Goal: Task Accomplishment & Management: Manage account settings

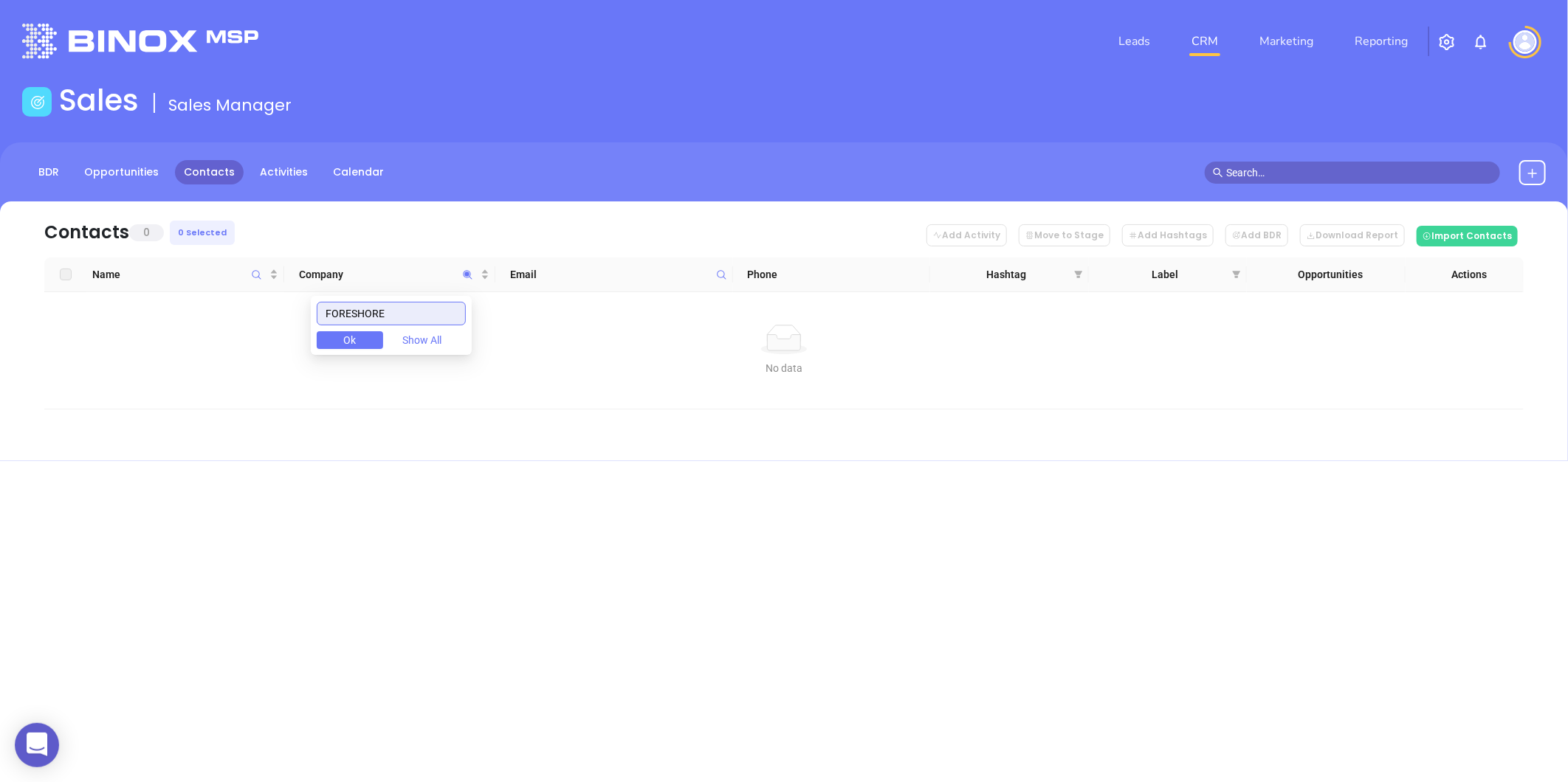
drag, startPoint x: 393, startPoint y: 312, endPoint x: 187, endPoint y: 294, distance: 206.8
click at [188, 294] on body "0 Leads CRM Marketing Reporting Financial Leads Leads Sales Sales Manager BDR O…" at bounding box center [784, 391] width 1568 height 782
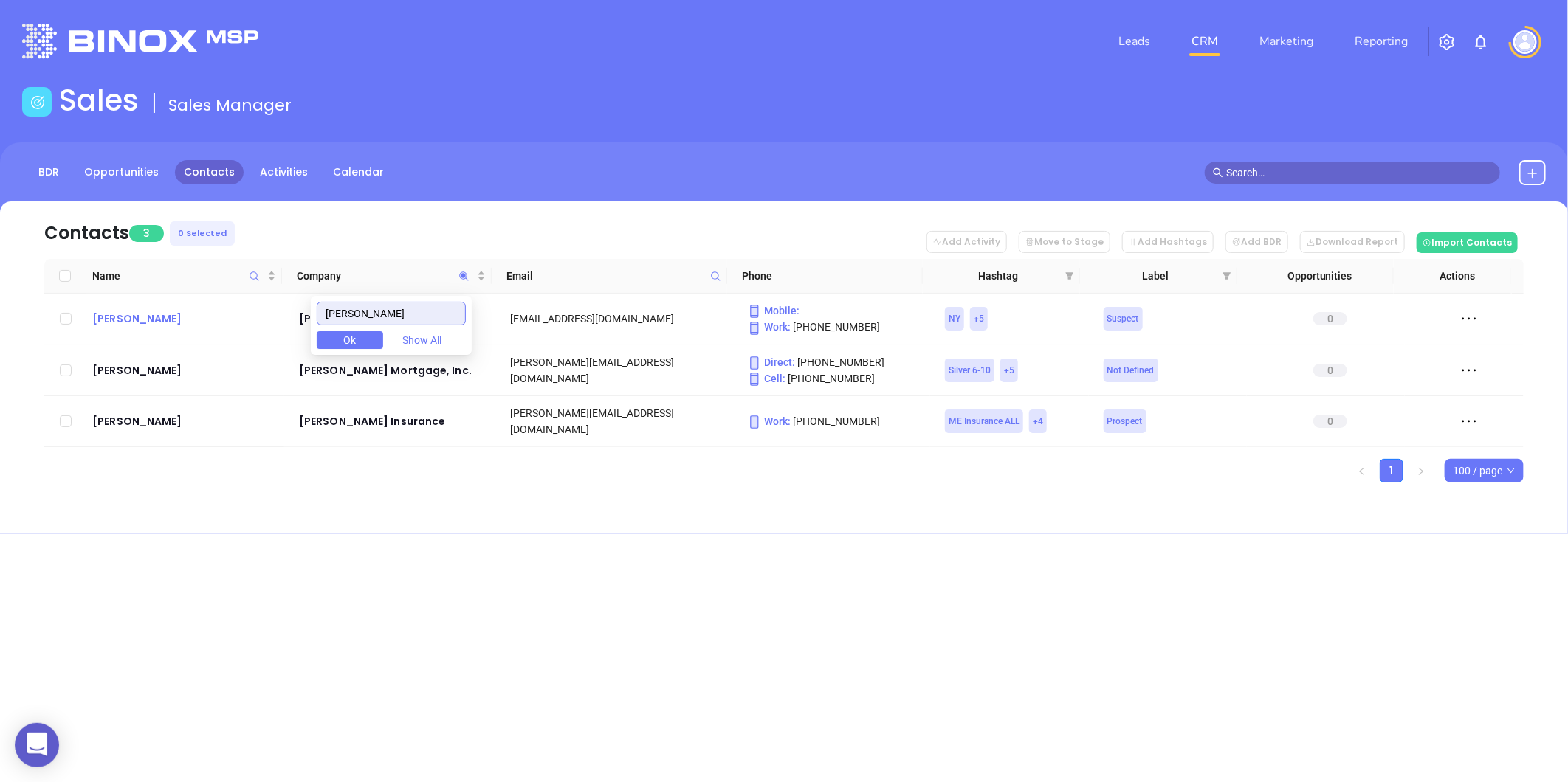
drag, startPoint x: 381, startPoint y: 315, endPoint x: 211, endPoint y: 320, distance: 170.1
click at [240, 322] on body "0 Leads CRM Marketing Reporting Financial Leads Leads Sales Sales Manager BDR O…" at bounding box center [784, 391] width 1568 height 782
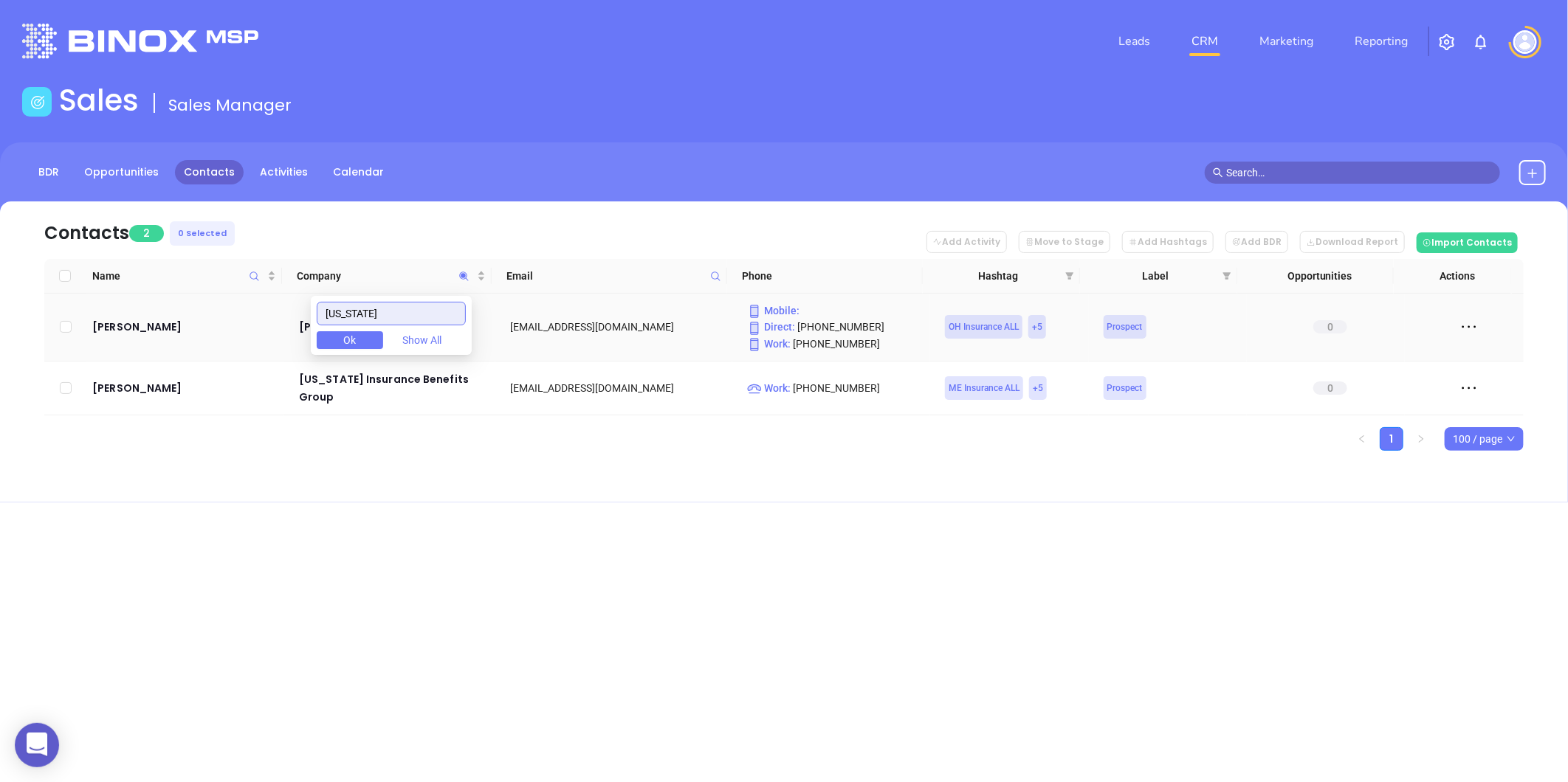
drag, startPoint x: 309, startPoint y: 327, endPoint x: 256, endPoint y: 342, distance: 55.1
click at [192, 347] on body "0 Leads CRM Marketing Reporting Financial Leads Leads Sales Sales Manager BDR O…" at bounding box center [784, 391] width 1568 height 782
paste input "Ellis Insurance Agency Incorporated"
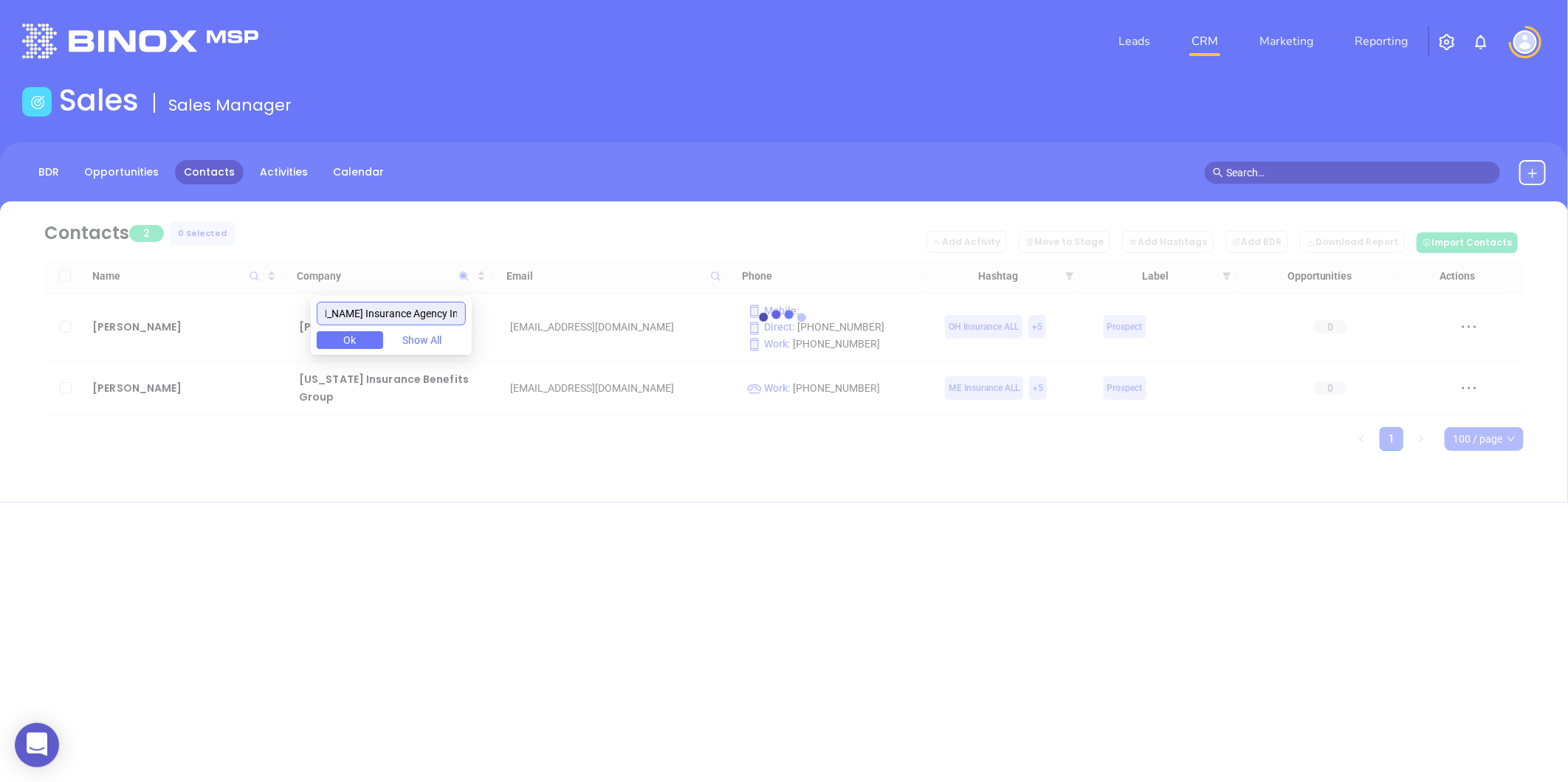
click at [352, 303] on input "Ellis Insurance Agency Incorporated" at bounding box center [390, 313] width 149 height 24
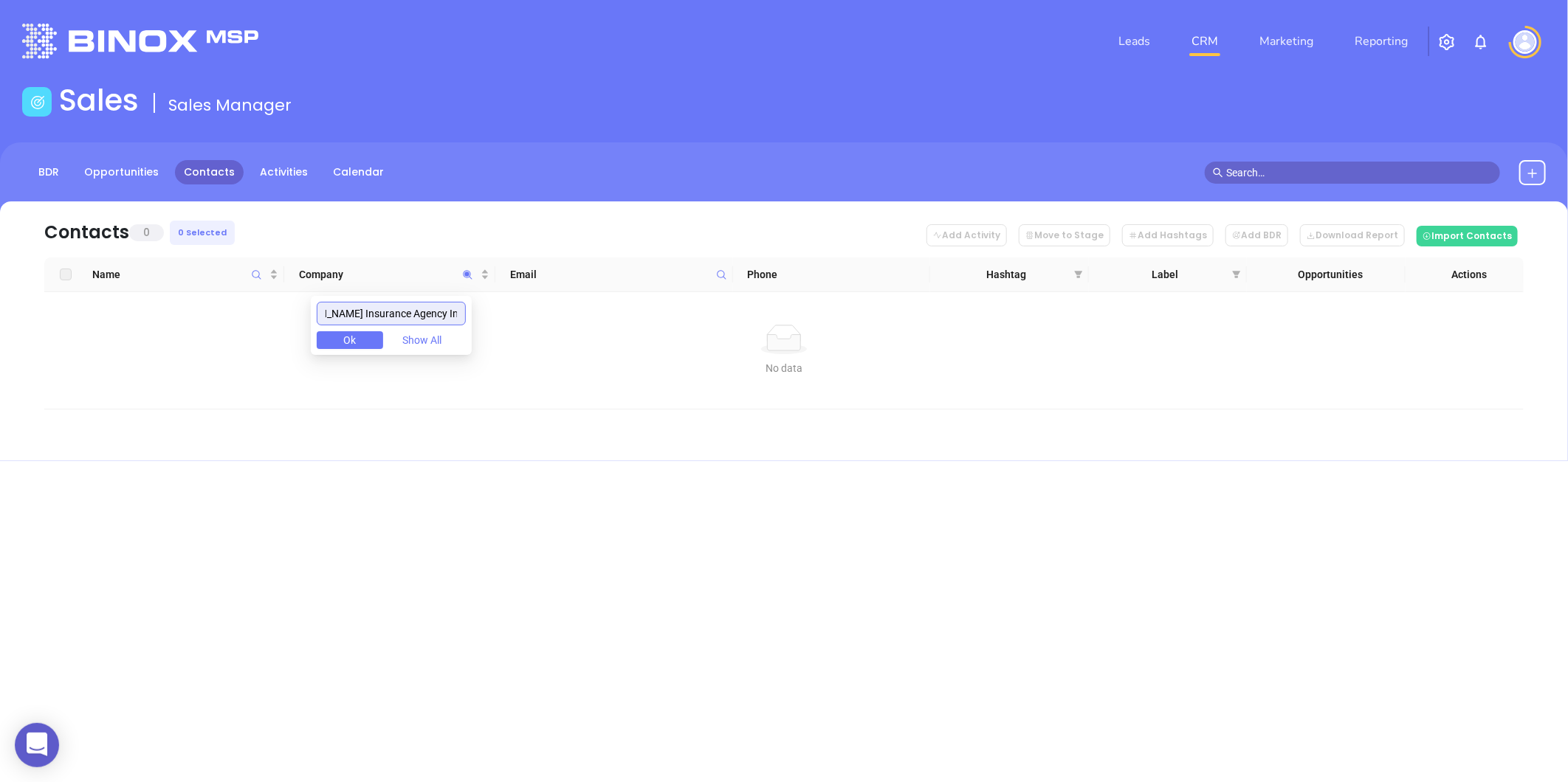
drag, startPoint x: 533, startPoint y: 301, endPoint x: 729, endPoint y: 252, distance: 202.0
click at [727, 255] on body "0 Leads CRM Marketing Reporting Financial Leads Leads Sales Sales Manager BDR O…" at bounding box center [784, 391] width 1568 height 782
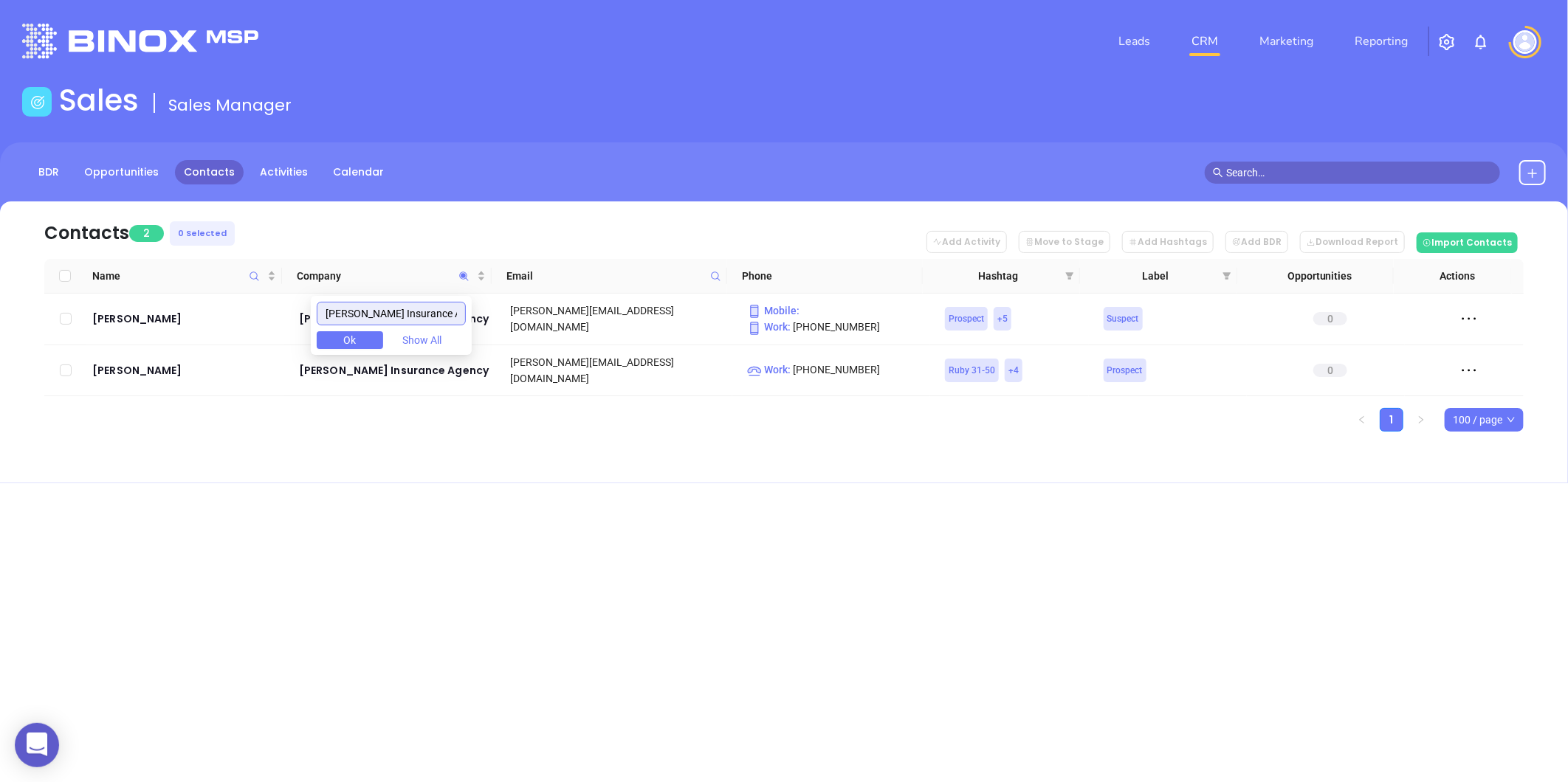
type input "Ellis Insurance Agency"
drag, startPoint x: 922, startPoint y: 525, endPoint x: 1004, endPoint y: 337, distance: 205.1
click at [931, 513] on div "Leads CRM Marketing Reporting Financial Leads Leads Sales Sales Manager BDR Opp…" at bounding box center [784, 391] width 1568 height 782
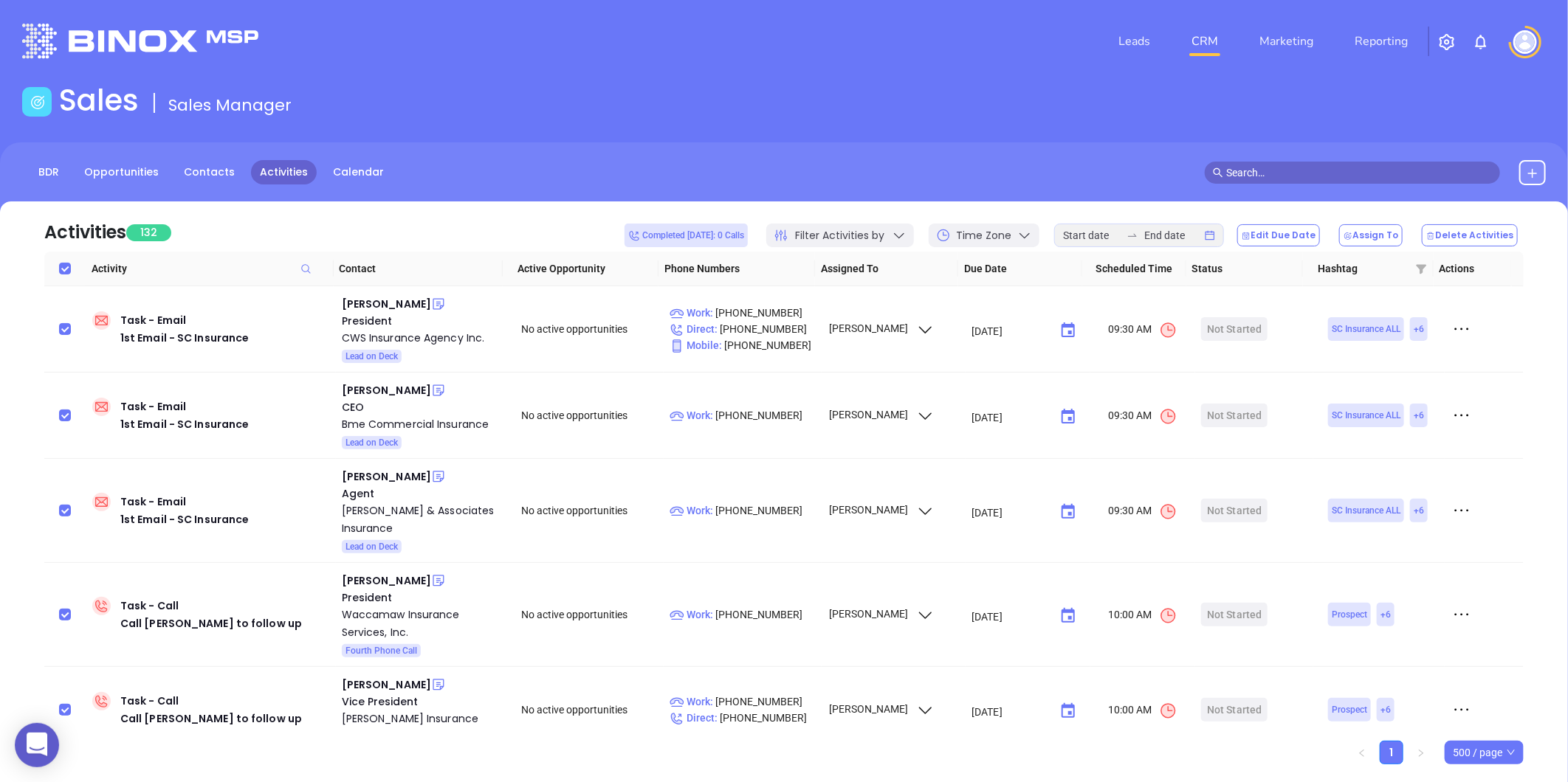
scroll to position [328, 0]
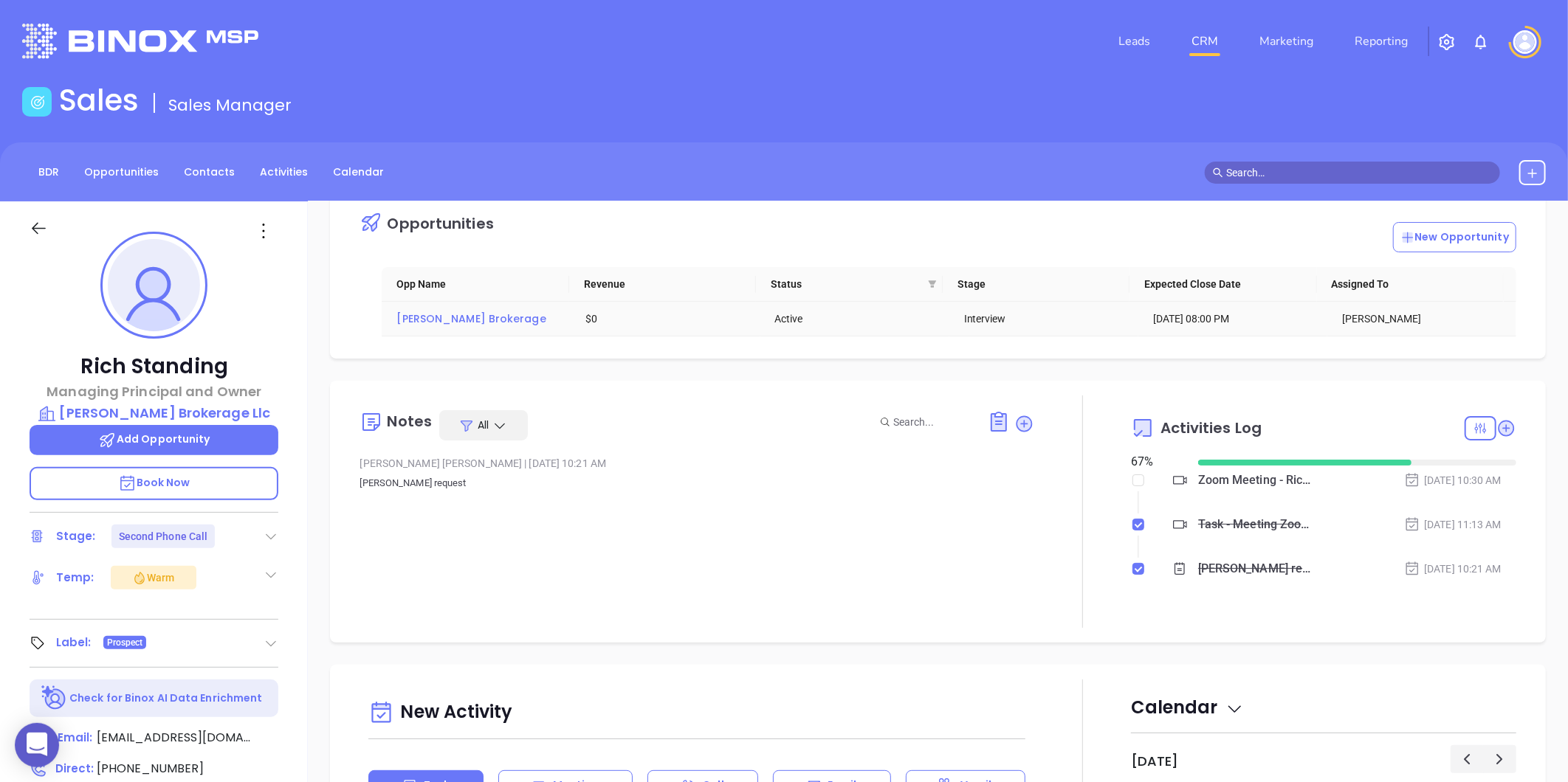
click at [424, 318] on span "[PERSON_NAME] Brokerage" at bounding box center [471, 318] width 149 height 15
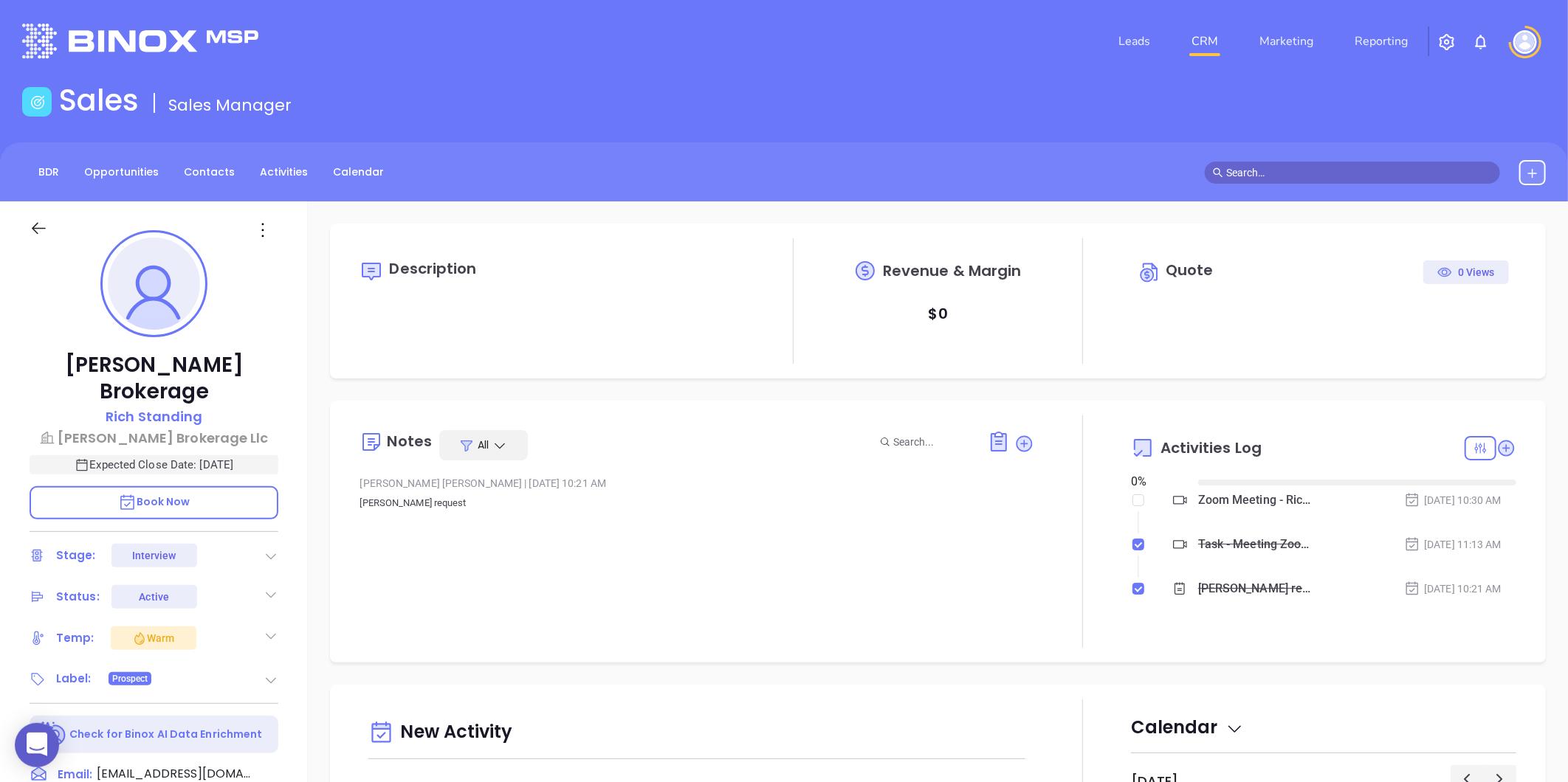
type input "[DATE]"
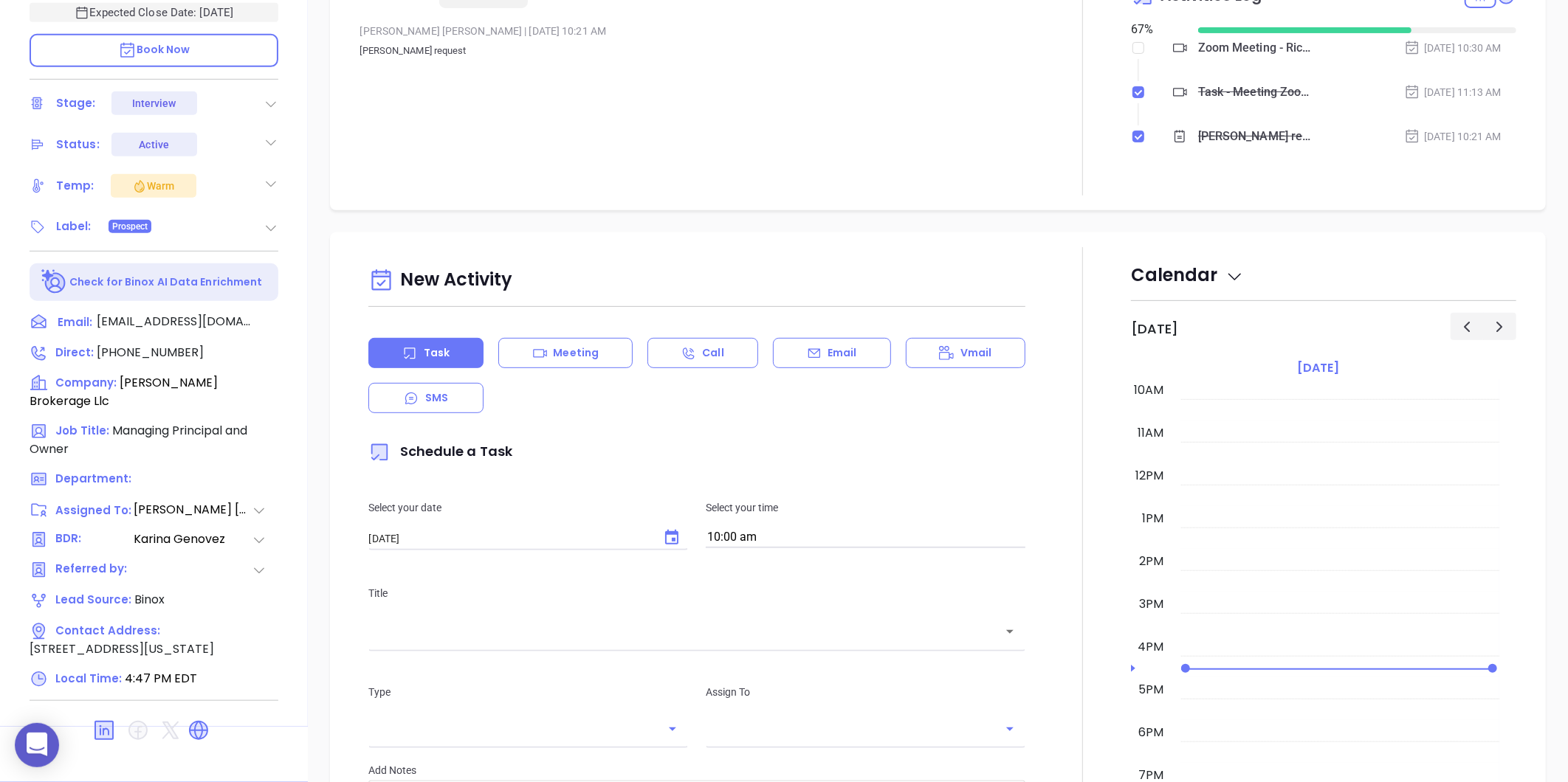
type input "[PERSON_NAME]"
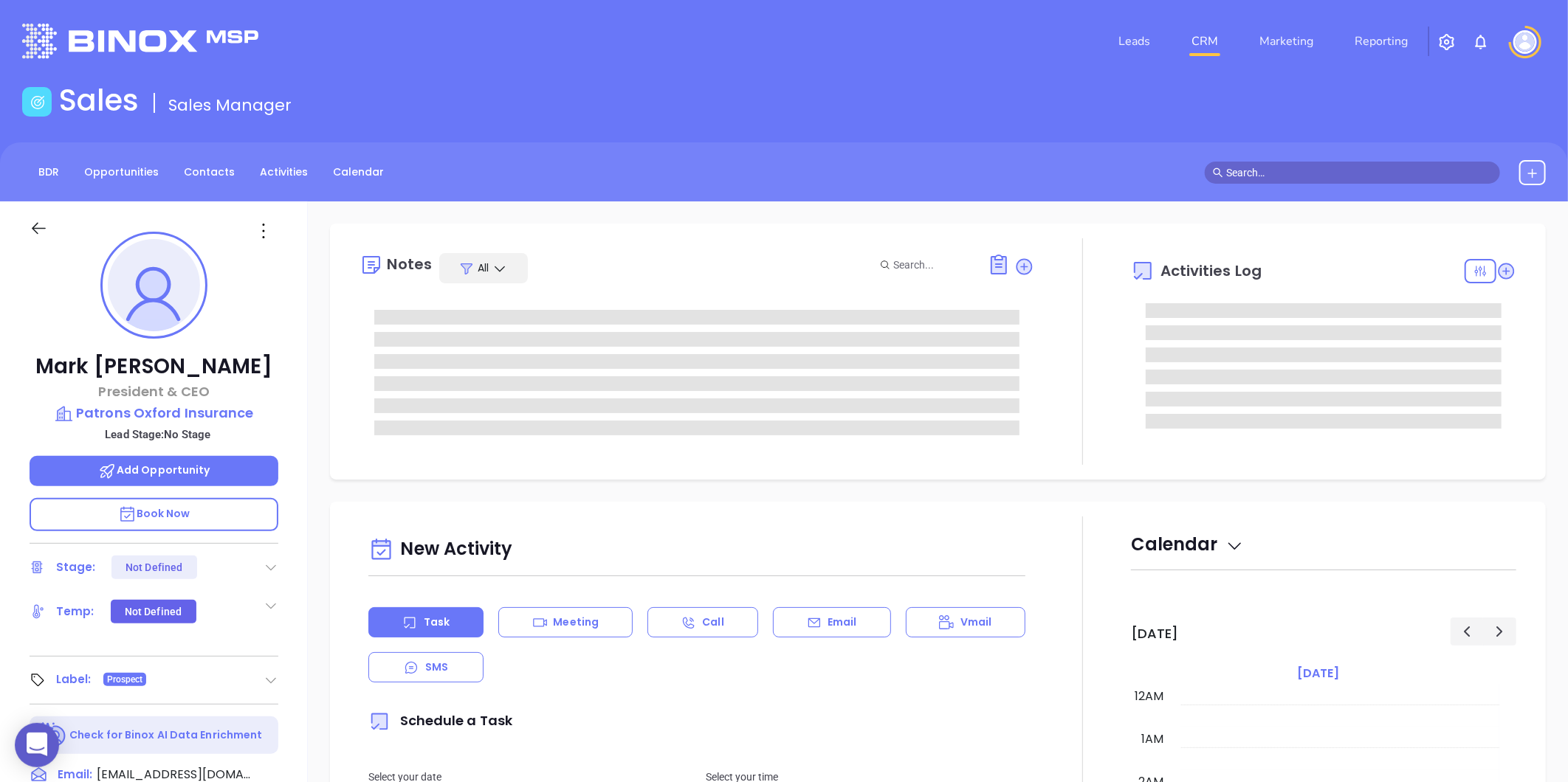
type input "[DATE]"
type input "[PERSON_NAME]"
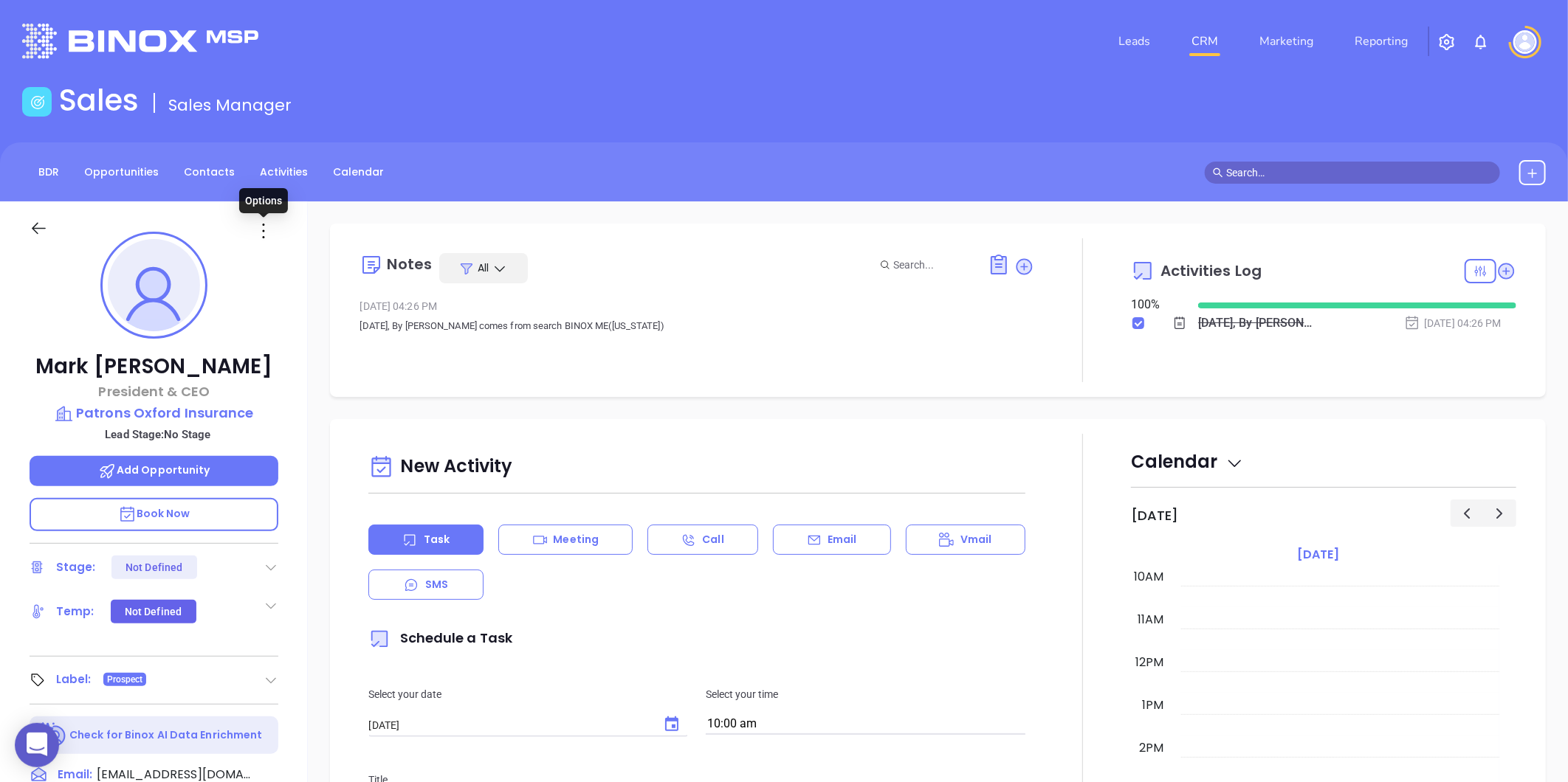
click at [261, 228] on icon at bounding box center [263, 231] width 24 height 24
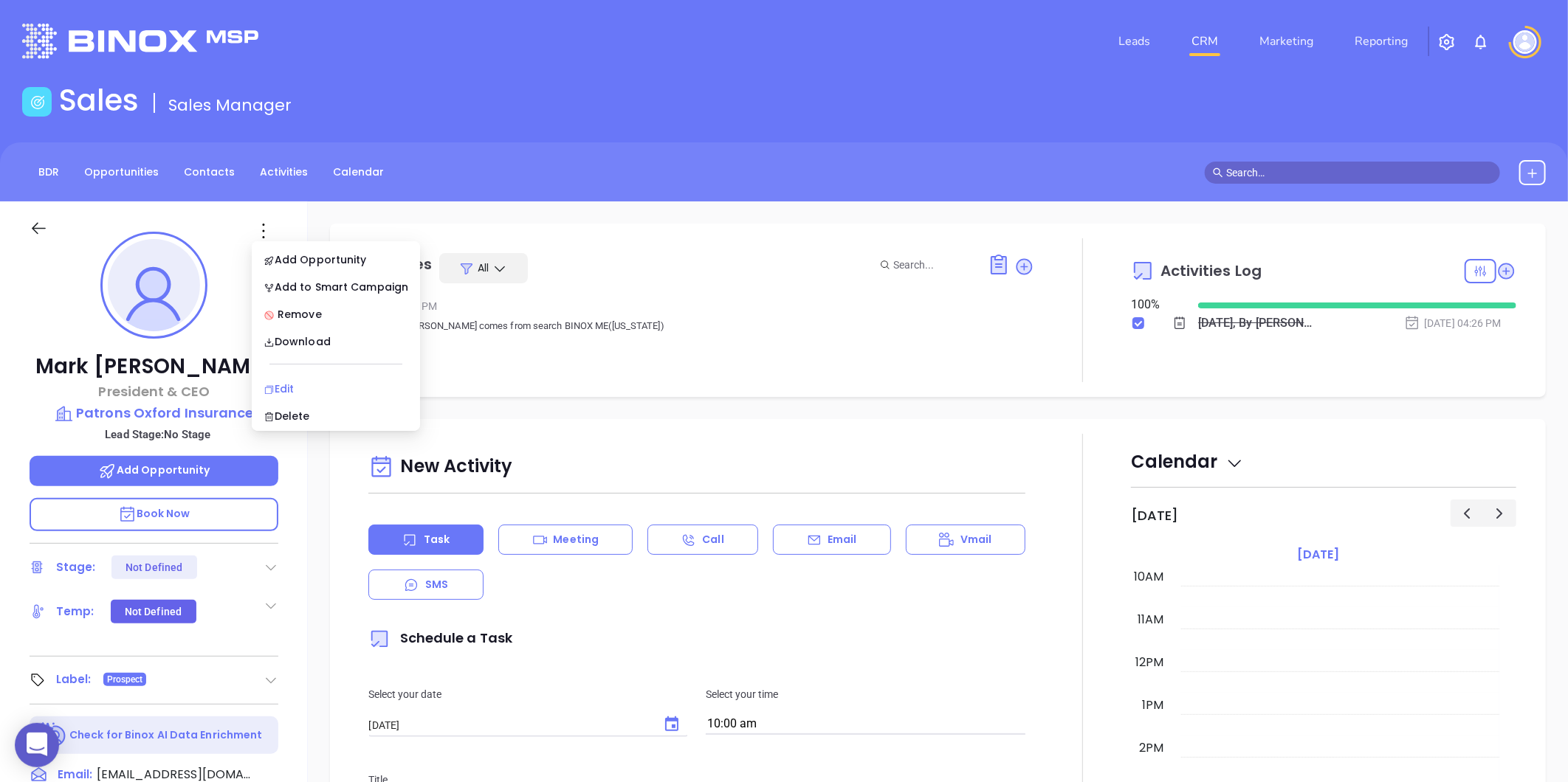
click at [287, 379] on li "Edit" at bounding box center [335, 389] width 163 height 31
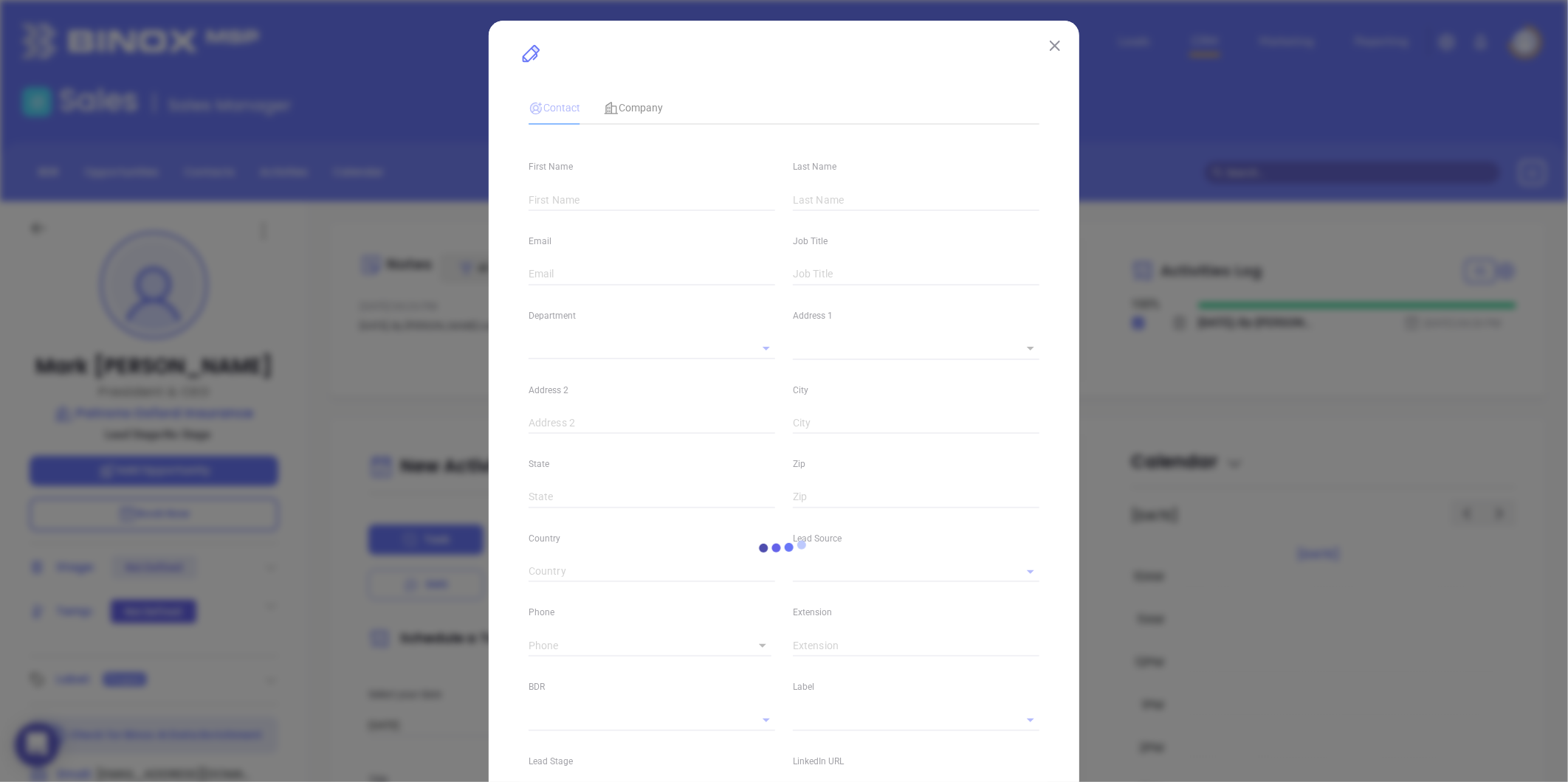
type input "Mark"
type input "Pettingill"
type input "mpettingill@patrons.com"
type input "President & CEO"
type input "1"
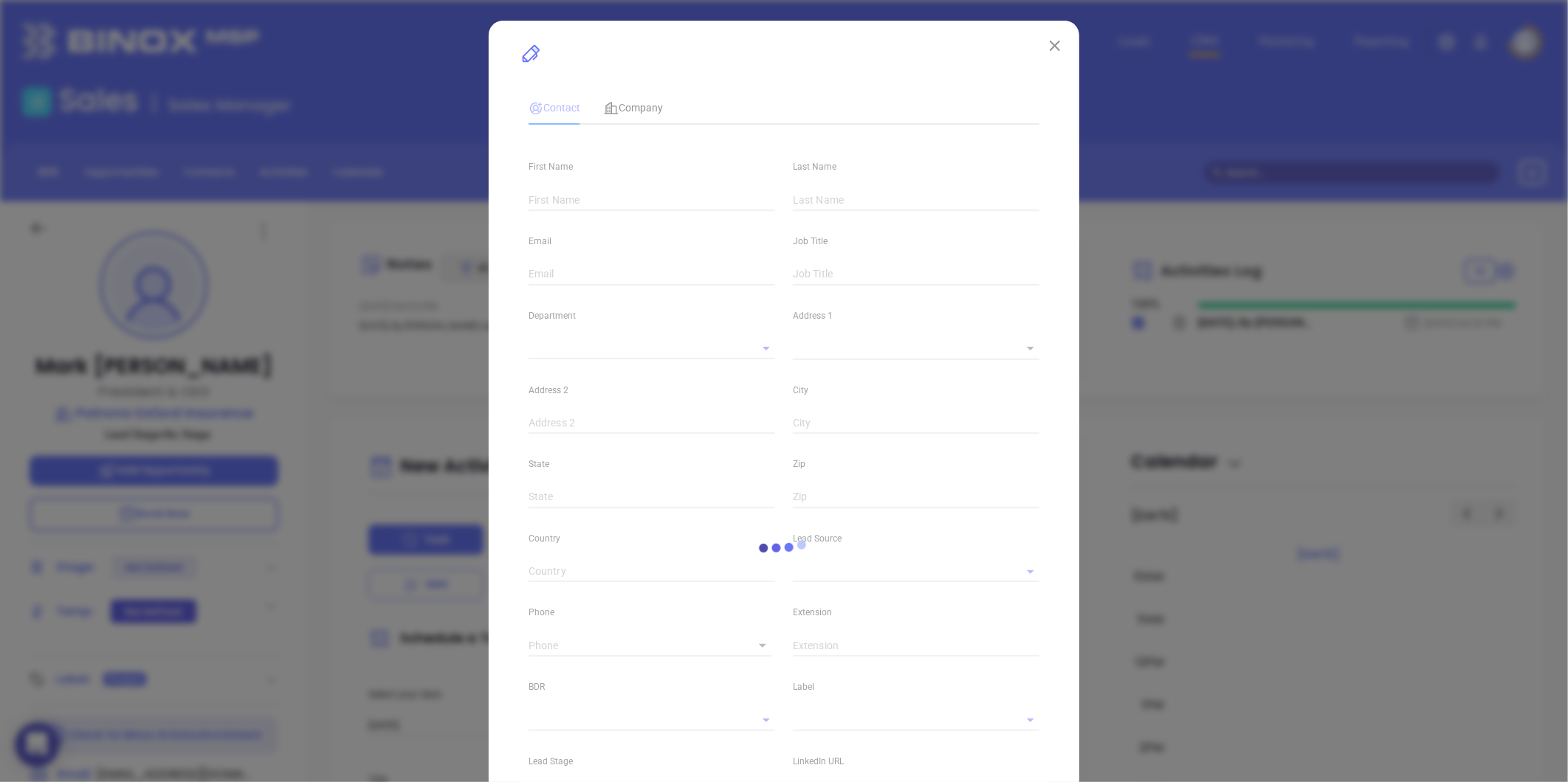
type input "www.linkedin.com/in/mark-pettingill-3918ba42"
type input "Marketing"
type input "Other"
type input "undefined undefined"
type input "(207) 699-1599"
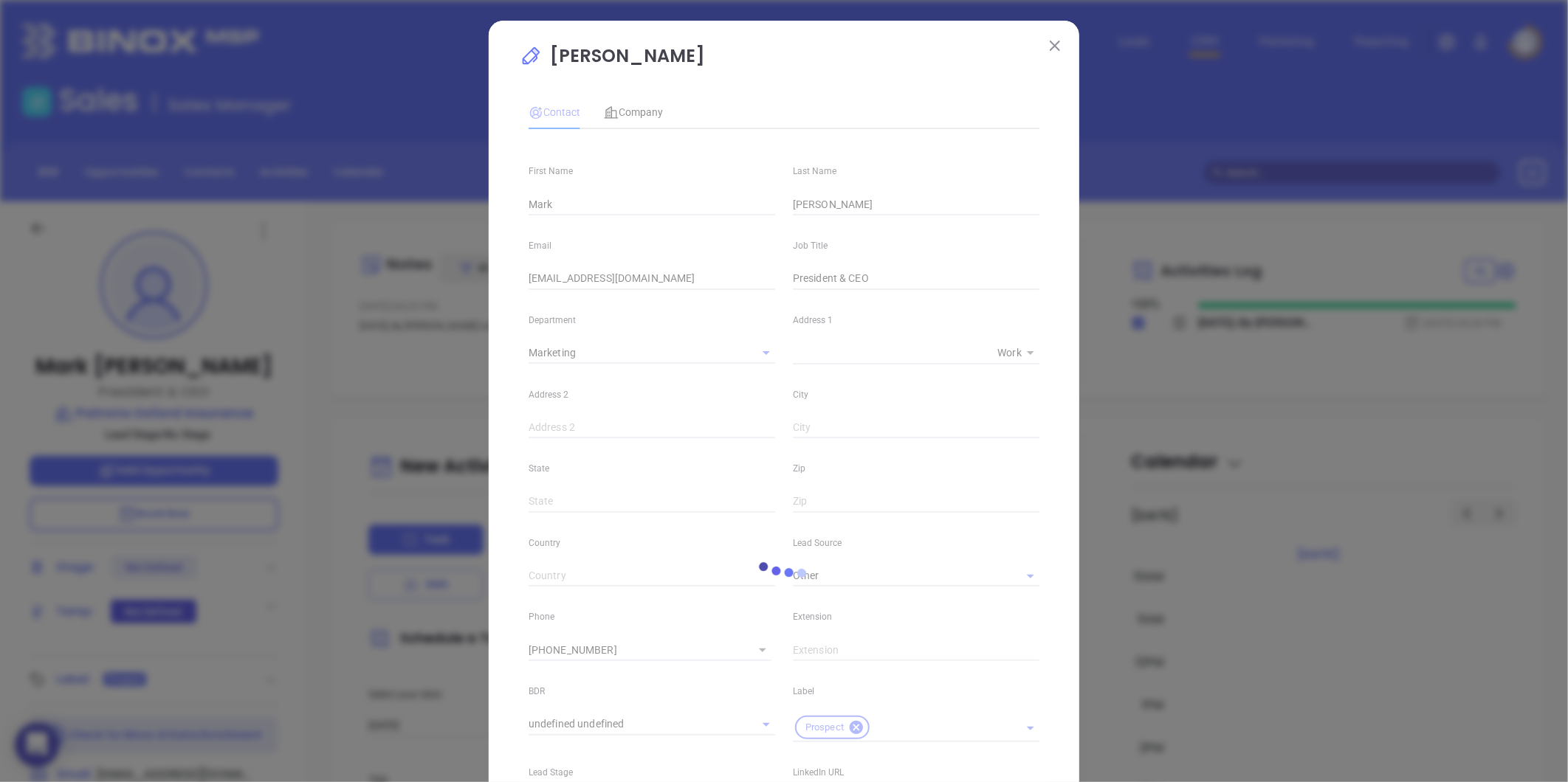
type input "1"
click at [630, 112] on span "Company" at bounding box center [633, 111] width 59 height 11
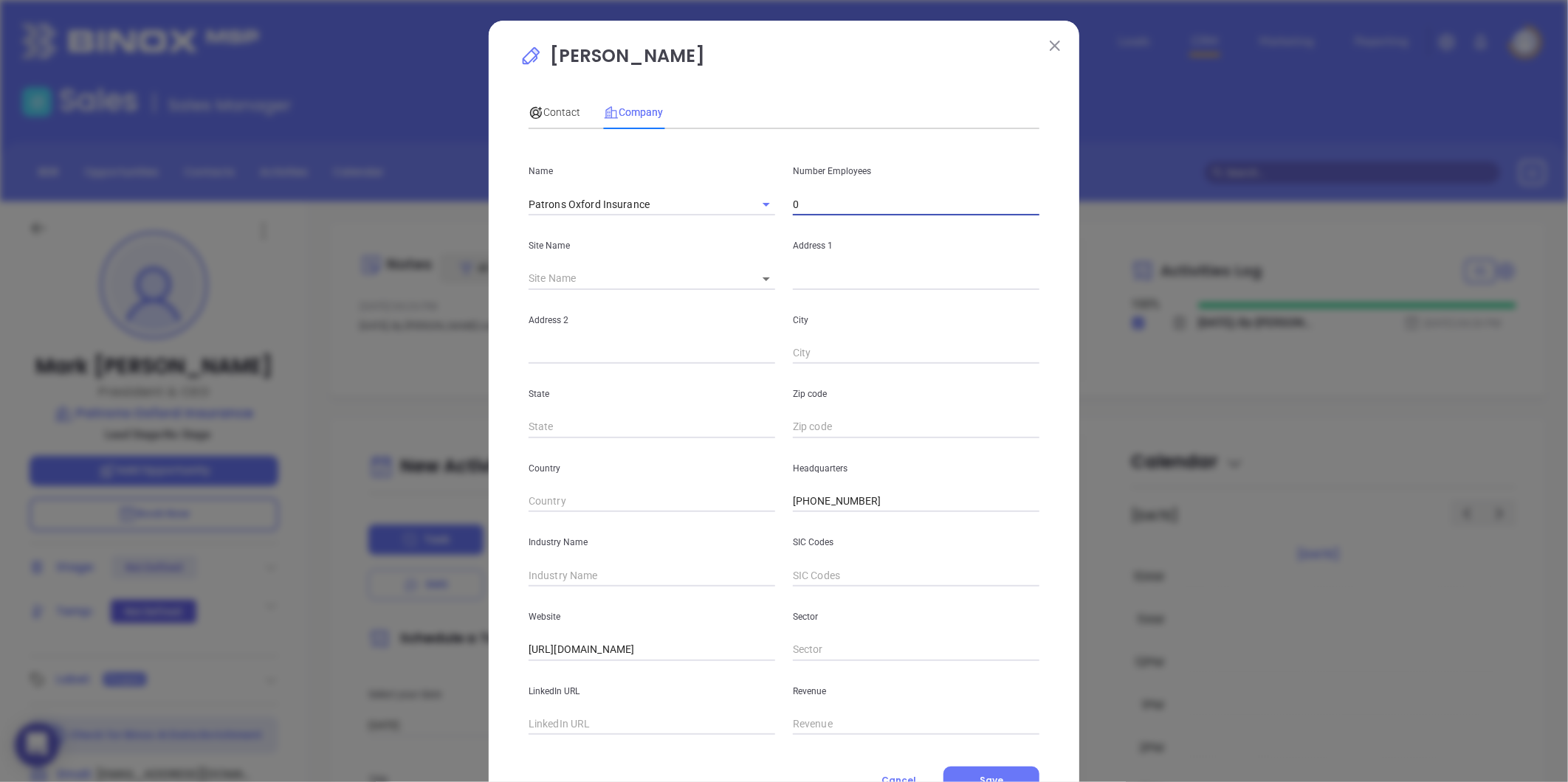
click at [818, 211] on input "0" at bounding box center [916, 204] width 247 height 22
type input "52"
drag, startPoint x: 598, startPoint y: 572, endPoint x: 591, endPoint y: 561, distance: 13.0
click at [591, 561] on div "Industry Name" at bounding box center [652, 549] width 264 height 75
type input "Insurance"
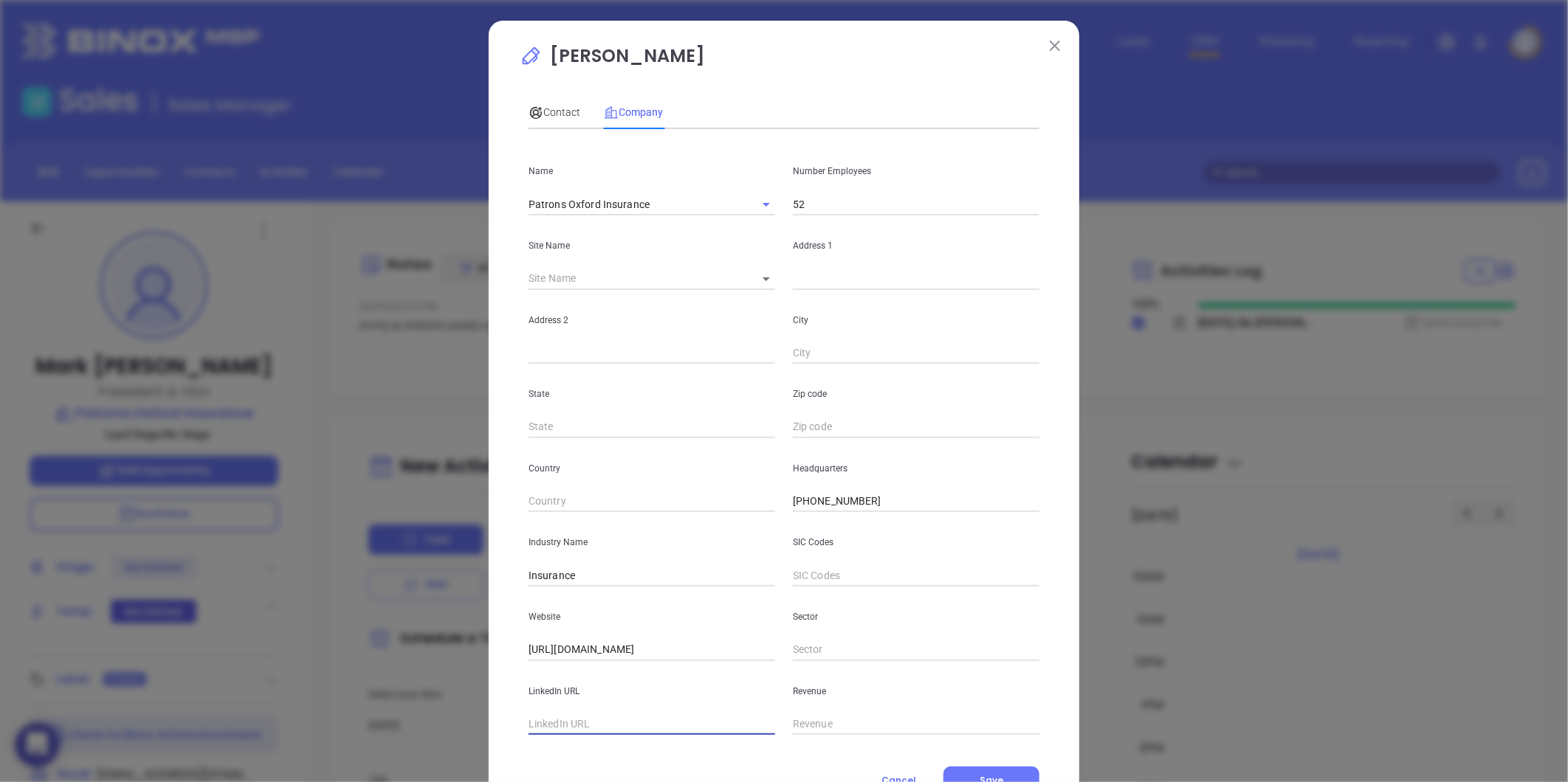
click at [599, 729] on input "text" at bounding box center [652, 724] width 247 height 22
paste input "https://www.linkedin.com/company/patrons-oxford-insurance-co-/?viewAsMember=true"
type input "https://www.linkedin.com/company/patrons-oxford-insurance-co-/?viewAsMember=true"
click at [554, 111] on span "Contact" at bounding box center [555, 111] width 52 height 11
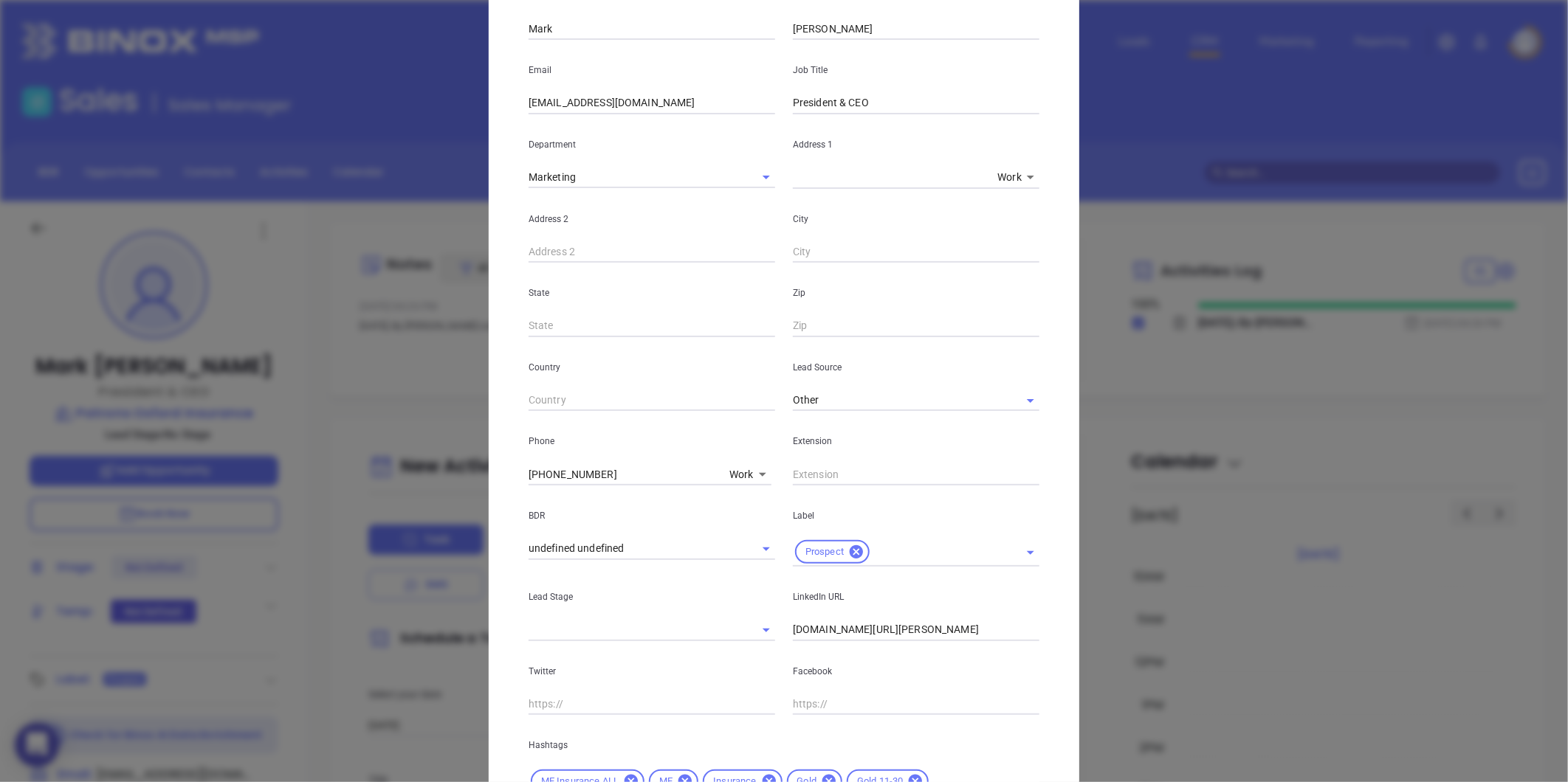
scroll to position [329, 0]
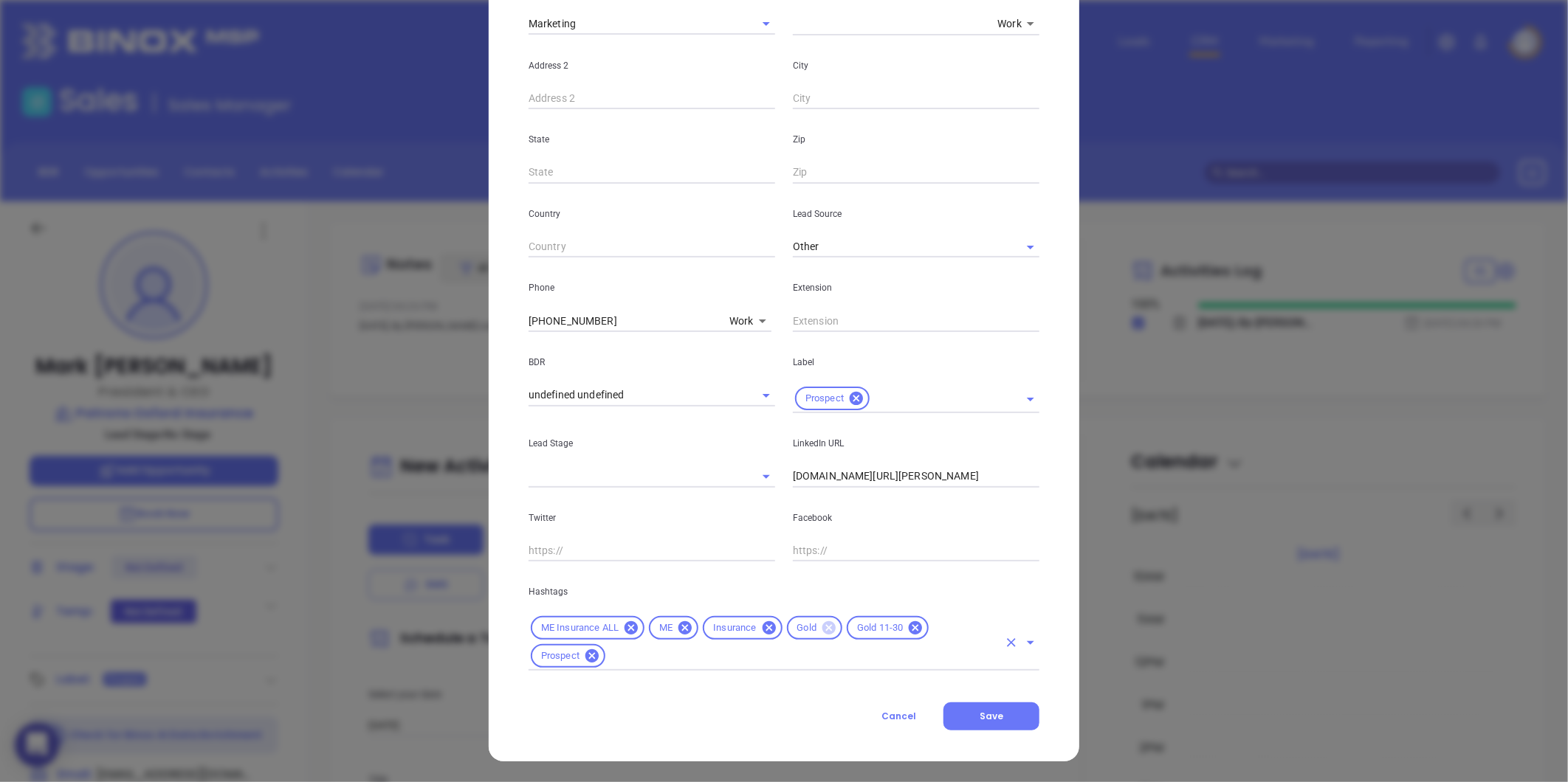
click at [824, 627] on icon at bounding box center [828, 627] width 13 height 13
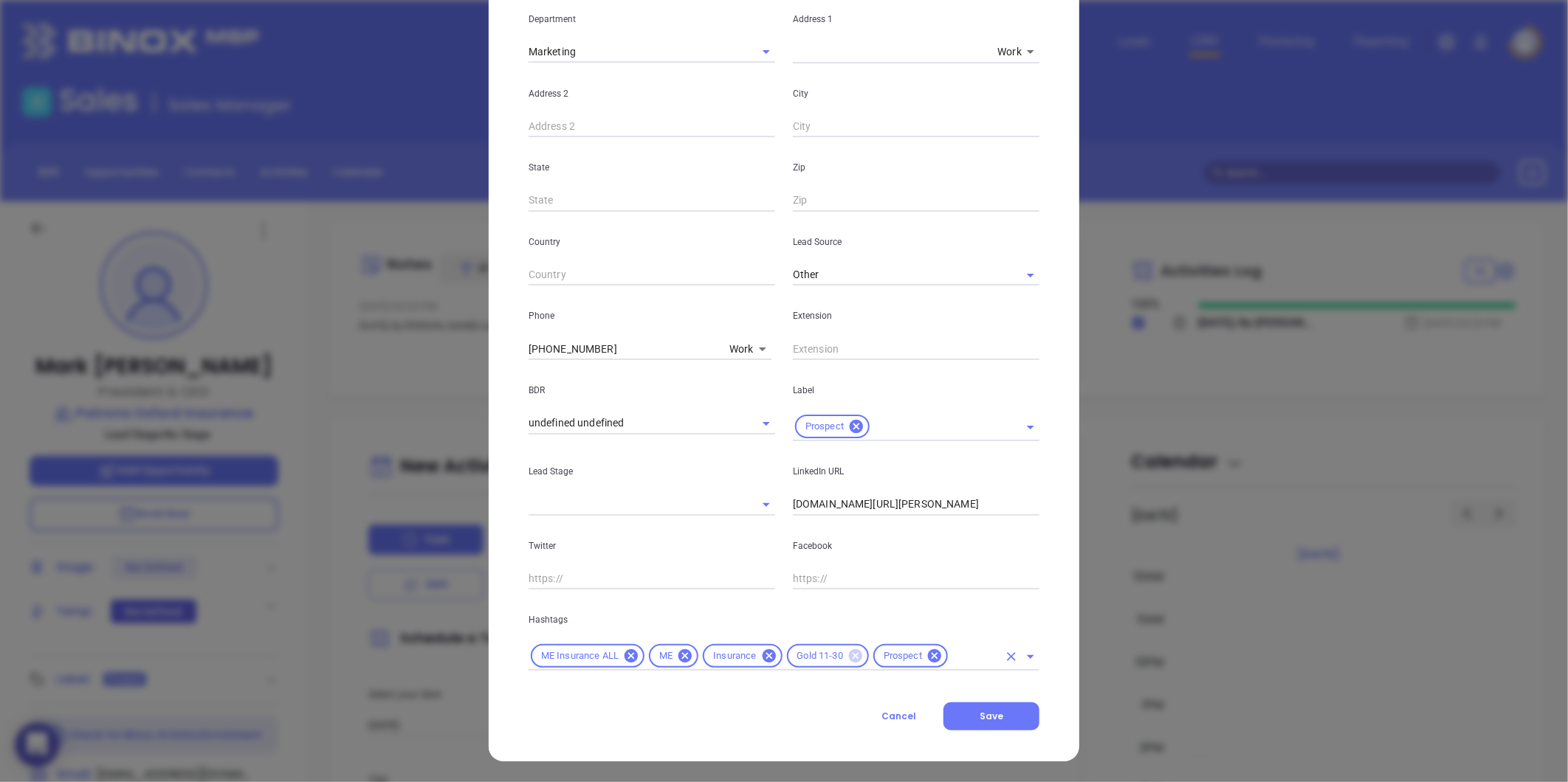
scroll to position [301, 0]
click at [852, 654] on icon at bounding box center [855, 655] width 13 height 13
click at [889, 653] on input "text" at bounding box center [931, 656] width 134 height 18
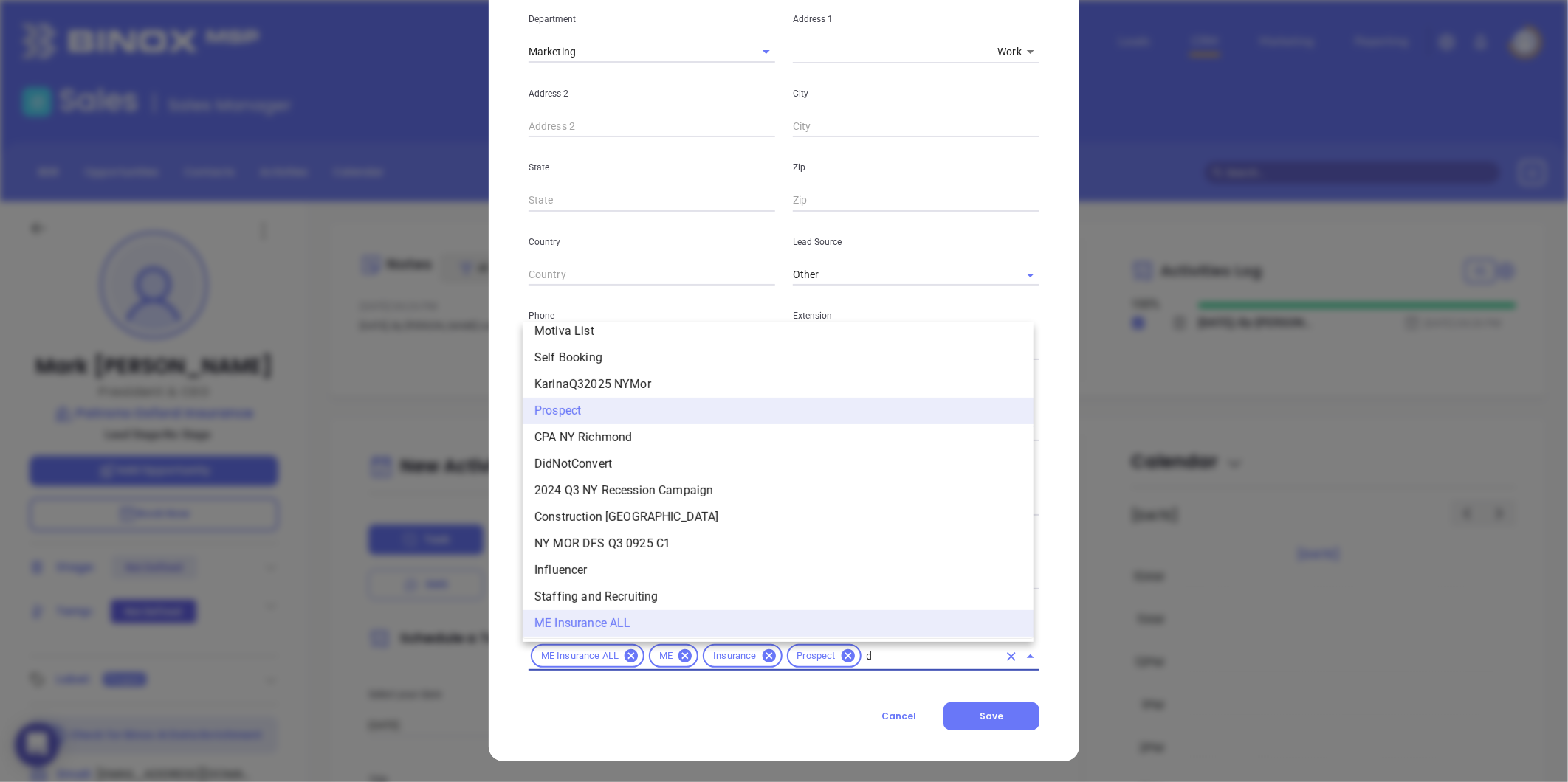
scroll to position [0, 0]
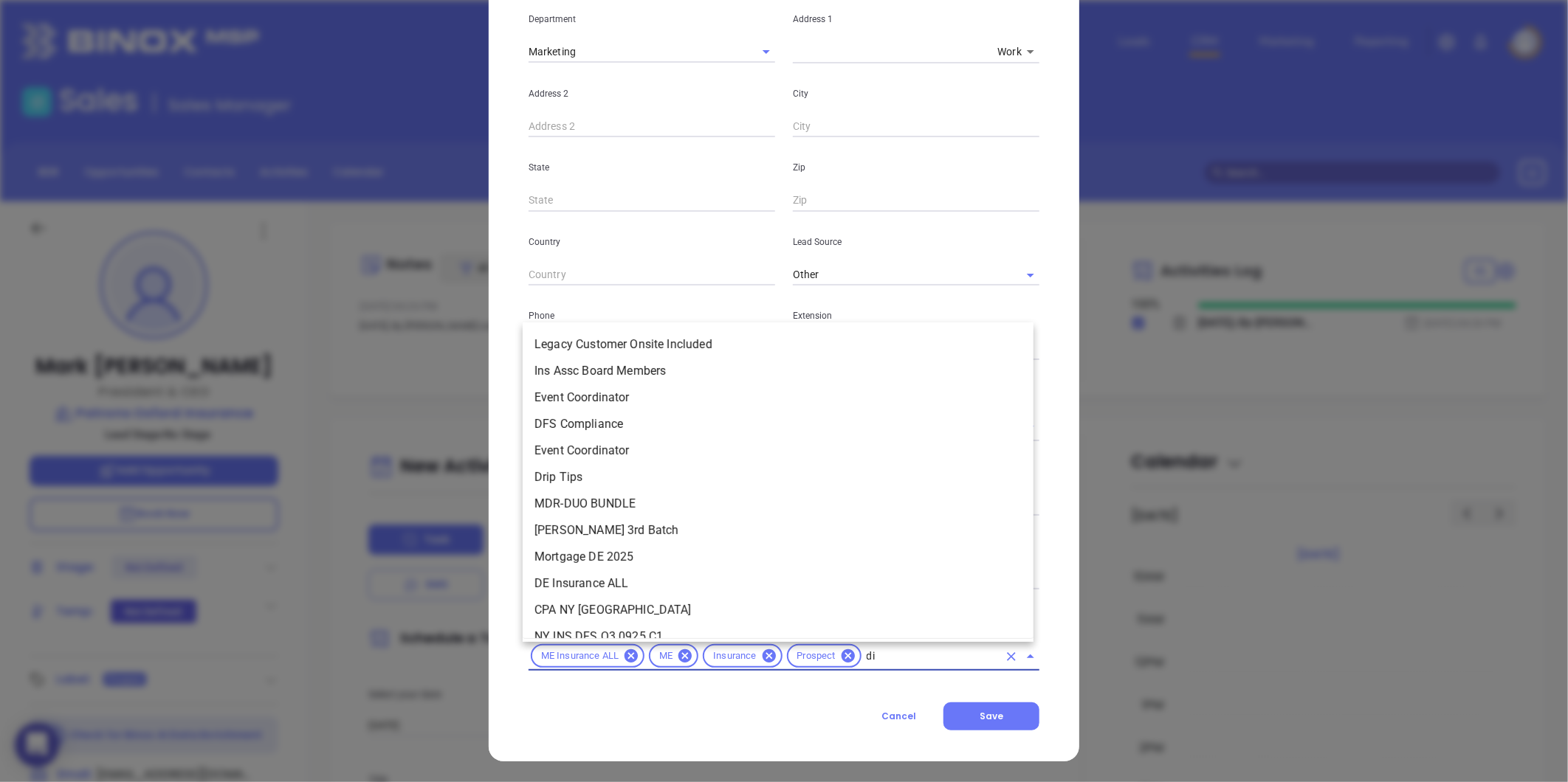
type input "dia"
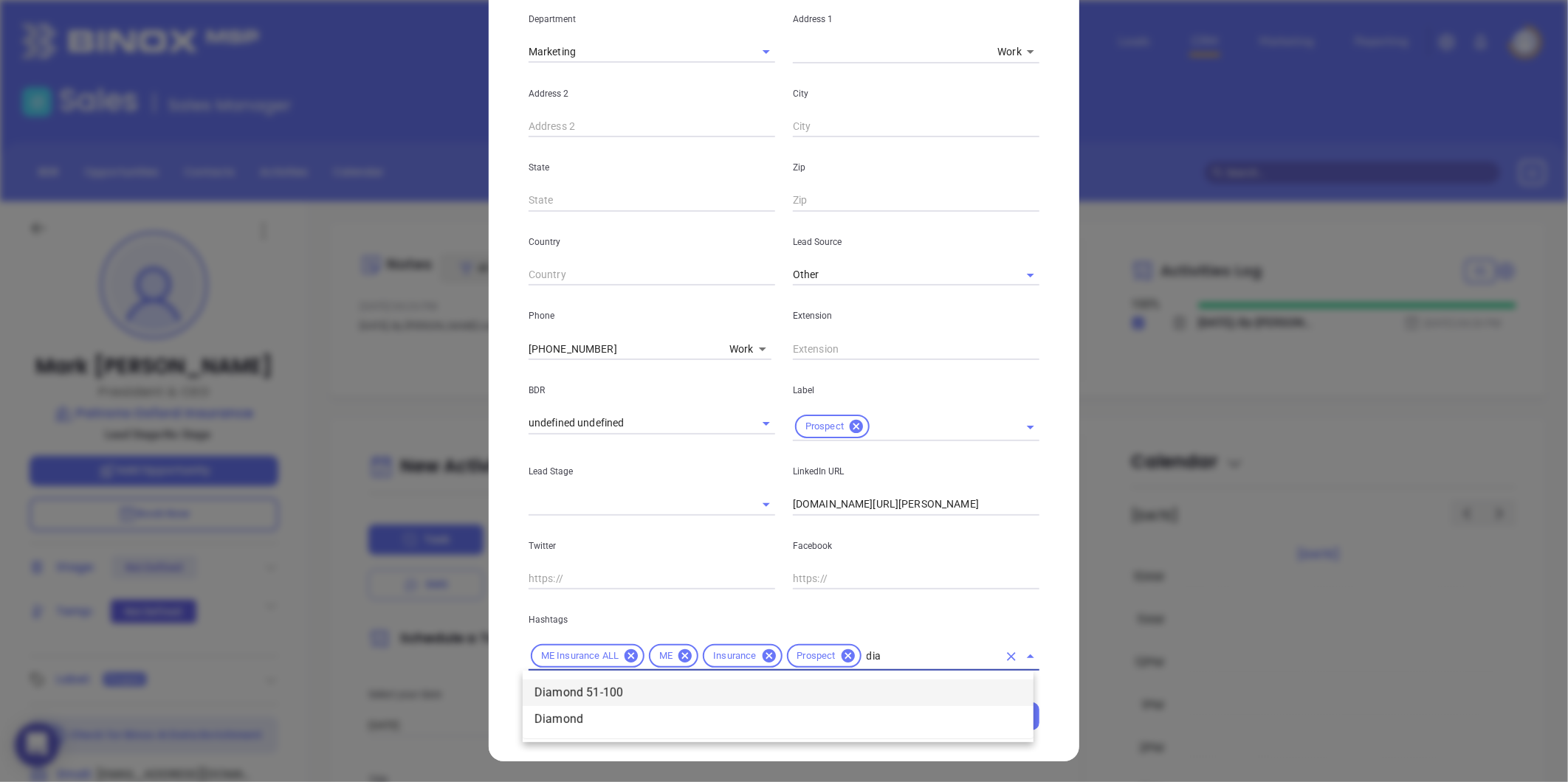
click at [619, 695] on li "Diamond 51-100" at bounding box center [778, 693] width 511 height 27
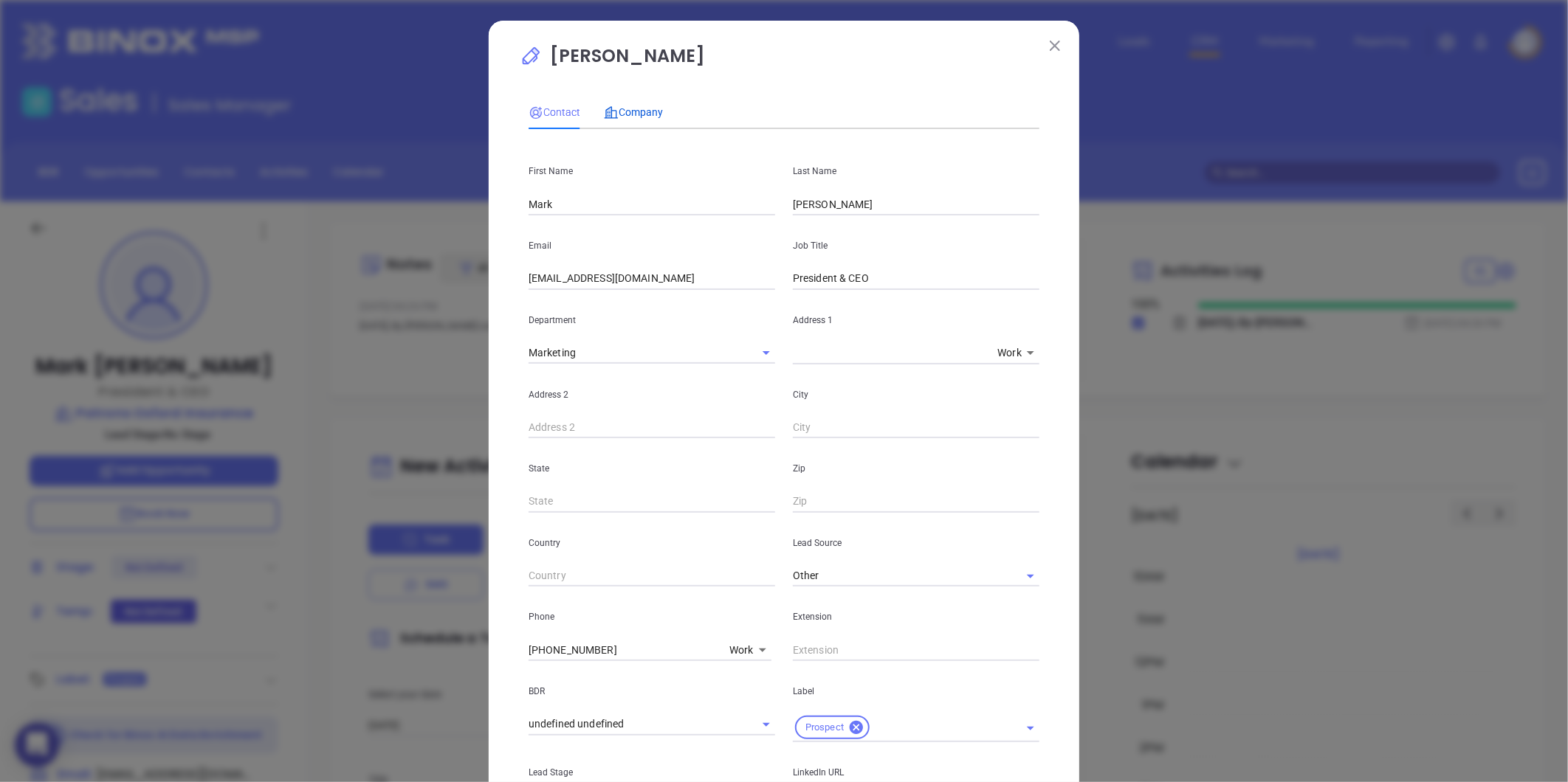
drag, startPoint x: 638, startPoint y: 103, endPoint x: 89, endPoint y: 220, distance: 561.3
click at [638, 104] on div "Company" at bounding box center [633, 111] width 59 height 16
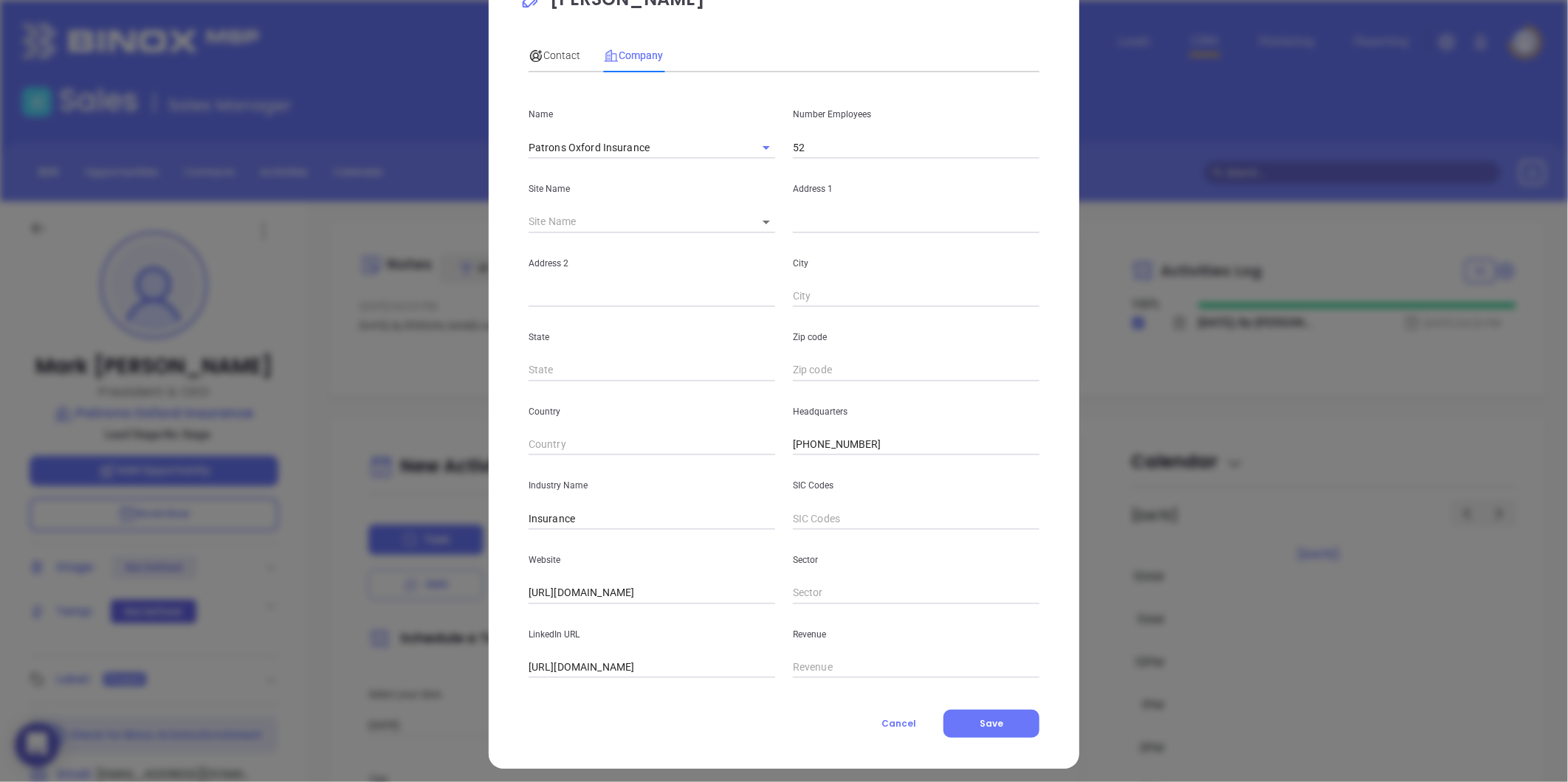
scroll to position [64, 0]
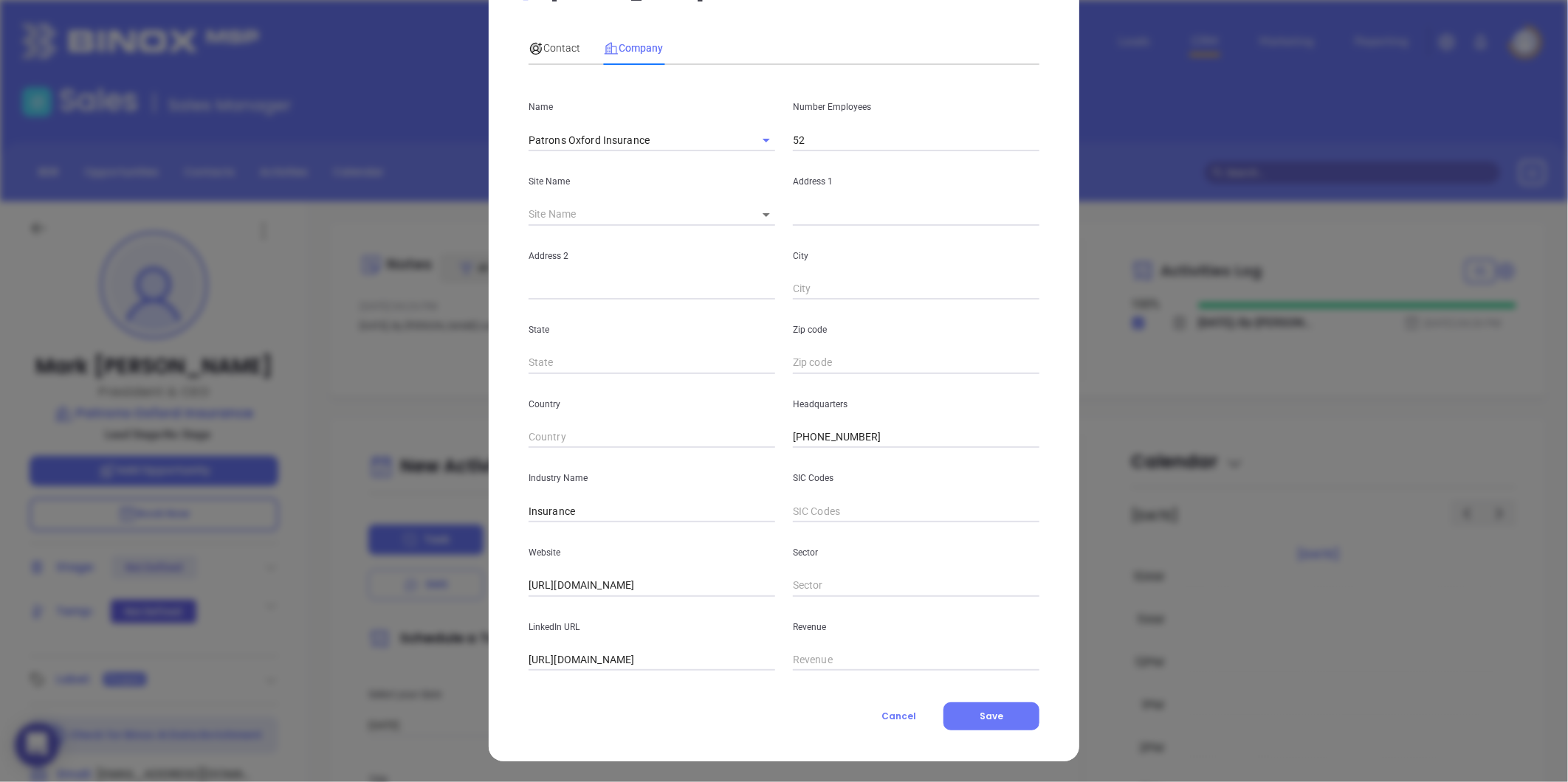
drag, startPoint x: 648, startPoint y: 72, endPoint x: 801, endPoint y: 228, distance: 218.5
click at [801, 228] on div "Contact Company First Name Mark Last Name Pettingill Email mpettingill@patrons.…" at bounding box center [784, 347] width 511 height 647
click at [572, 42] on span "Contact" at bounding box center [555, 47] width 52 height 11
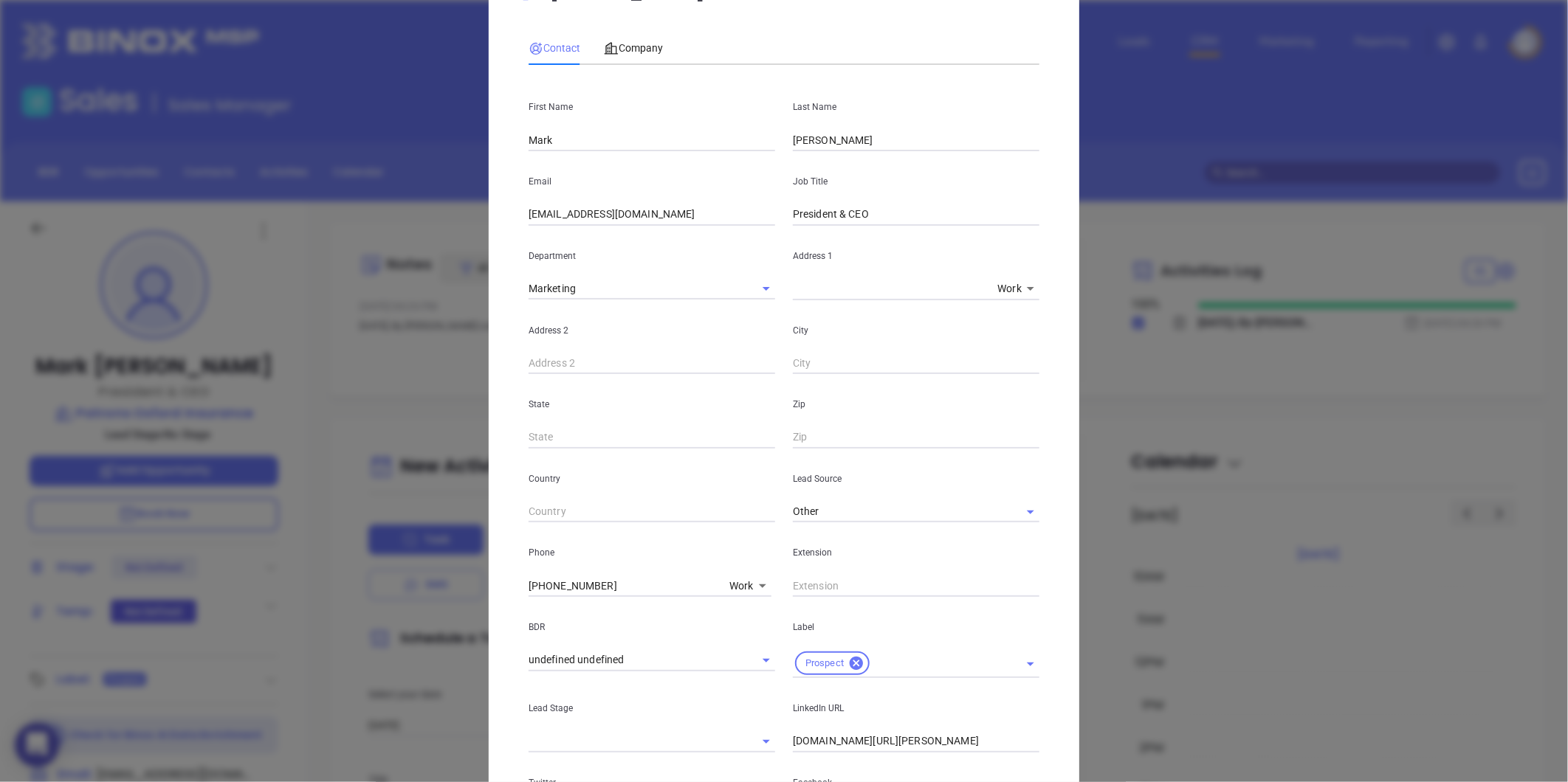
click at [561, 43] on span "Contact" at bounding box center [555, 47] width 52 height 11
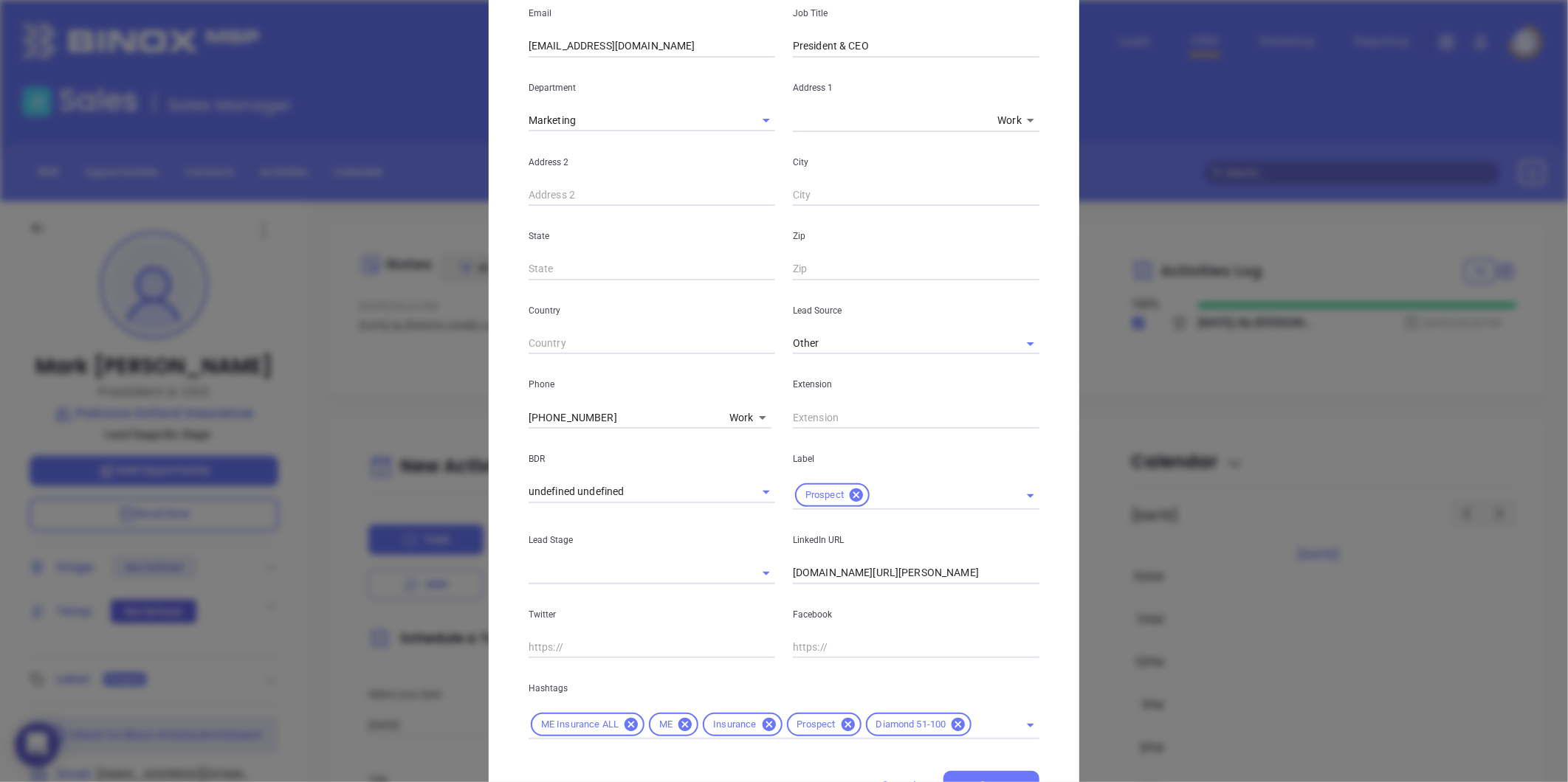
scroll to position [301, 0]
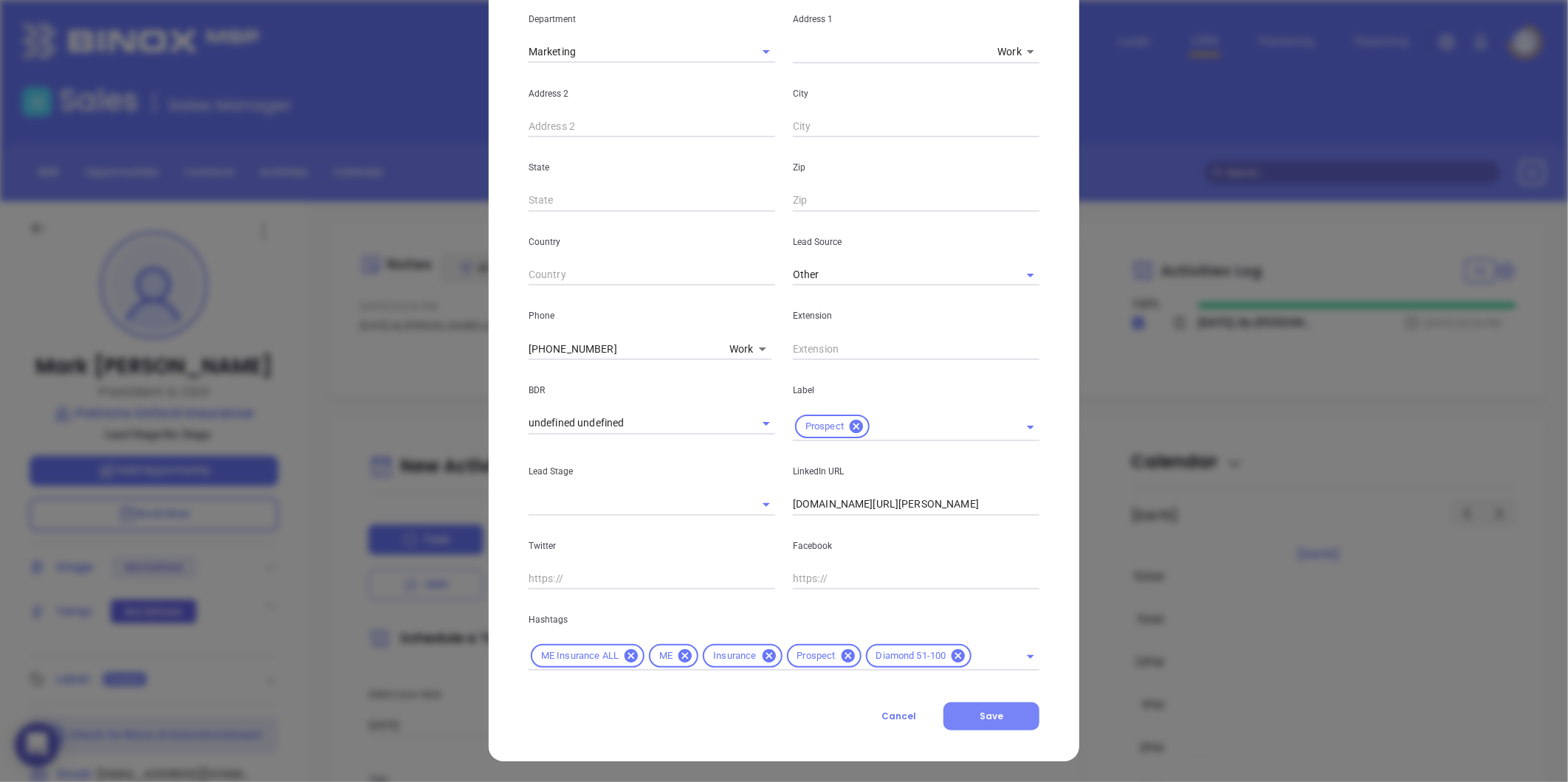
click at [1006, 714] on button "Save" at bounding box center [992, 716] width 96 height 28
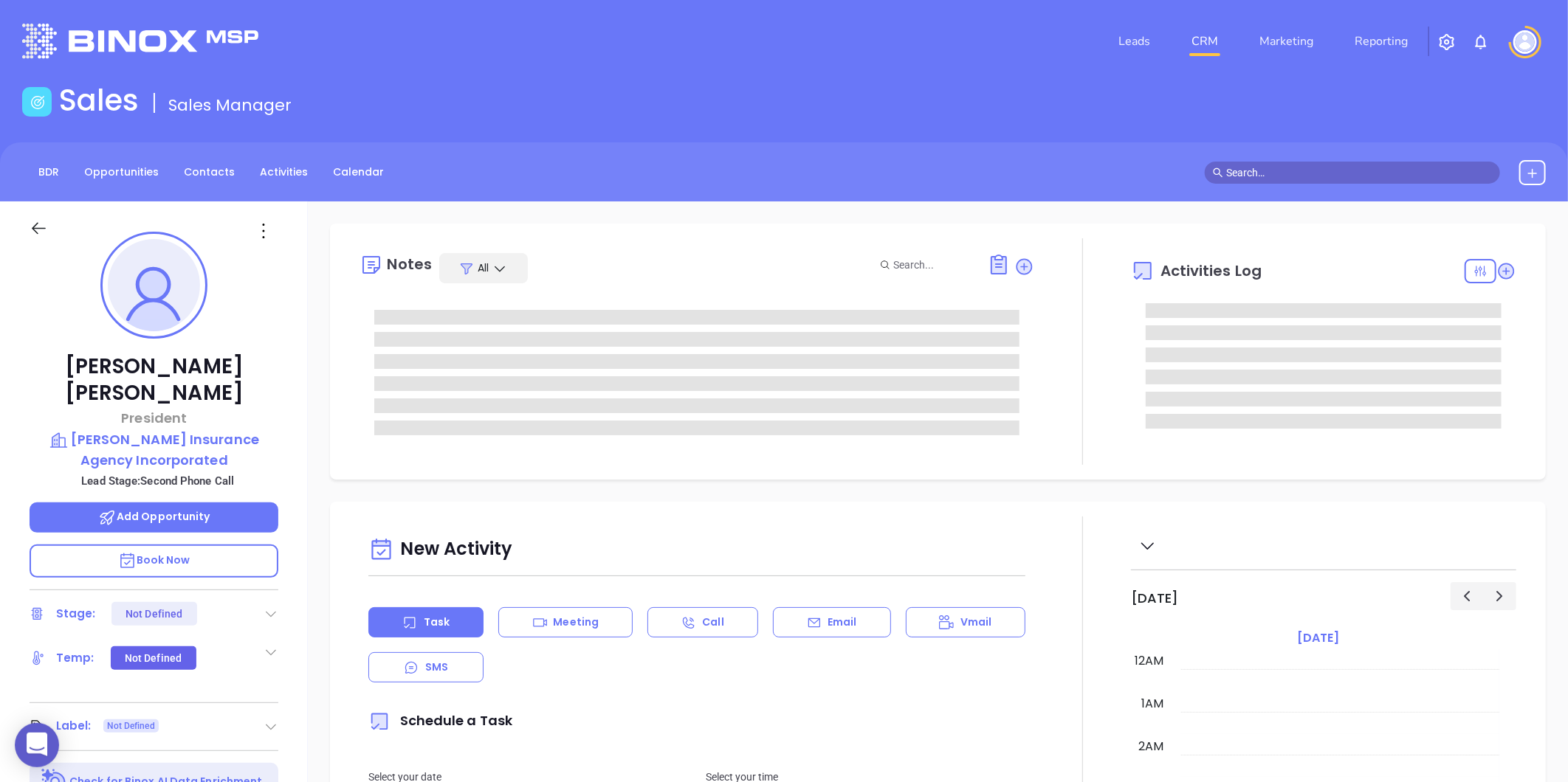
type input "[DATE]"
type input "[PERSON_NAME]"
click at [274, 606] on icon at bounding box center [271, 613] width 15 height 15
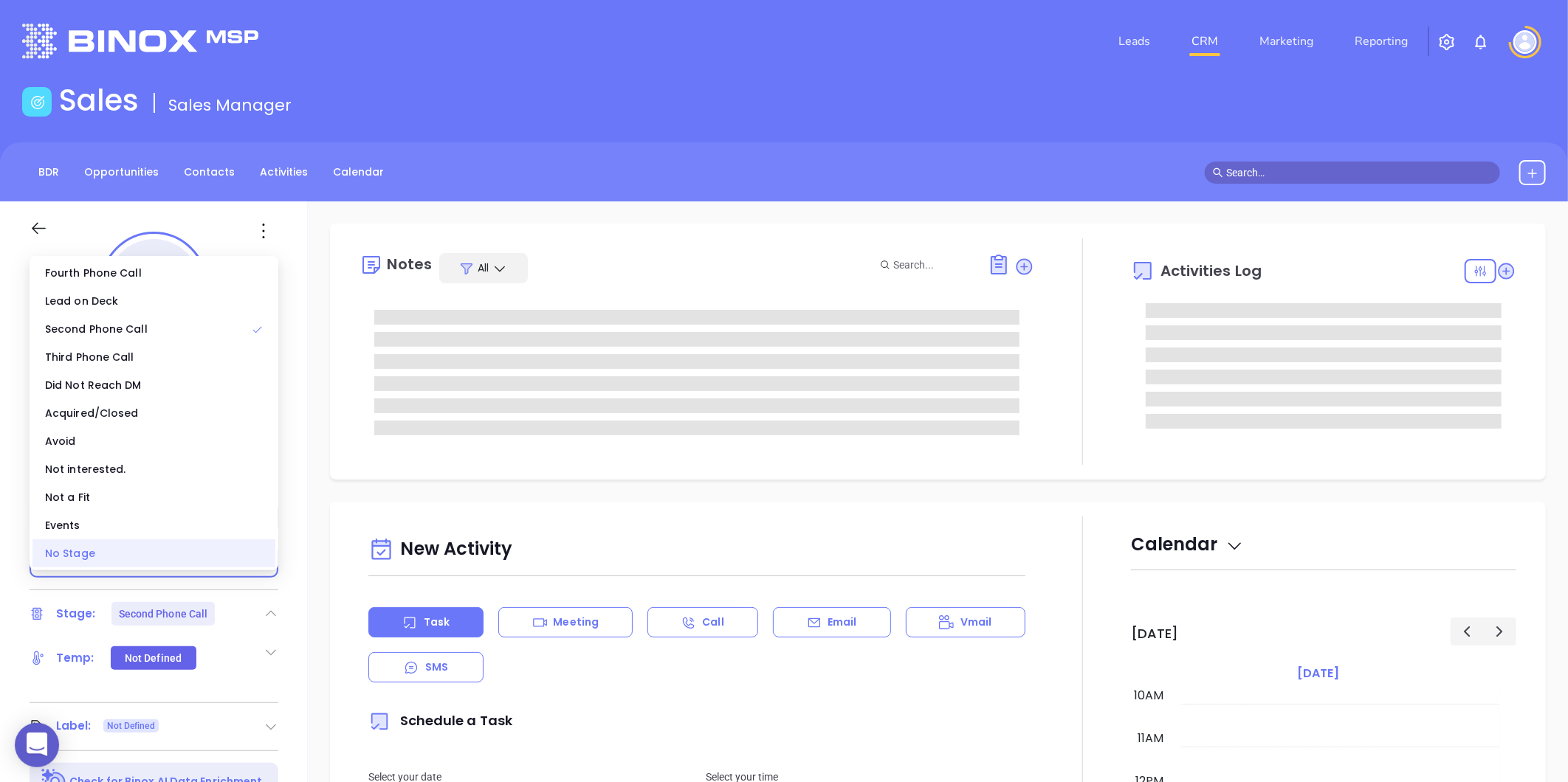
click at [240, 549] on div "No Stage" at bounding box center [154, 553] width 243 height 28
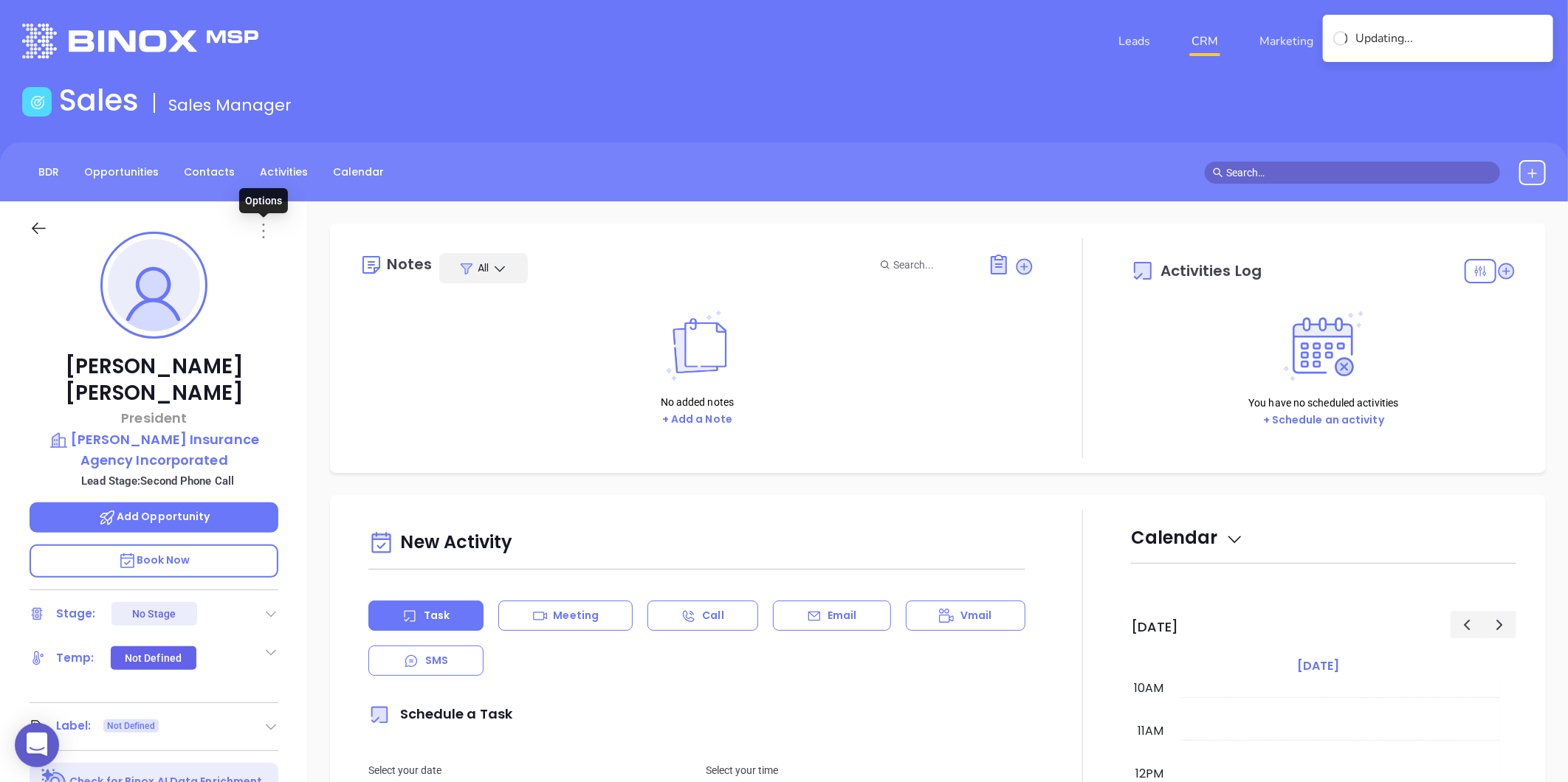
drag, startPoint x: 263, startPoint y: 232, endPoint x: 291, endPoint y: 344, distance: 115.4
click at [264, 231] on icon at bounding box center [263, 231] width 24 height 24
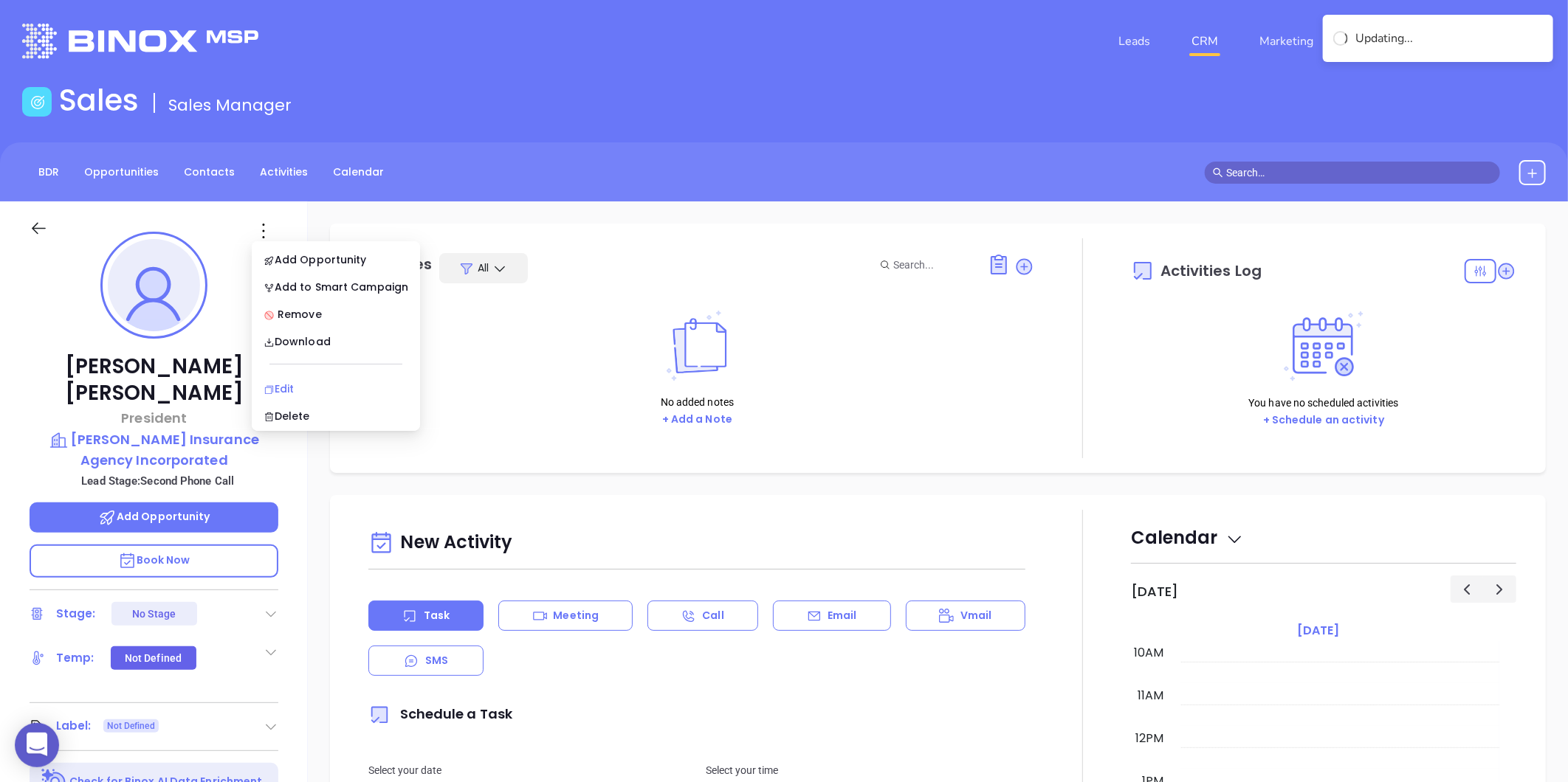
click at [300, 384] on div "Edit" at bounding box center [335, 389] width 144 height 16
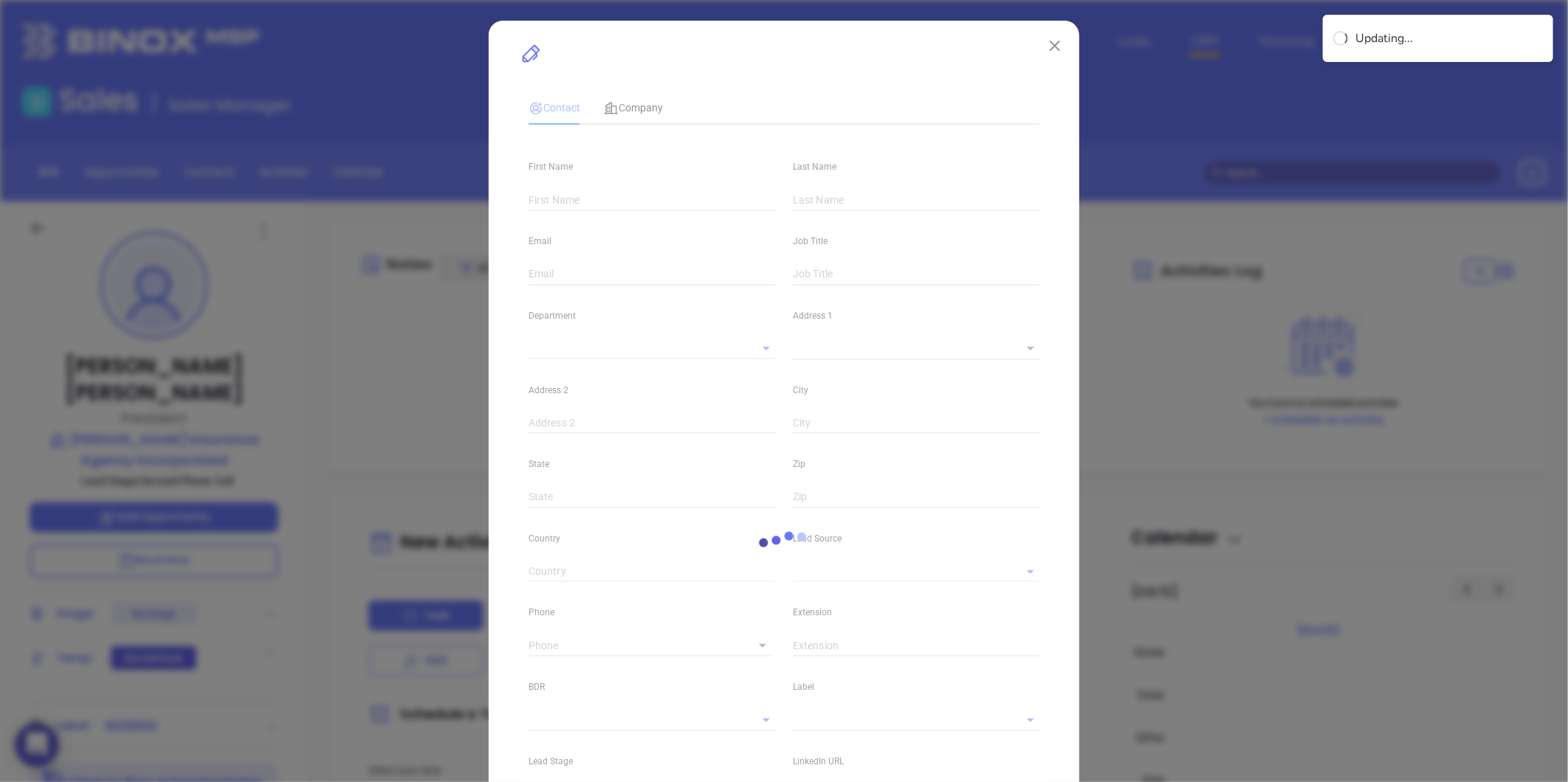
type input "Tim"
type input "Ellis"
type input "tellis@ellisinsuranceagency.com"
type input "President"
type input "1"
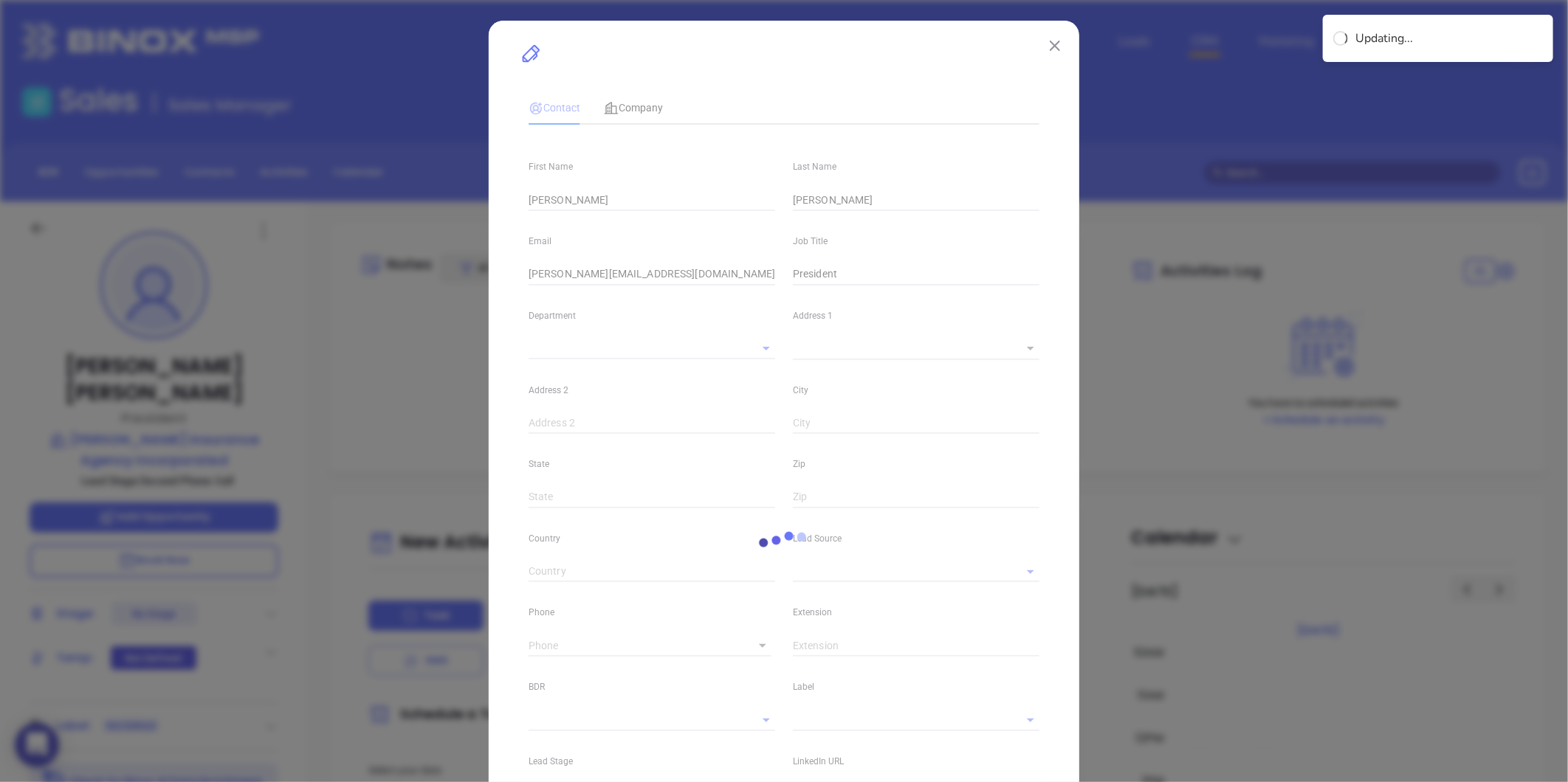
type input "Marketing"
type input "Website Reveal"
type input "undefined undefined"
type input "(207) 363-1132"
type input "1"
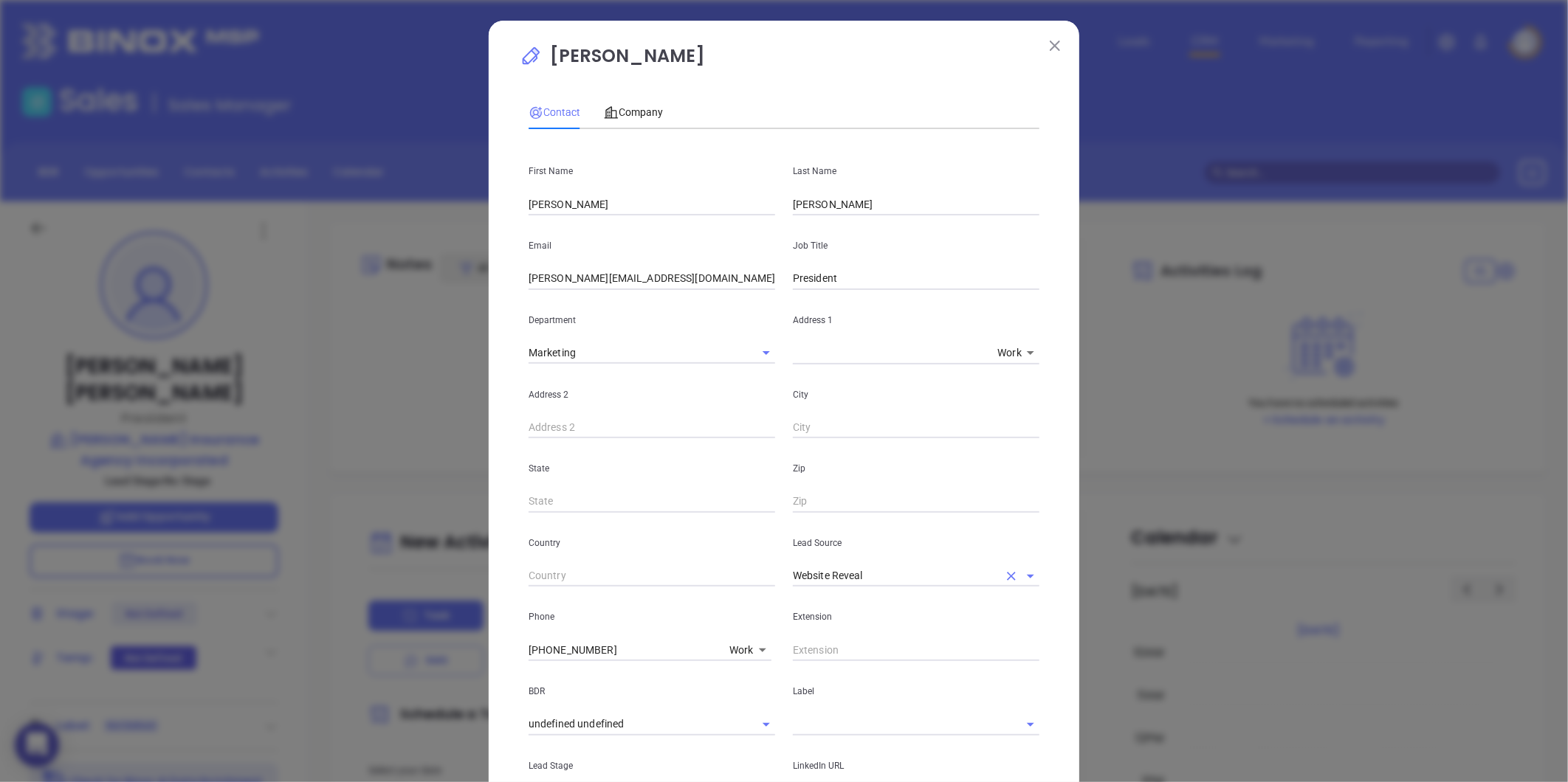
drag, startPoint x: 1005, startPoint y: 578, endPoint x: 903, endPoint y: 586, distance: 102.3
click at [1004, 577] on icon "Clear" at bounding box center [1011, 576] width 15 height 15
click at [901, 581] on input "text" at bounding box center [896, 576] width 206 height 21
click at [819, 613] on li "Binox" at bounding box center [916, 609] width 247 height 27
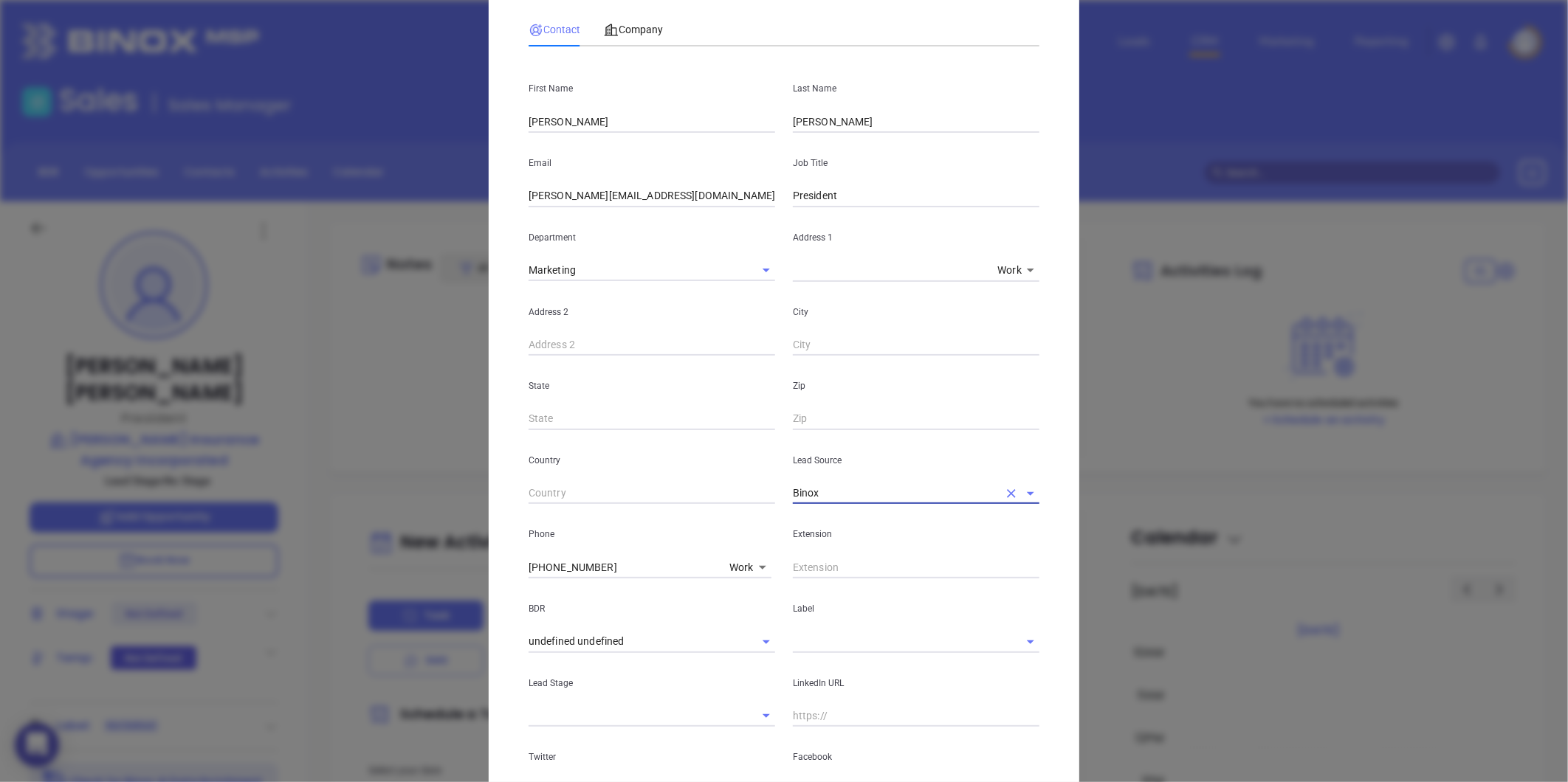
scroll to position [288, 0]
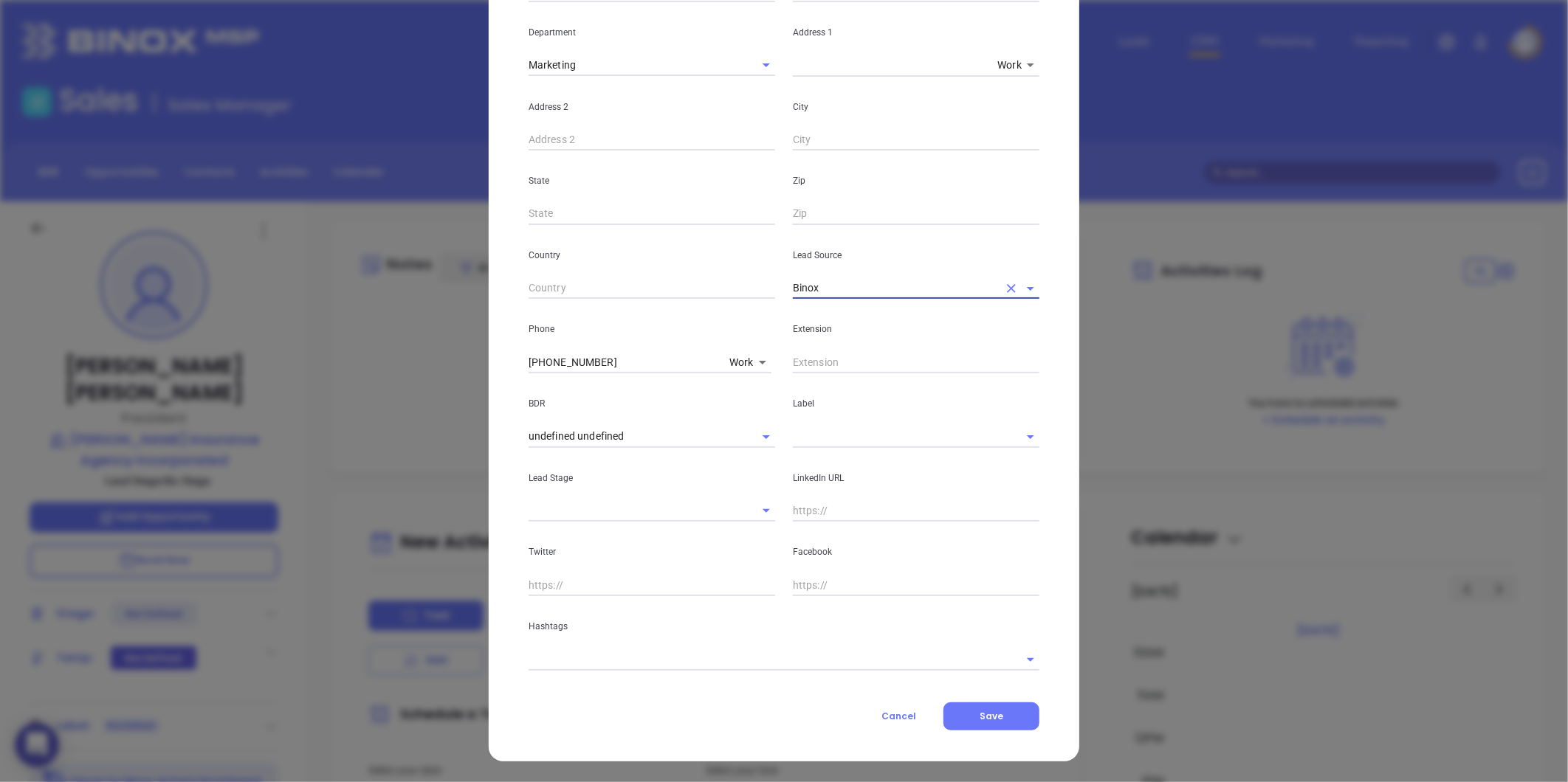
type input "Binox"
drag, startPoint x: 599, startPoint y: 364, endPoint x: 303, endPoint y: 407, distance: 299.1
click at [303, 407] on div "Tim Ellis Contact Company First Name Tim Last Name Ellis Email tellis@ellisinsu…" at bounding box center [784, 391] width 1568 height 782
type input "( ) -"
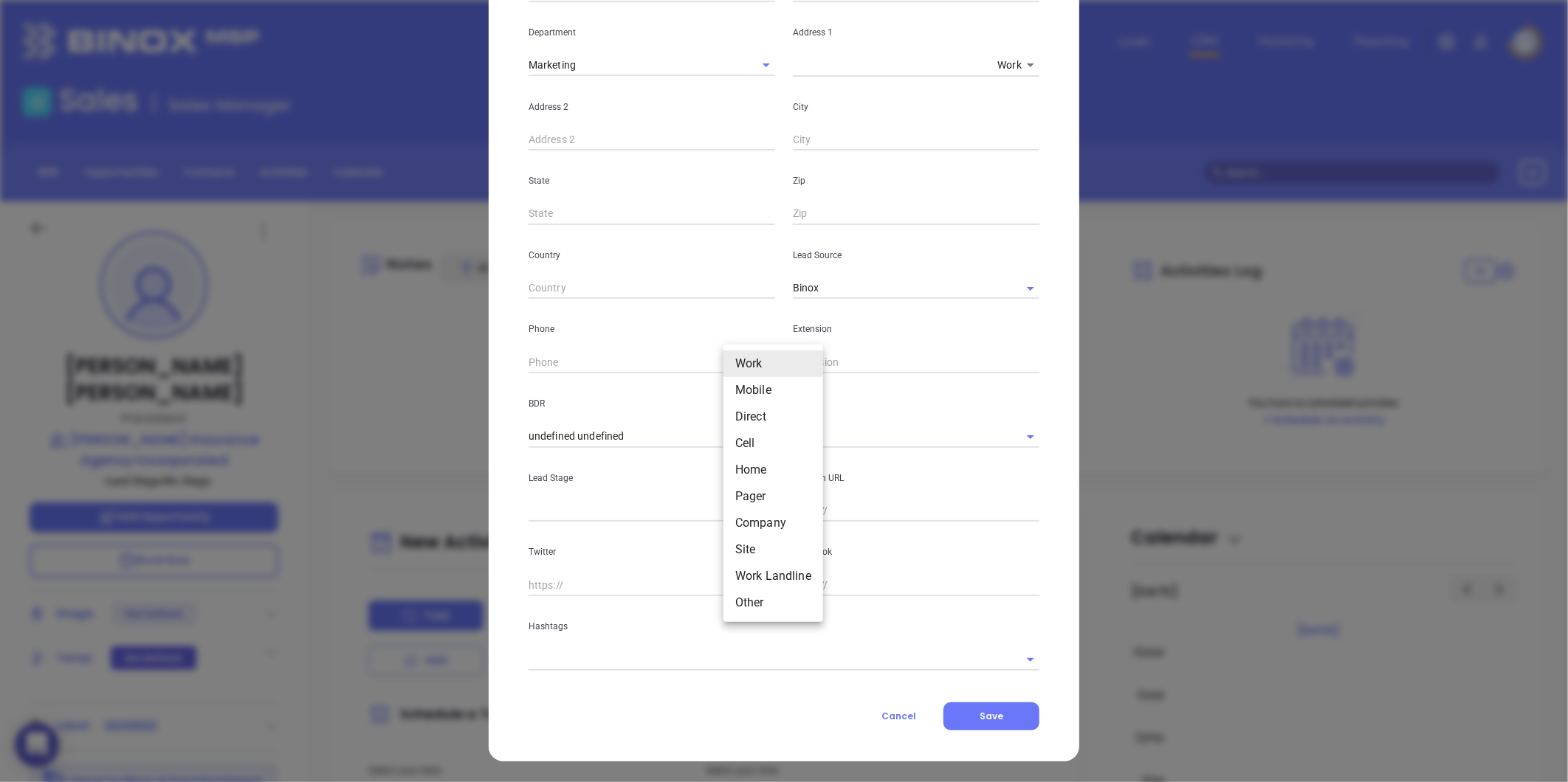
click at [734, 361] on body "0 Leads CRM Marketing Reporting Financial Leads Leads Sales Sales Manager BDR O…" at bounding box center [784, 391] width 1568 height 782
drag, startPoint x: 749, startPoint y: 546, endPoint x: 744, endPoint y: 529, distance: 17.7
click at [750, 546] on li "Site" at bounding box center [773, 549] width 99 height 27
type input "11"
click at [637, 358] on input "( ) -" at bounding box center [630, 362] width 202 height 22
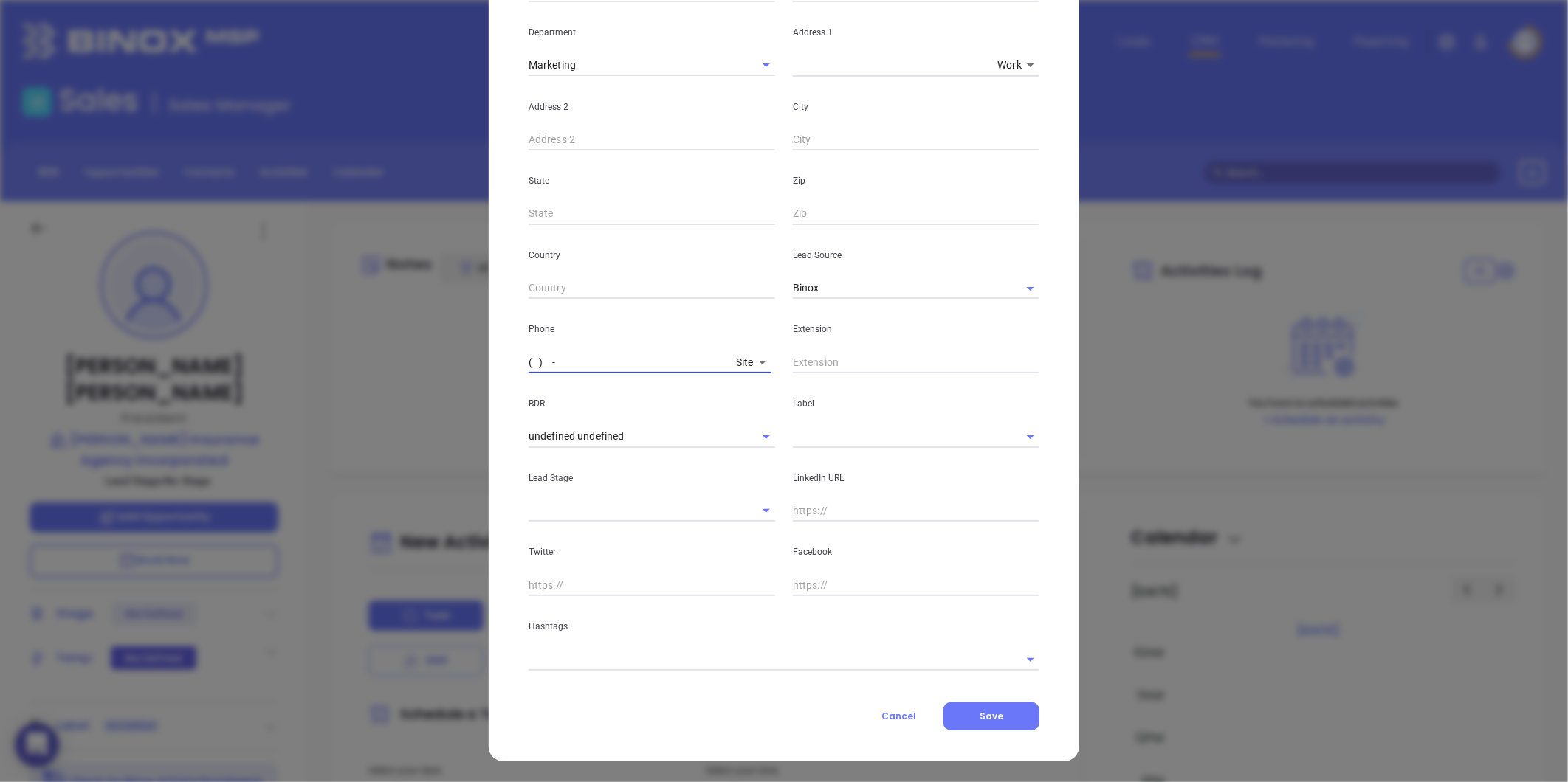
paste input "207) 363-7670"
type input "(207) 363-7670"
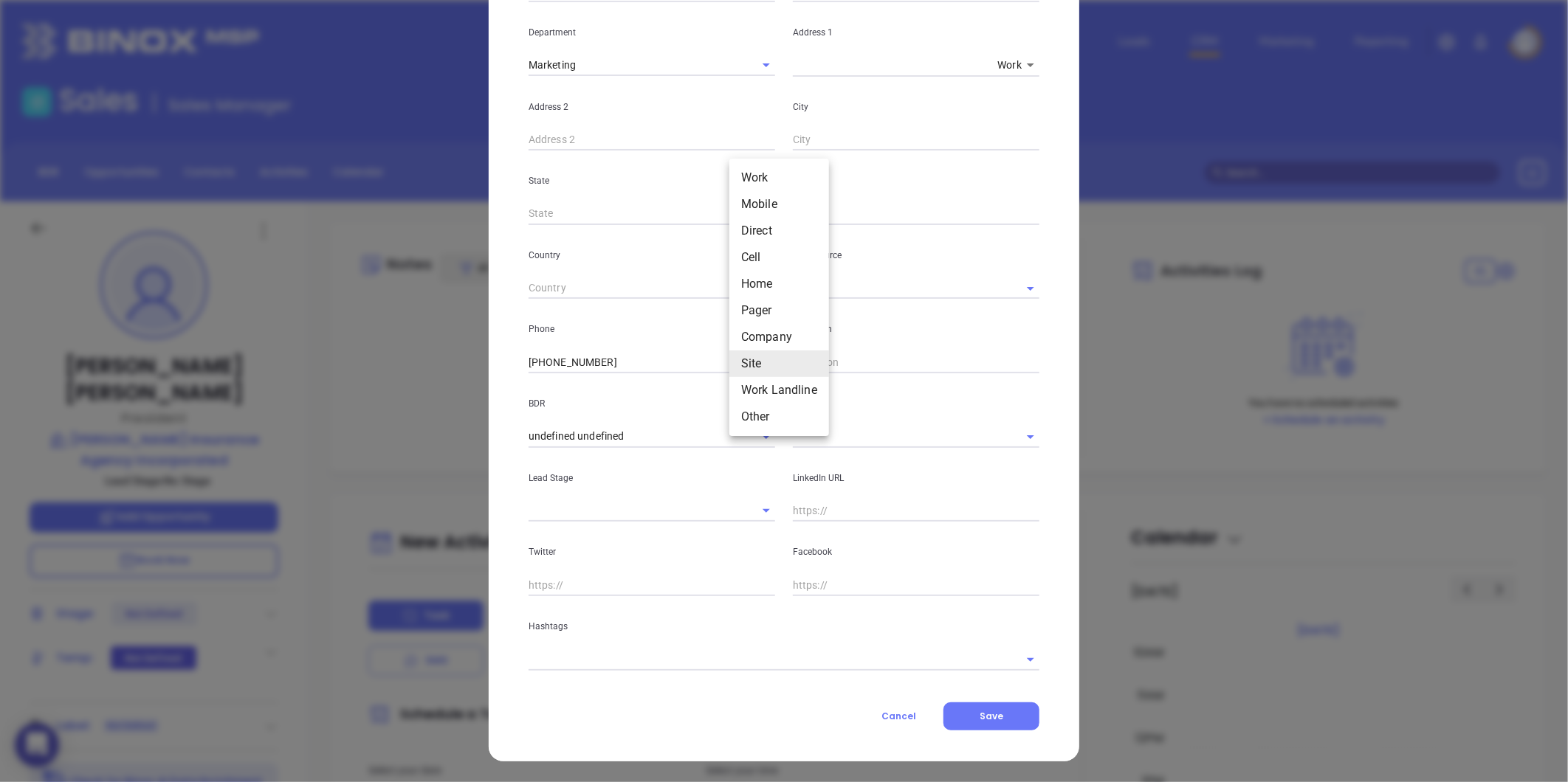
click at [744, 370] on body "0 Leads CRM Marketing Reporting Financial Leads Leads Sales Sales Manager BDR O…" at bounding box center [784, 391] width 1568 height 782
click at [659, 291] on div at bounding box center [784, 391] width 1568 height 782
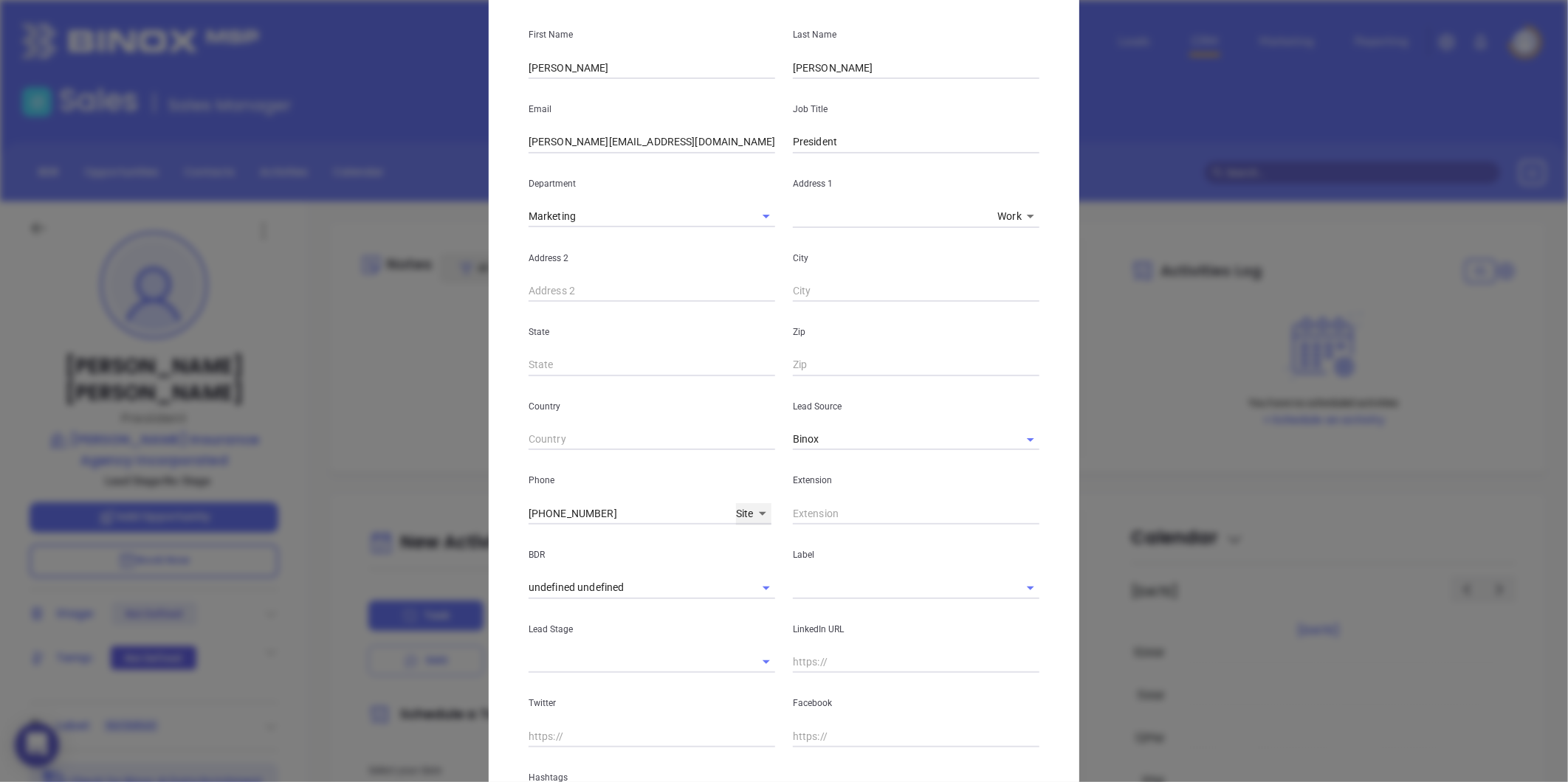
scroll to position [0, 0]
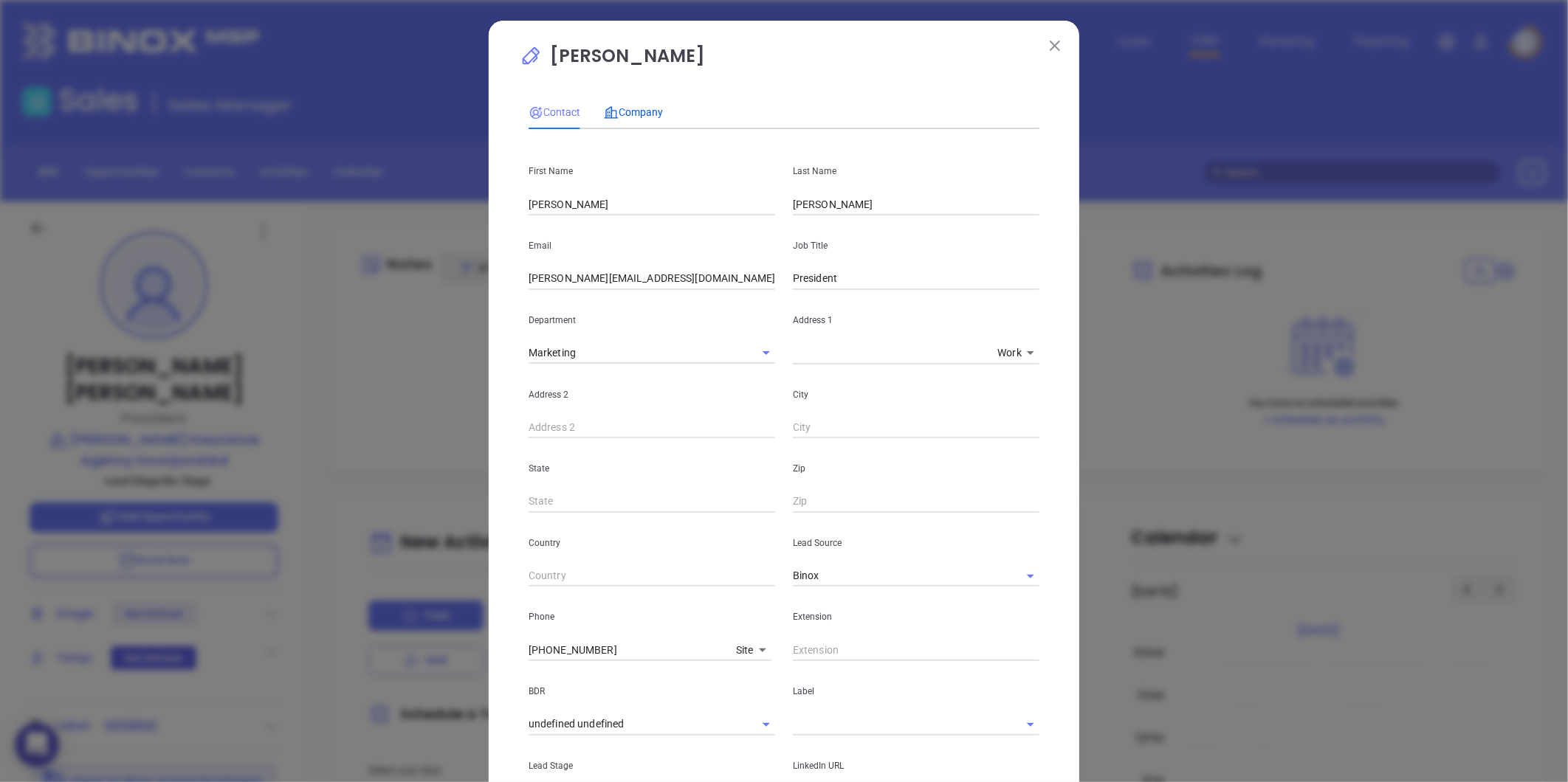
click at [644, 112] on span "Company" at bounding box center [633, 111] width 59 height 11
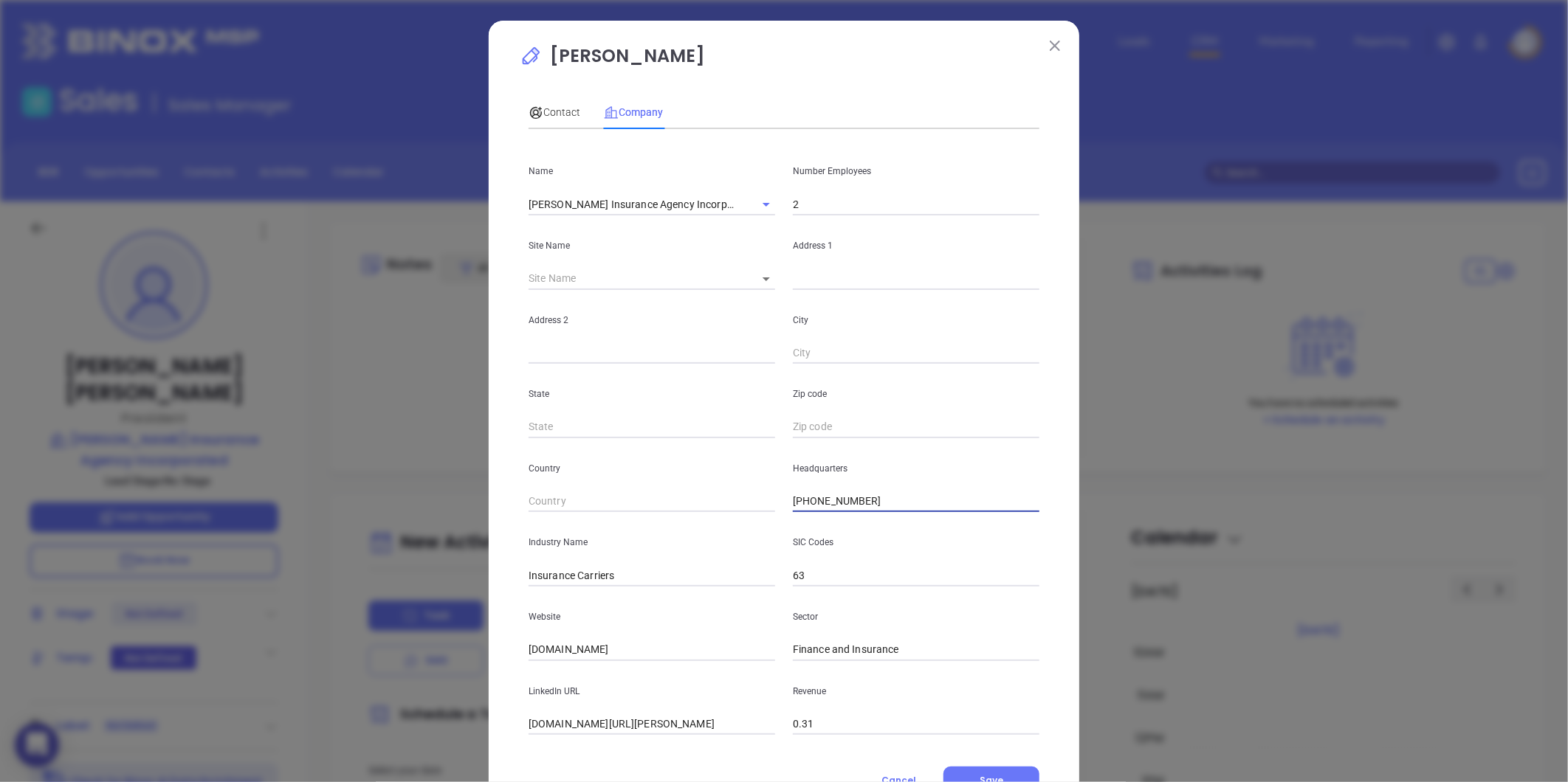
click at [658, 525] on div "Name Ellis Insurance Agency Incorporated Number Employees 2 Site Name ​ Address…" at bounding box center [784, 438] width 511 height 594
paste input "7670"
type input "(207) 363-7670"
click at [831, 207] on input "2" at bounding box center [916, 204] width 247 height 22
type input "6"
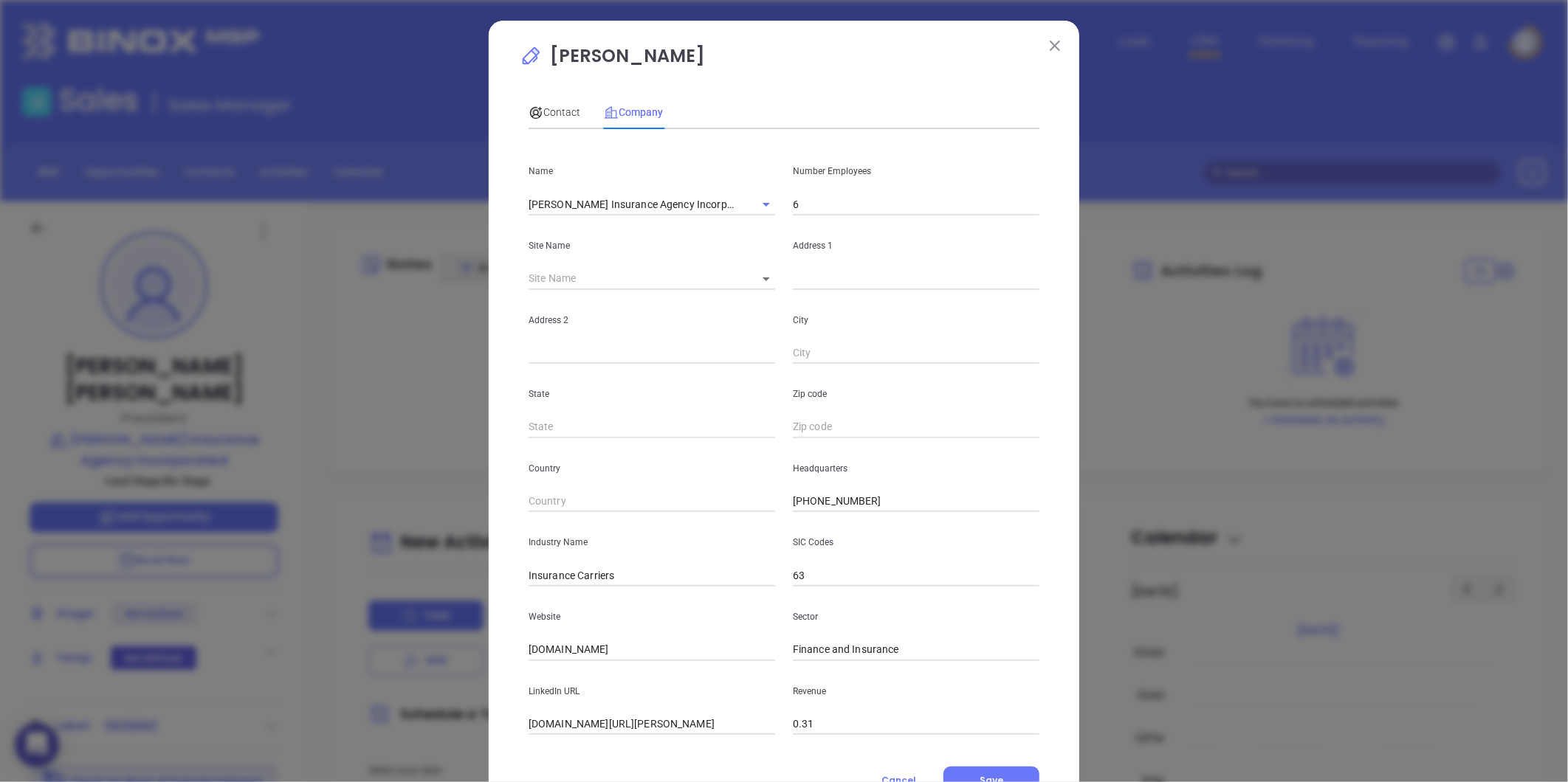
click at [682, 329] on div "Address 2" at bounding box center [652, 328] width 264 height 75
click at [815, 282] on input "text" at bounding box center [916, 279] width 247 height 22
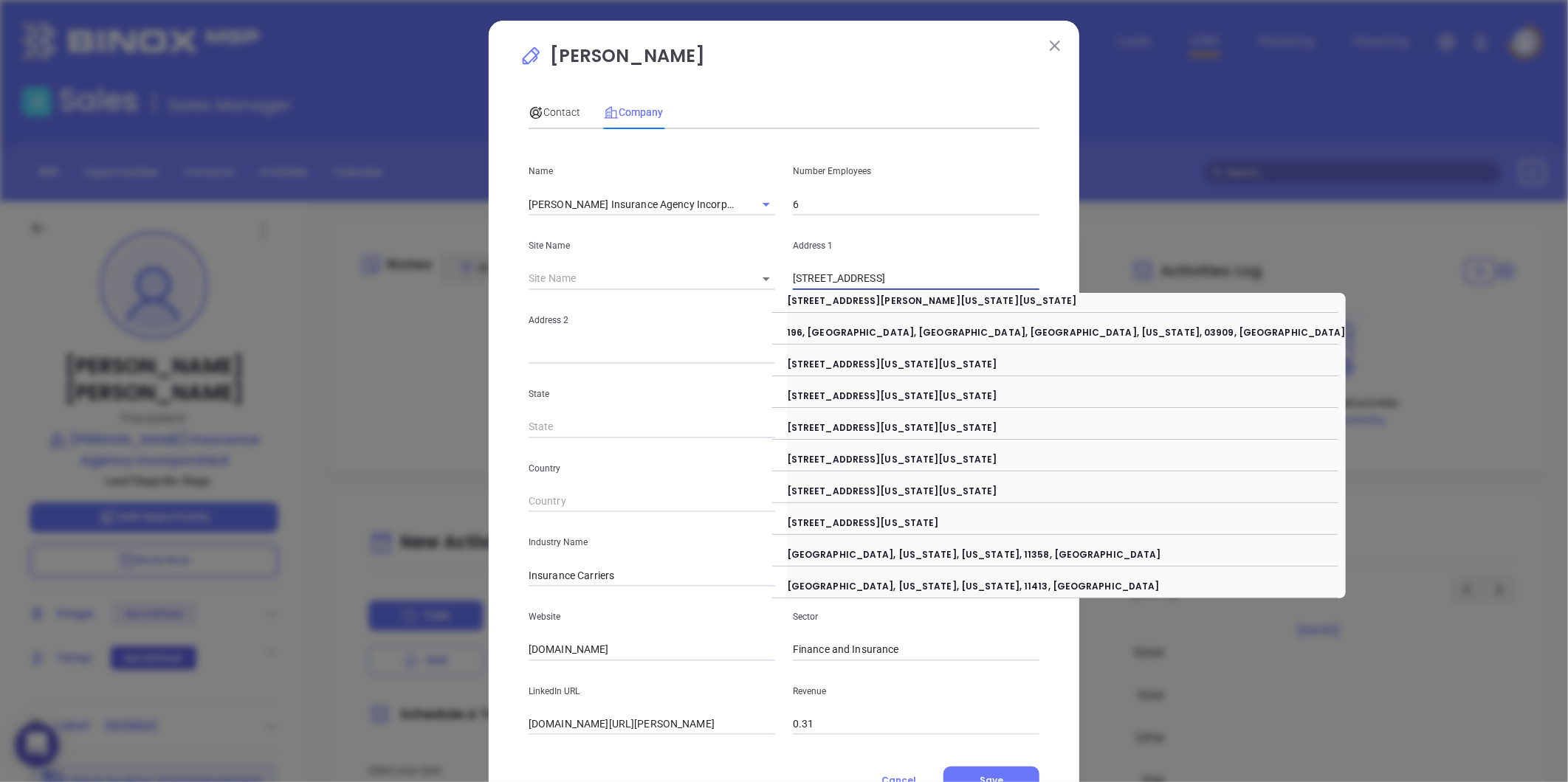
type input "196 York Street"
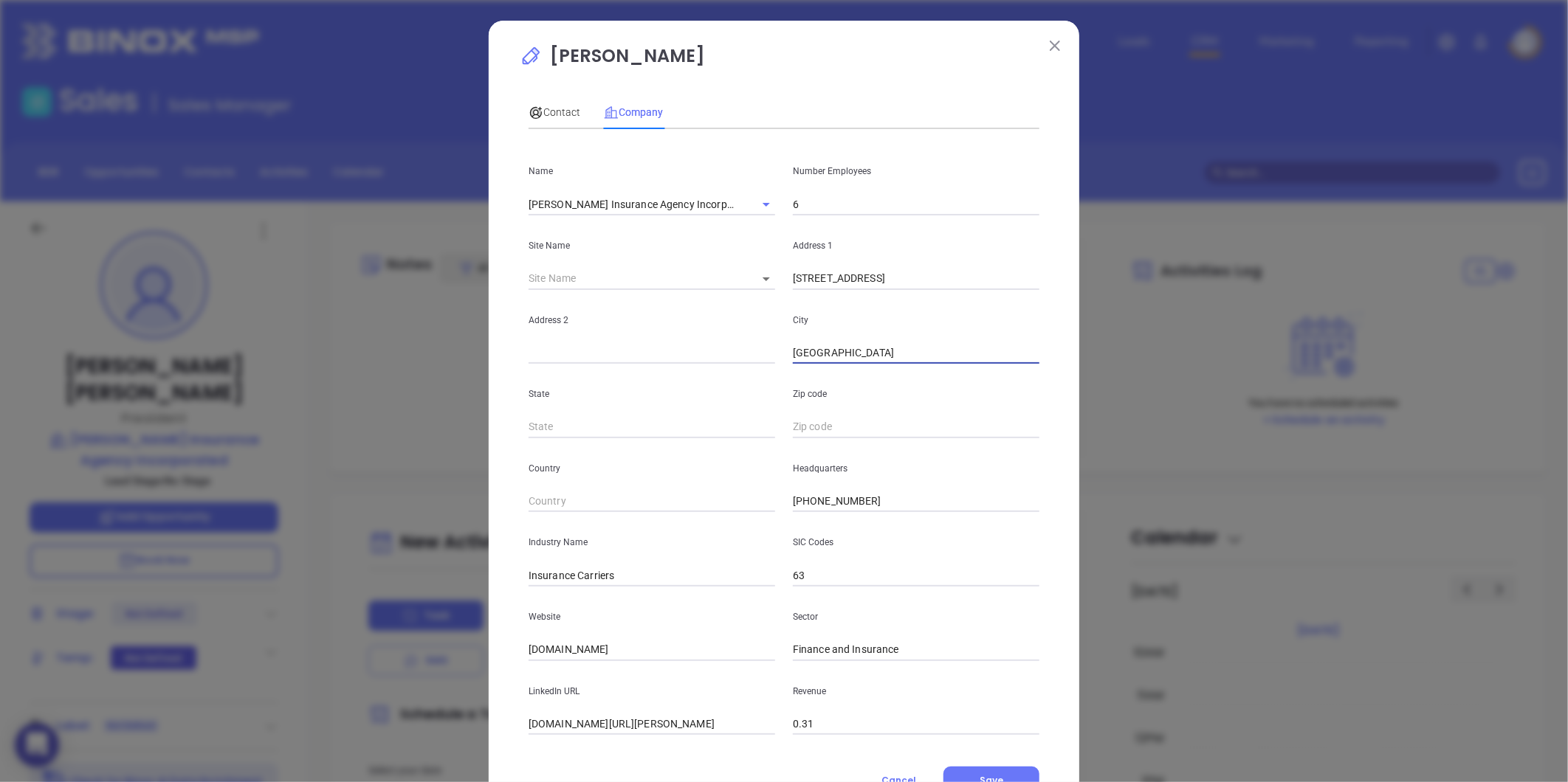
type input "York"
type input "ME"
type input "03909"
drag, startPoint x: 566, startPoint y: 579, endPoint x: 845, endPoint y: 548, distance: 280.7
click at [845, 548] on div "Industry Name Insurance Carriers SIC Codes 63" at bounding box center [784, 549] width 529 height 75
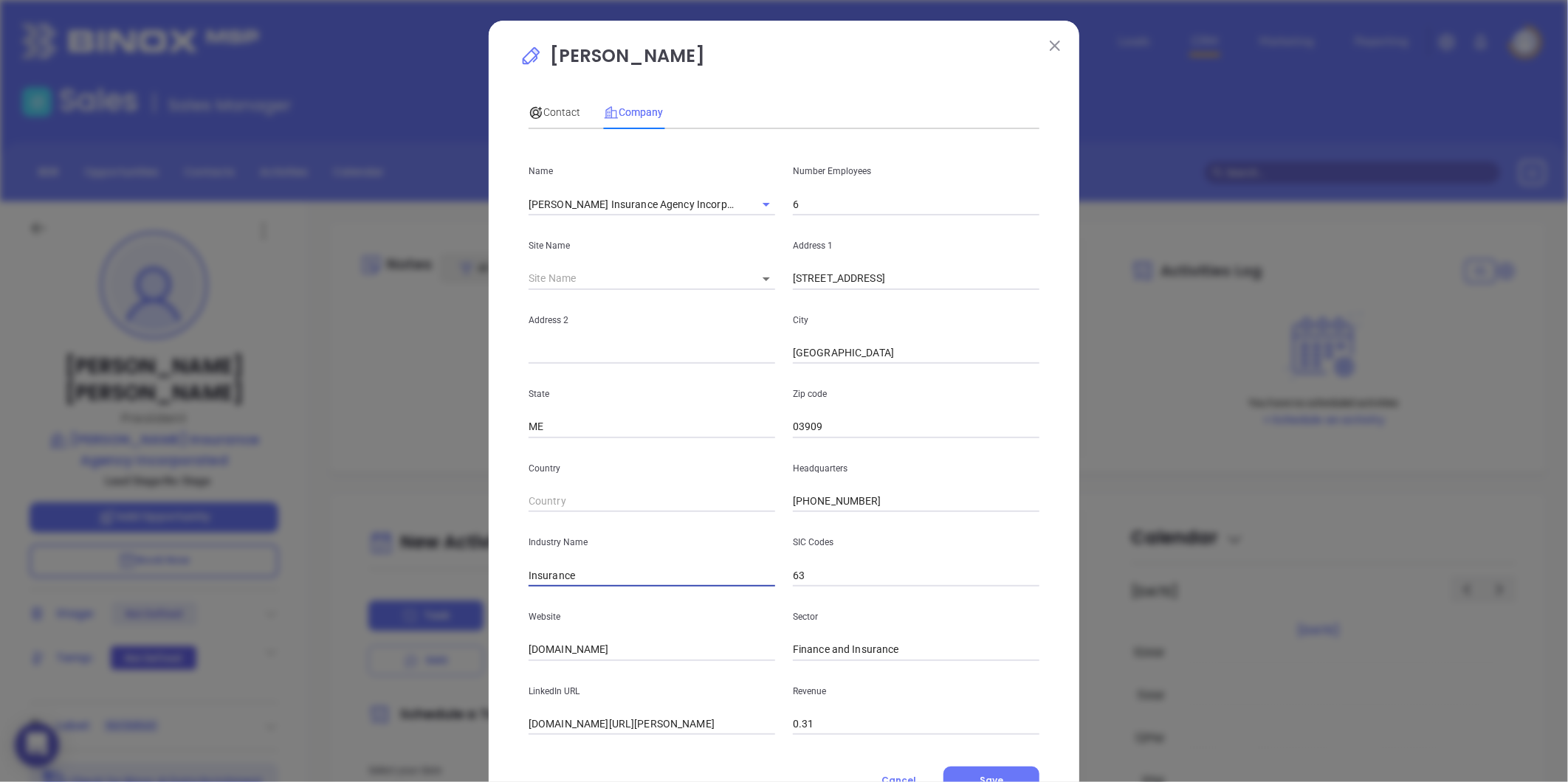
type input "Insurance"
drag, startPoint x: 655, startPoint y: 652, endPoint x: 395, endPoint y: 687, distance: 262.3
click at [391, 690] on div "Tim Ellis Contact Company First Name Tim Last Name Ellis Email tellis@ellisinsu…" at bounding box center [784, 391] width 1568 height 782
paste input "https://www.ellisinsuranceagency.com/"
type input "https://www.ellisinsuranceagency.com/"
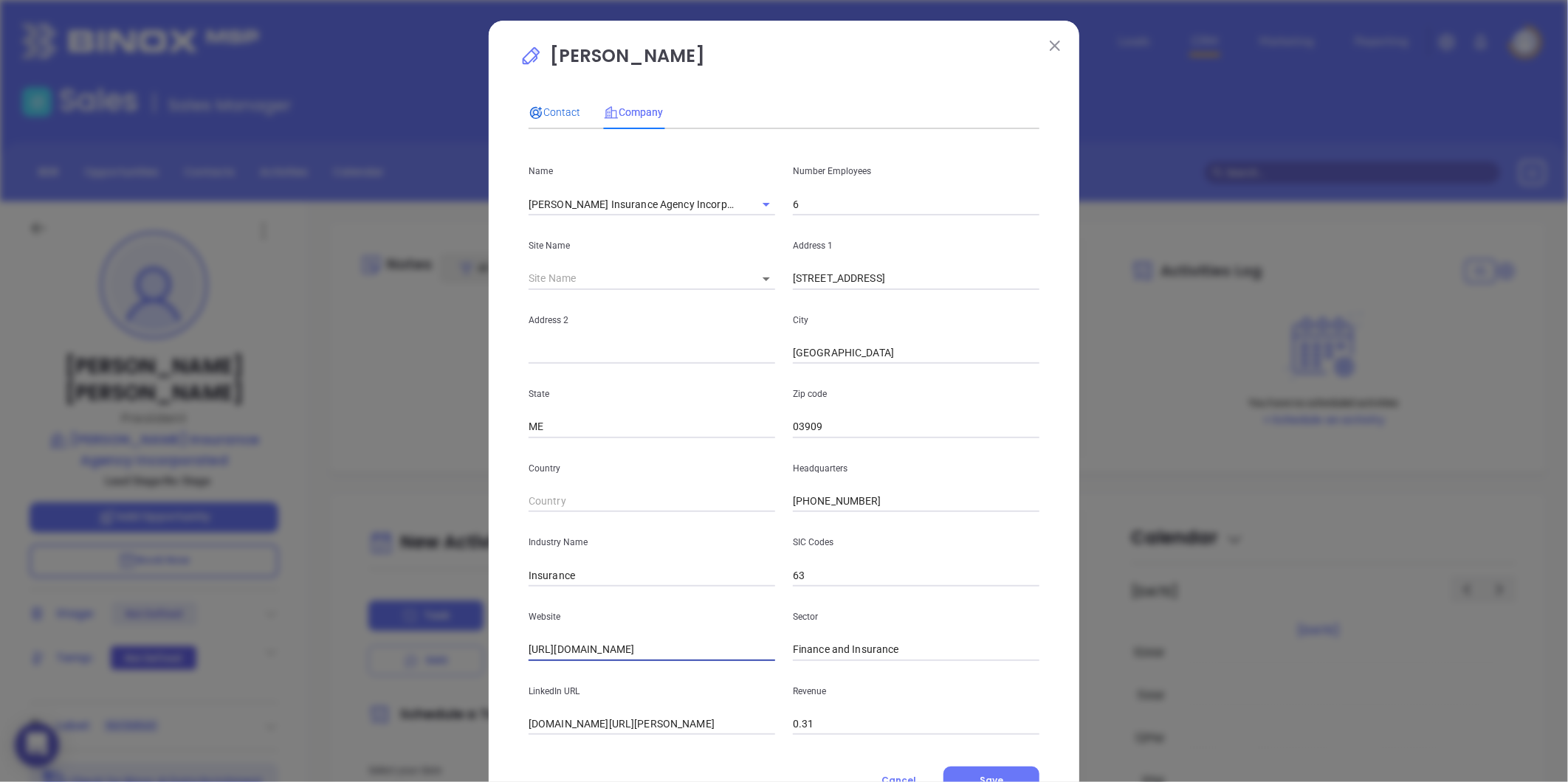
click at [536, 119] on icon at bounding box center [536, 112] width 15 height 15
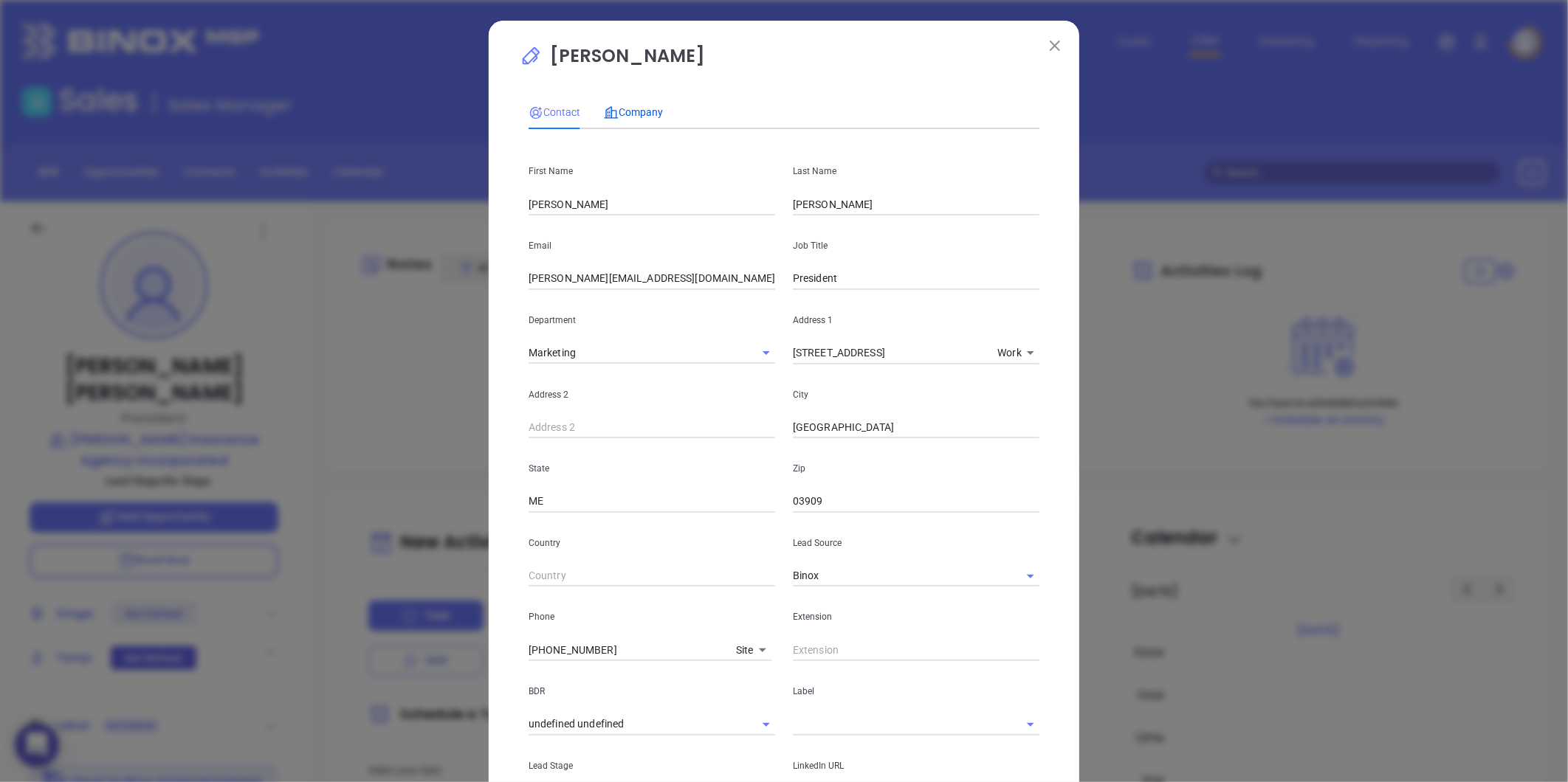
click at [630, 104] on div "Company" at bounding box center [633, 111] width 59 height 16
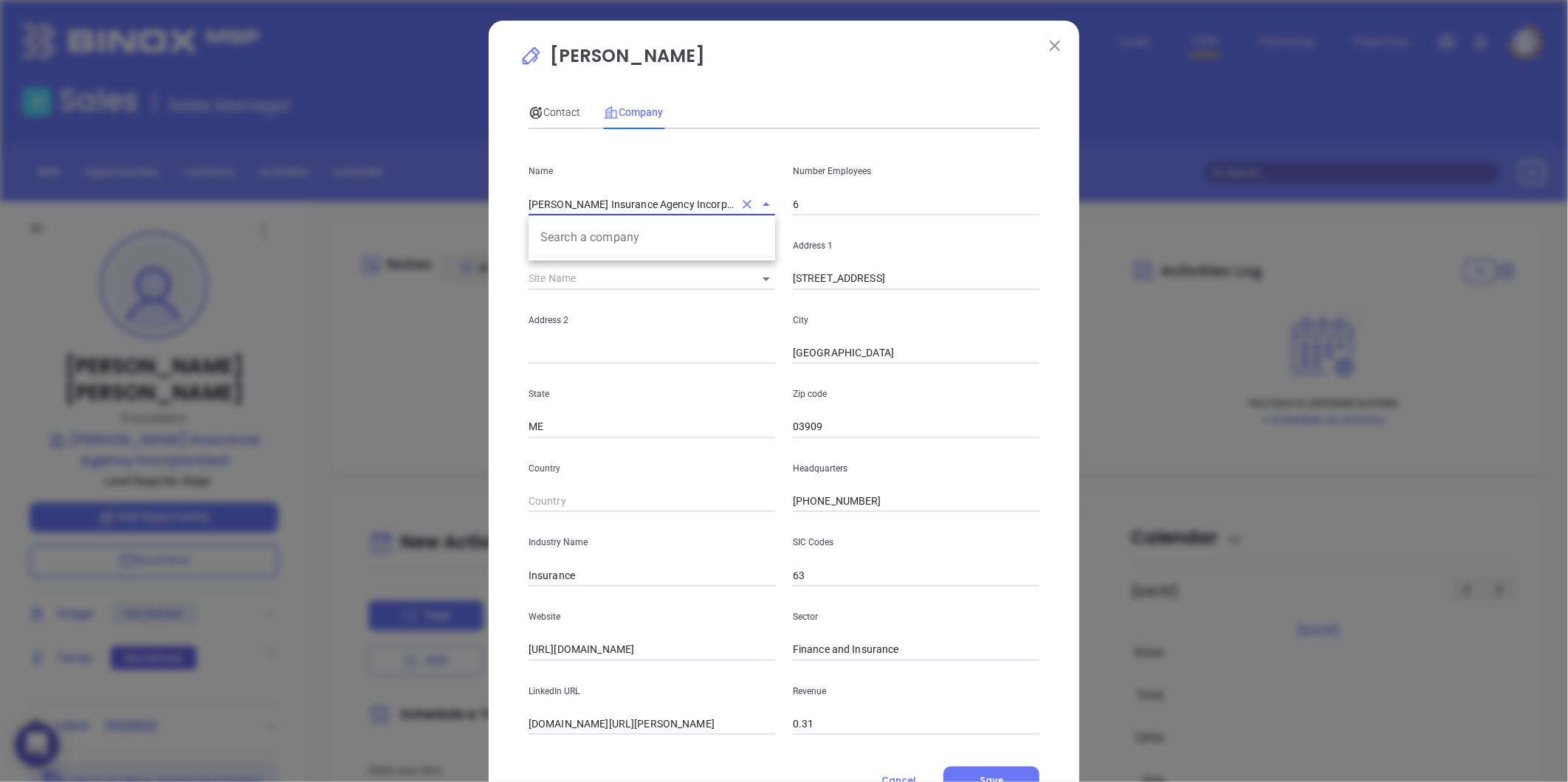
drag, startPoint x: 699, startPoint y: 205, endPoint x: 461, endPoint y: 264, distance: 245.2
click at [387, 260] on div "Tim Ellis Contact Company First Name Tim Last Name Ellis Email tellis@ellisinsu…" at bounding box center [784, 391] width 1568 height 782
click at [535, 121] on div "Contact" at bounding box center [555, 112] width 52 height 34
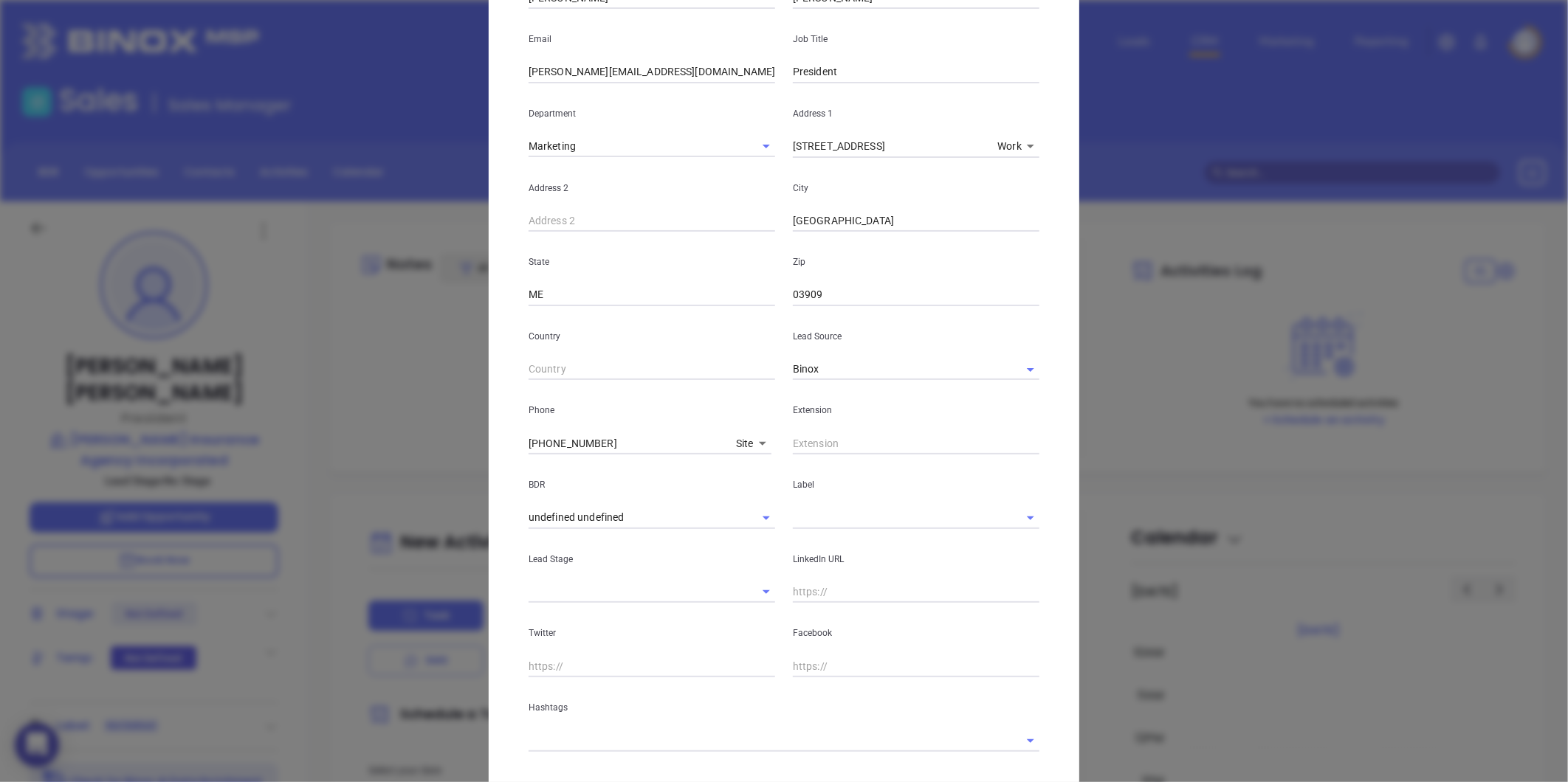
scroll to position [288, 0]
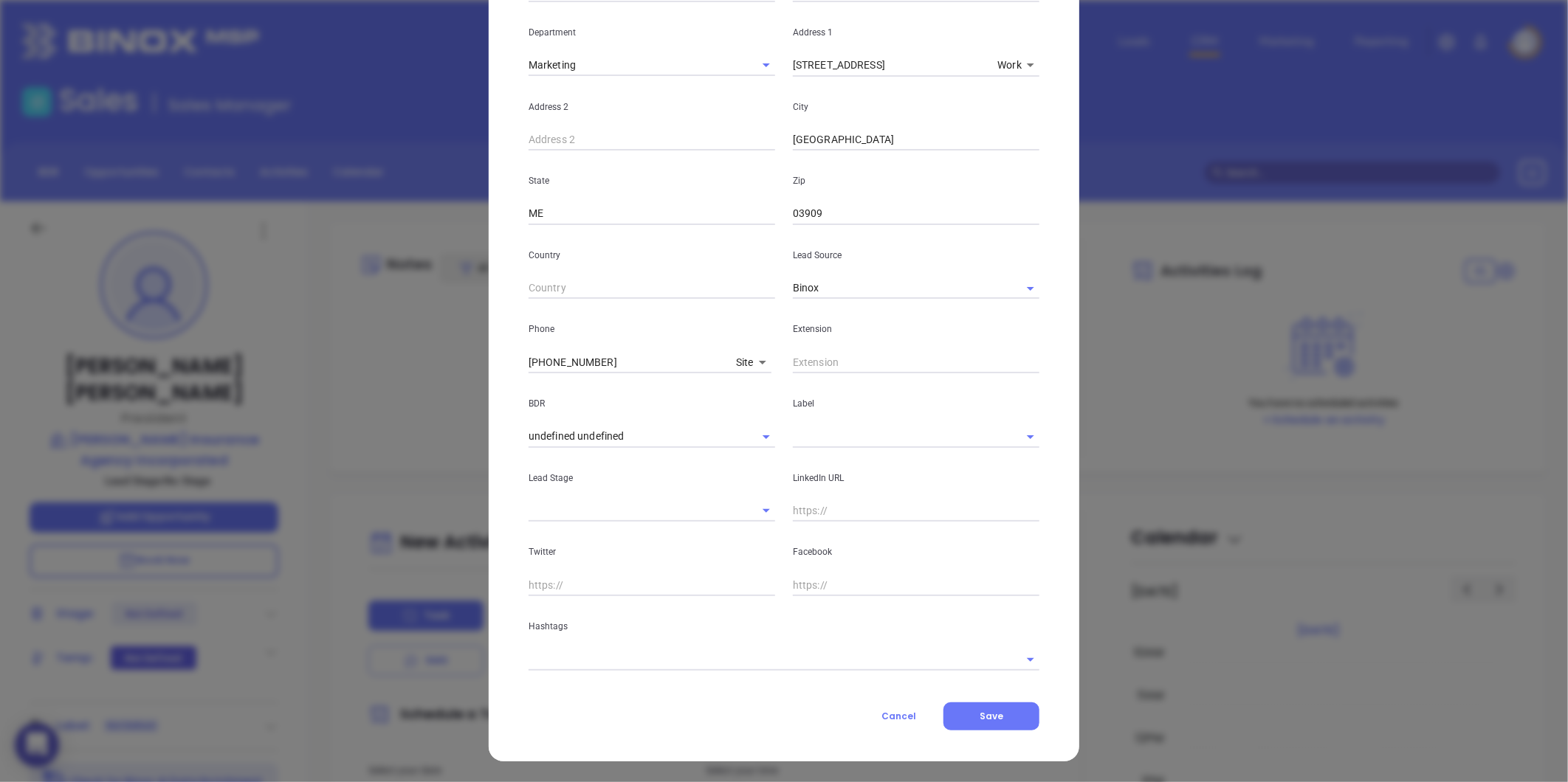
click at [833, 515] on input "text" at bounding box center [916, 511] width 247 height 22
paste input "linkedin.com/in/tim-ellis-39718572"
type input "www.linkedin.com/in/tim-ellis-39718572"
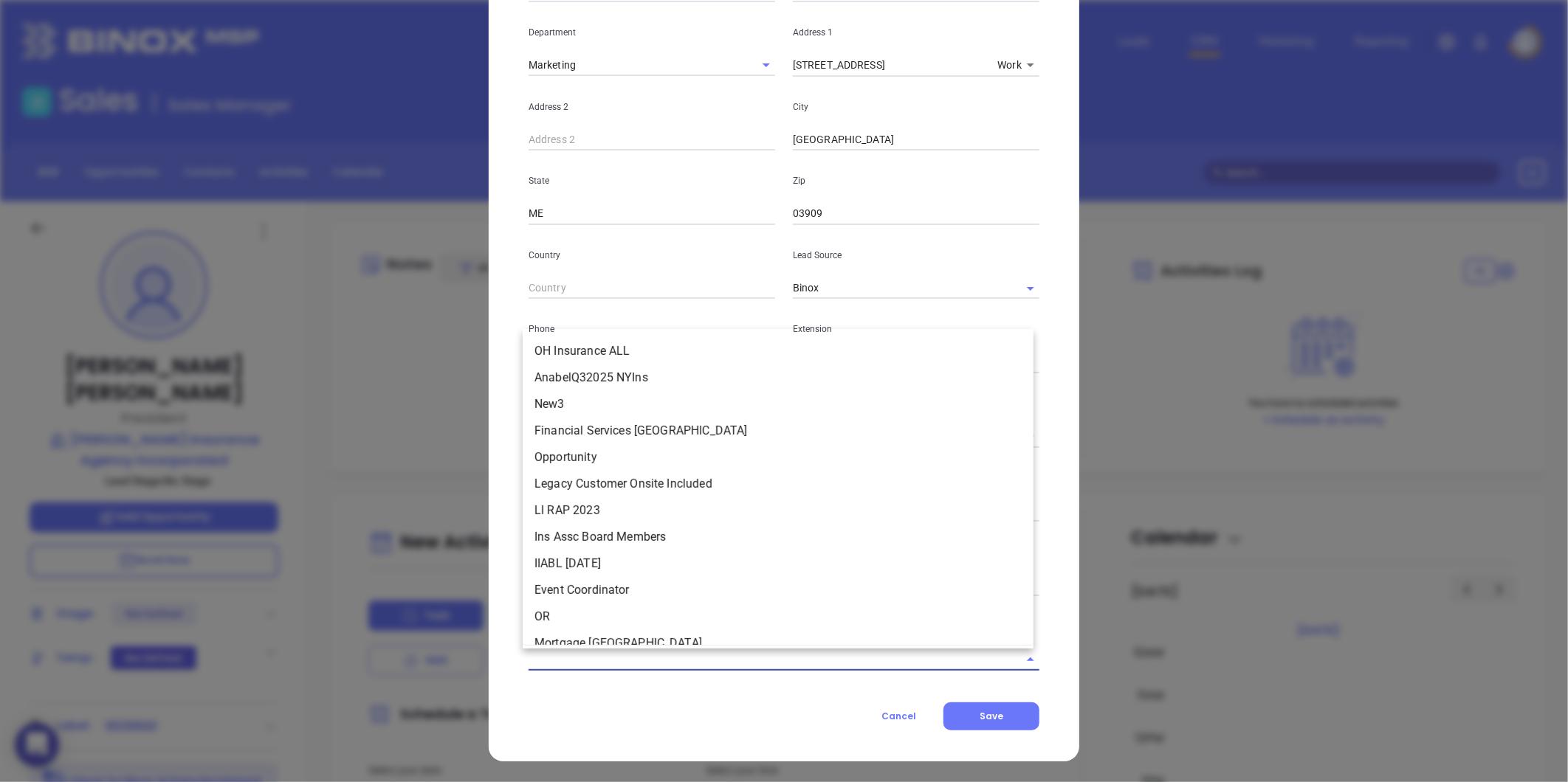
click at [675, 655] on input "text" at bounding box center [763, 659] width 469 height 21
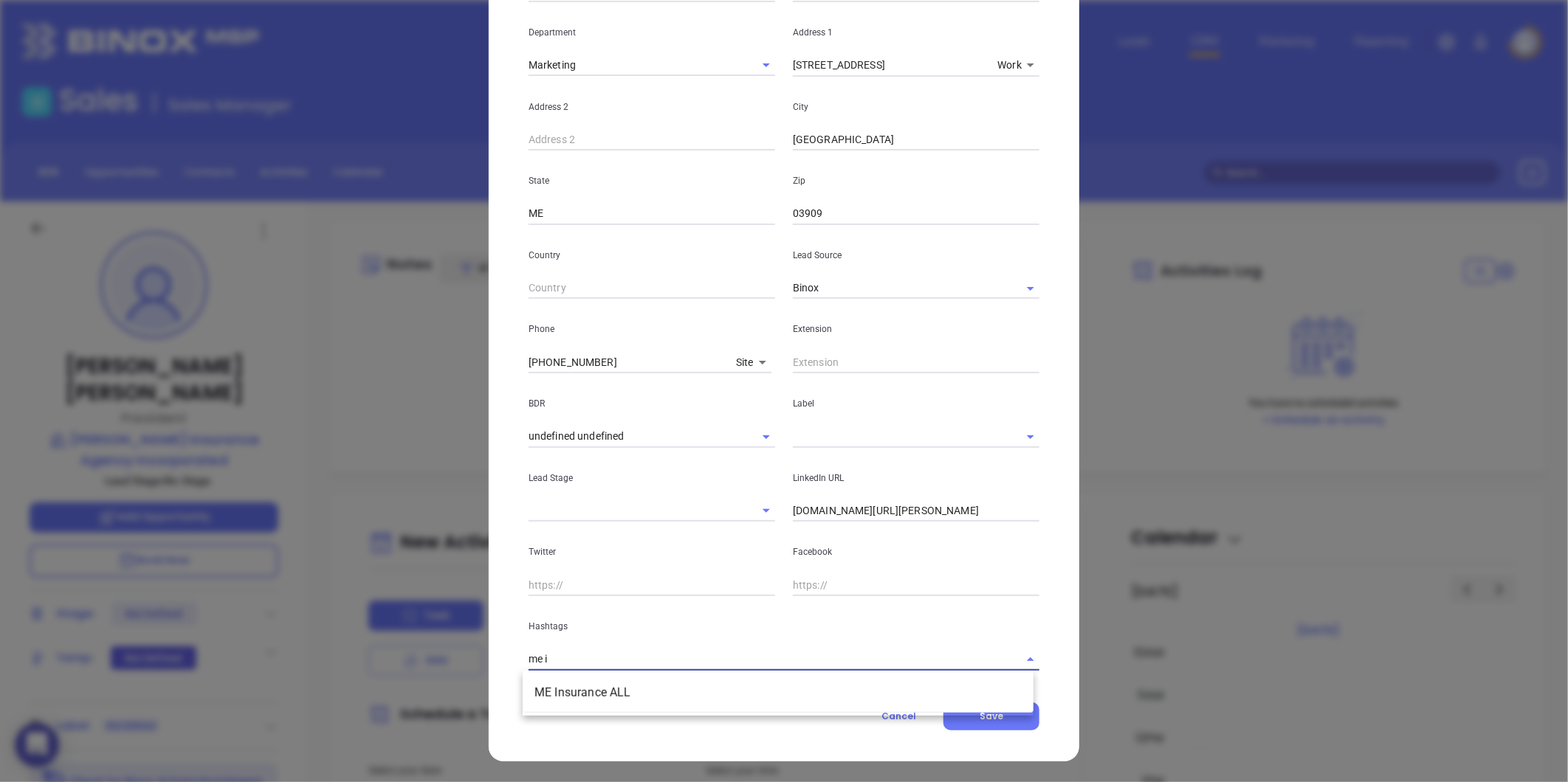
type input "me in"
click at [599, 702] on li "ME Insurance ALL" at bounding box center [778, 693] width 511 height 27
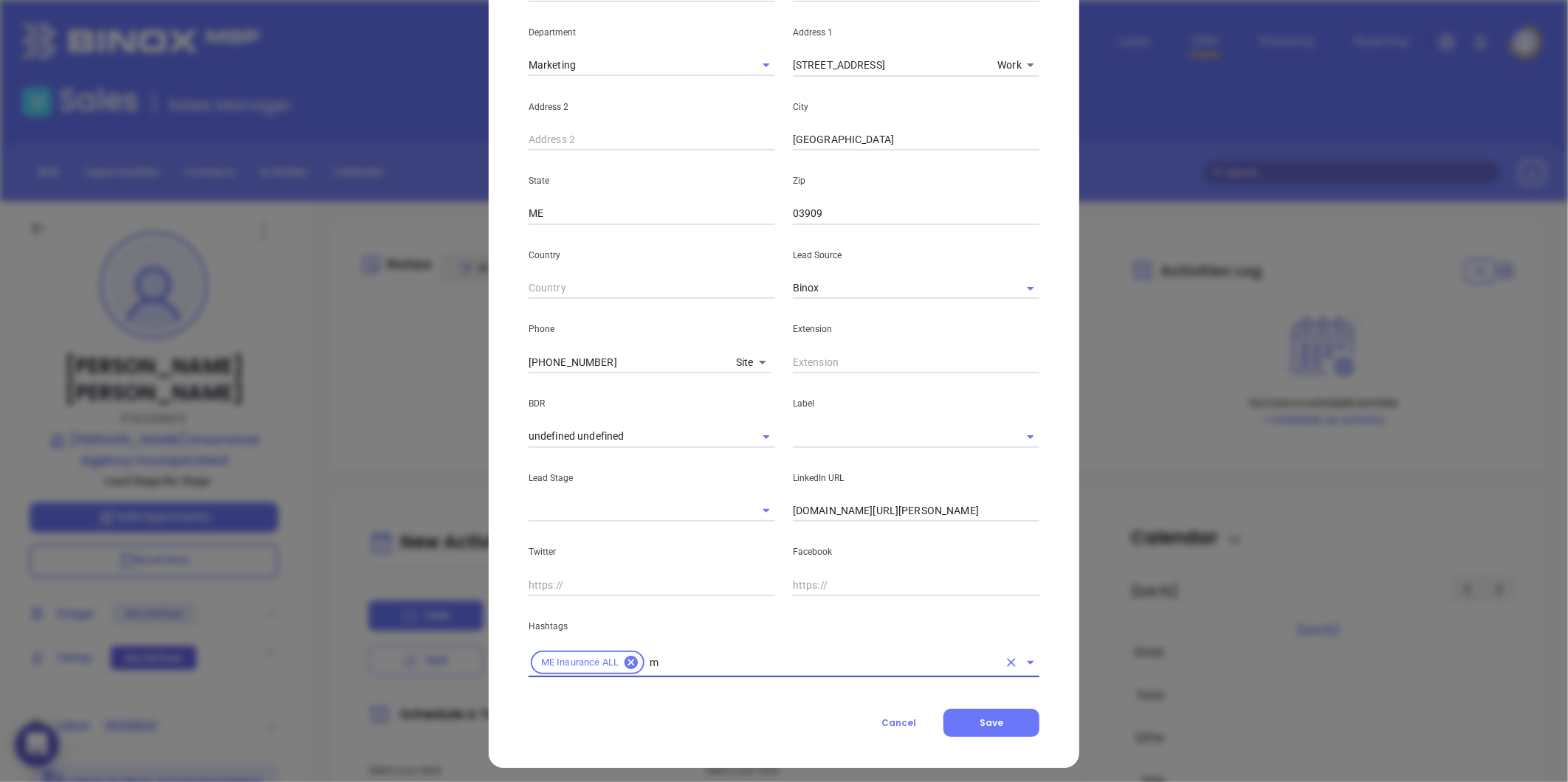
type input "me"
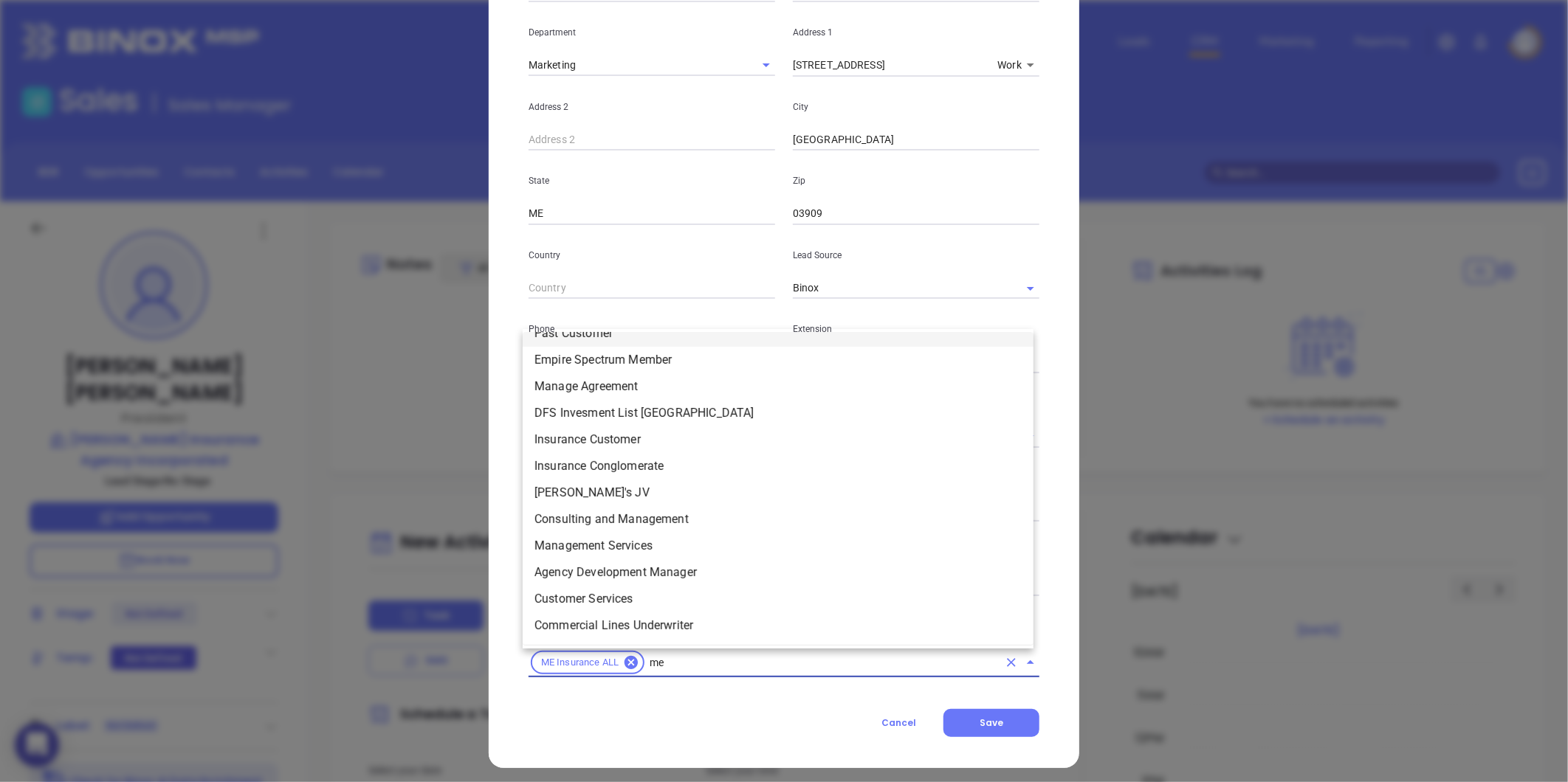
scroll to position [389, 0]
click at [562, 573] on li "ME" at bounding box center [778, 573] width 511 height 27
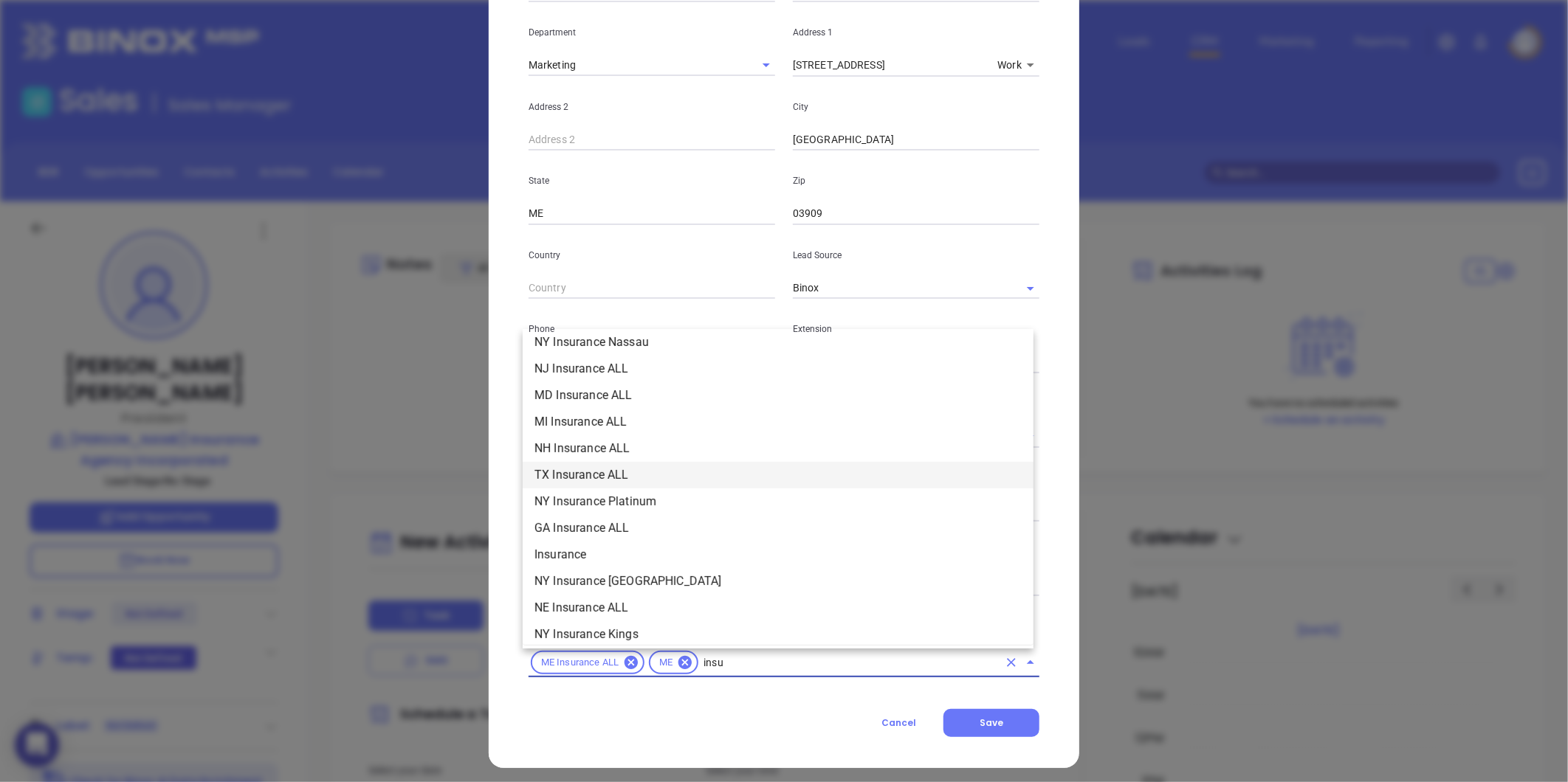
scroll to position [300, 0]
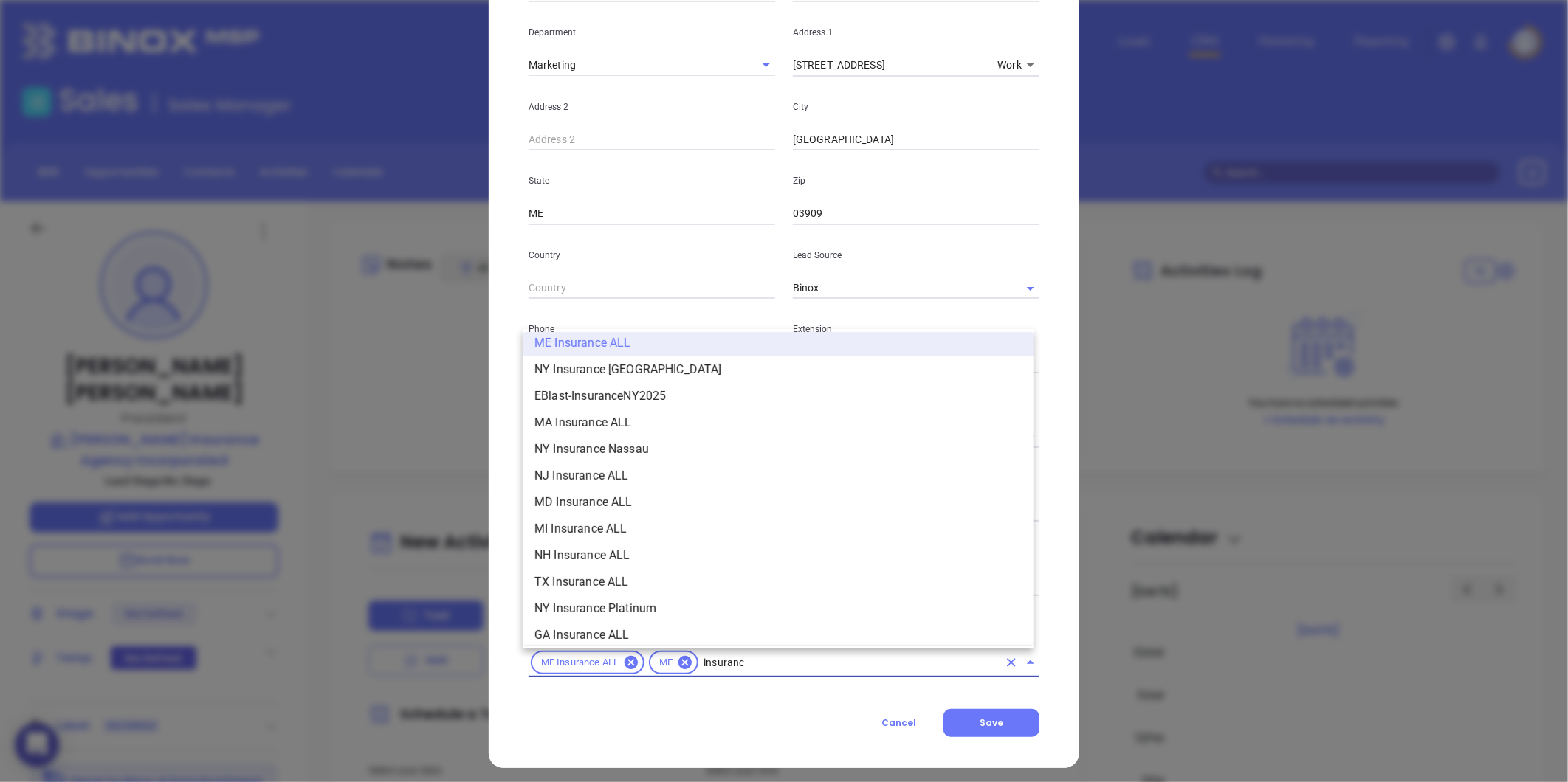
type input "insurance"
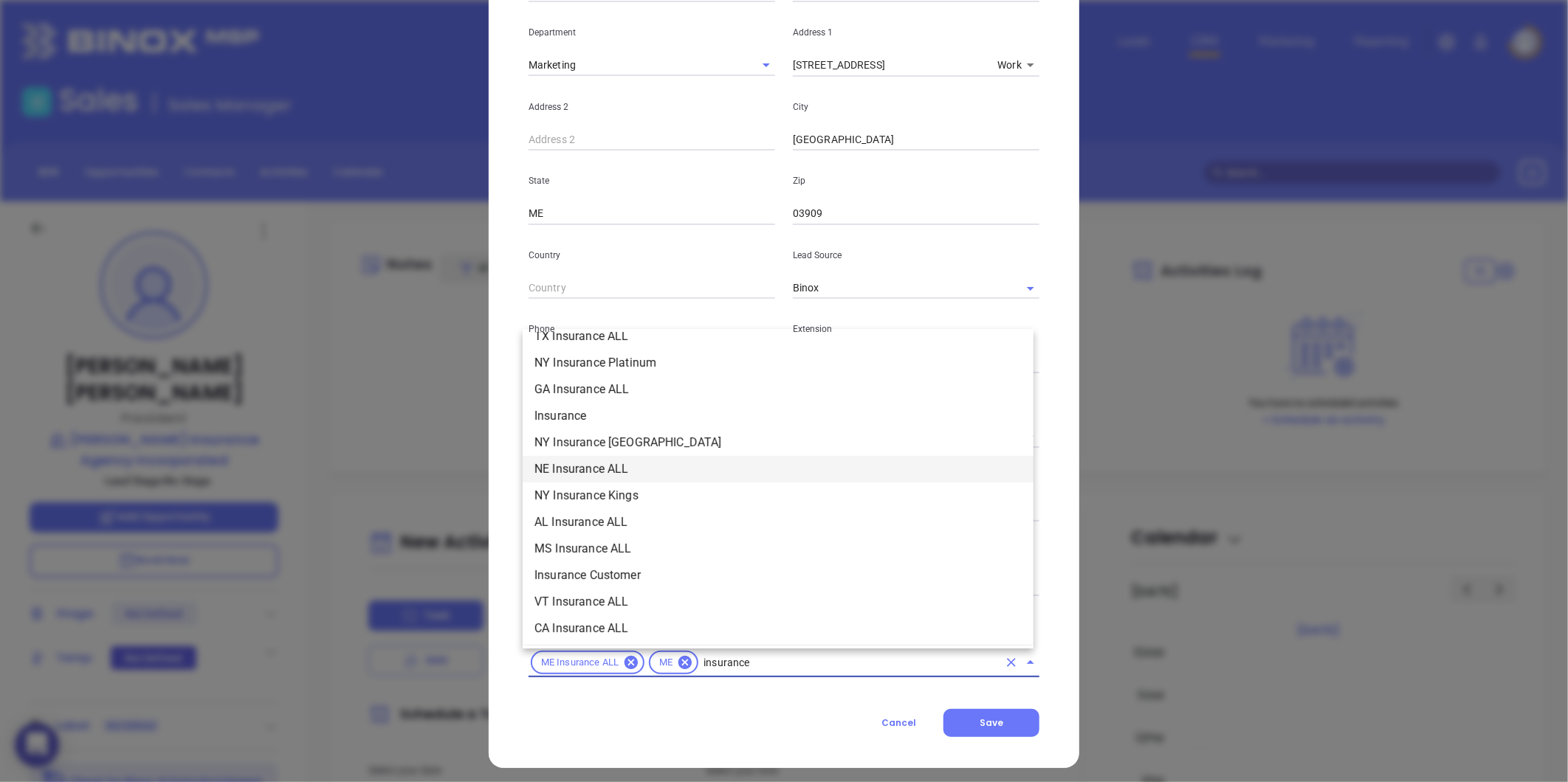
scroll to position [547, 0]
click at [585, 410] on li "Insurance" at bounding box center [778, 415] width 511 height 27
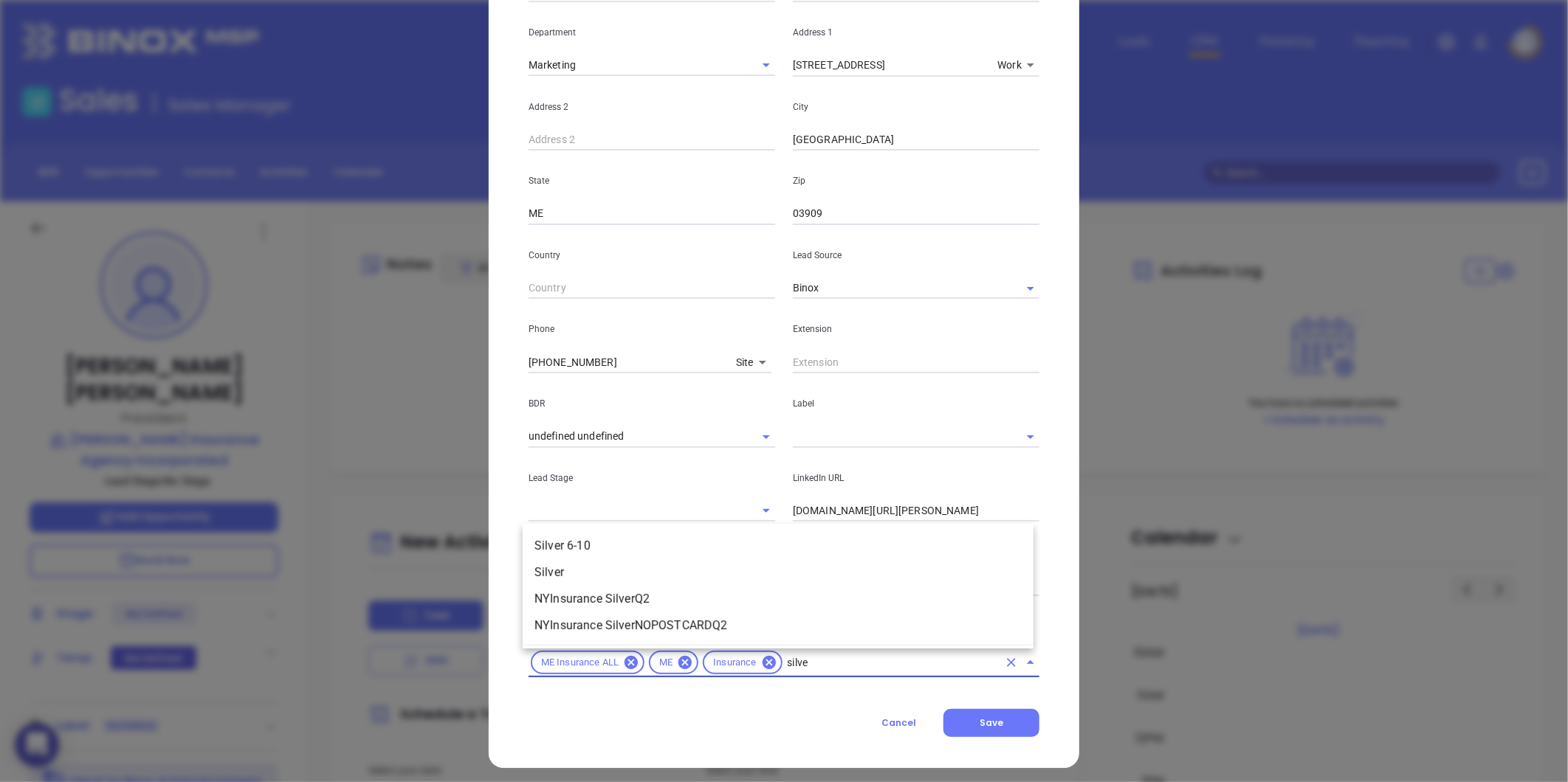
type input "silver"
click at [565, 542] on li "Silver 6-10" at bounding box center [778, 546] width 511 height 27
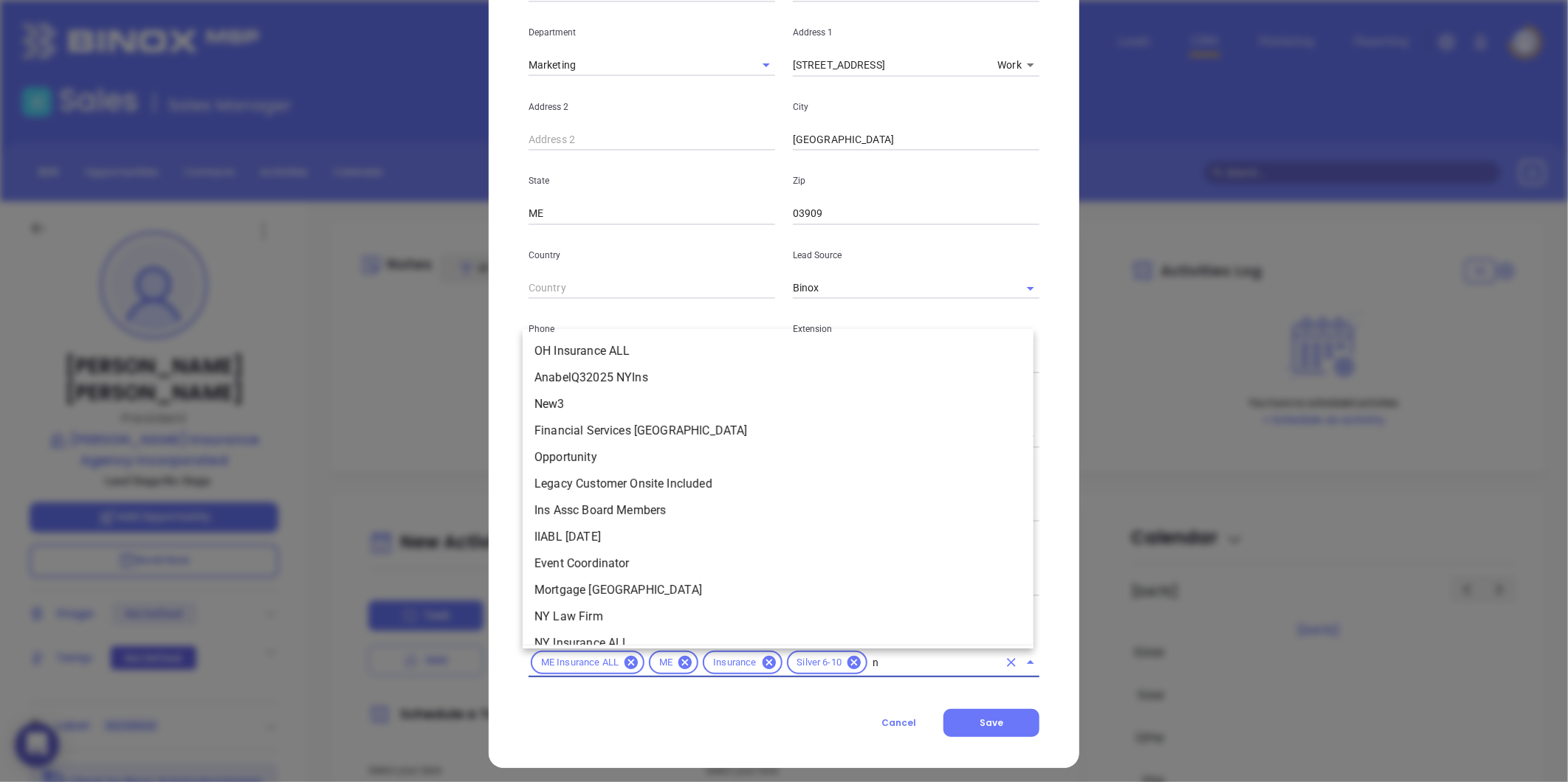
scroll to position [1607, 0]
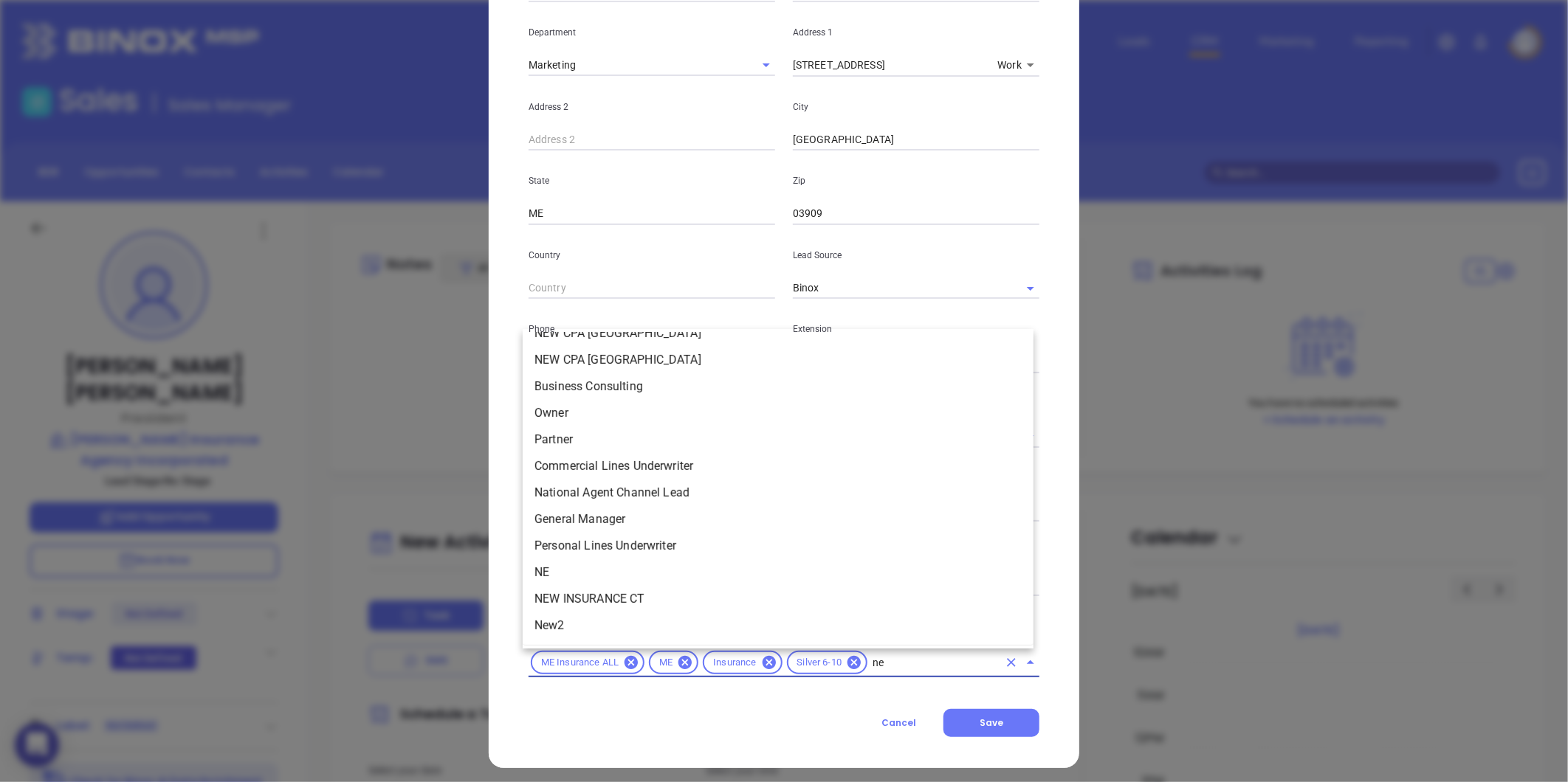
type input "new"
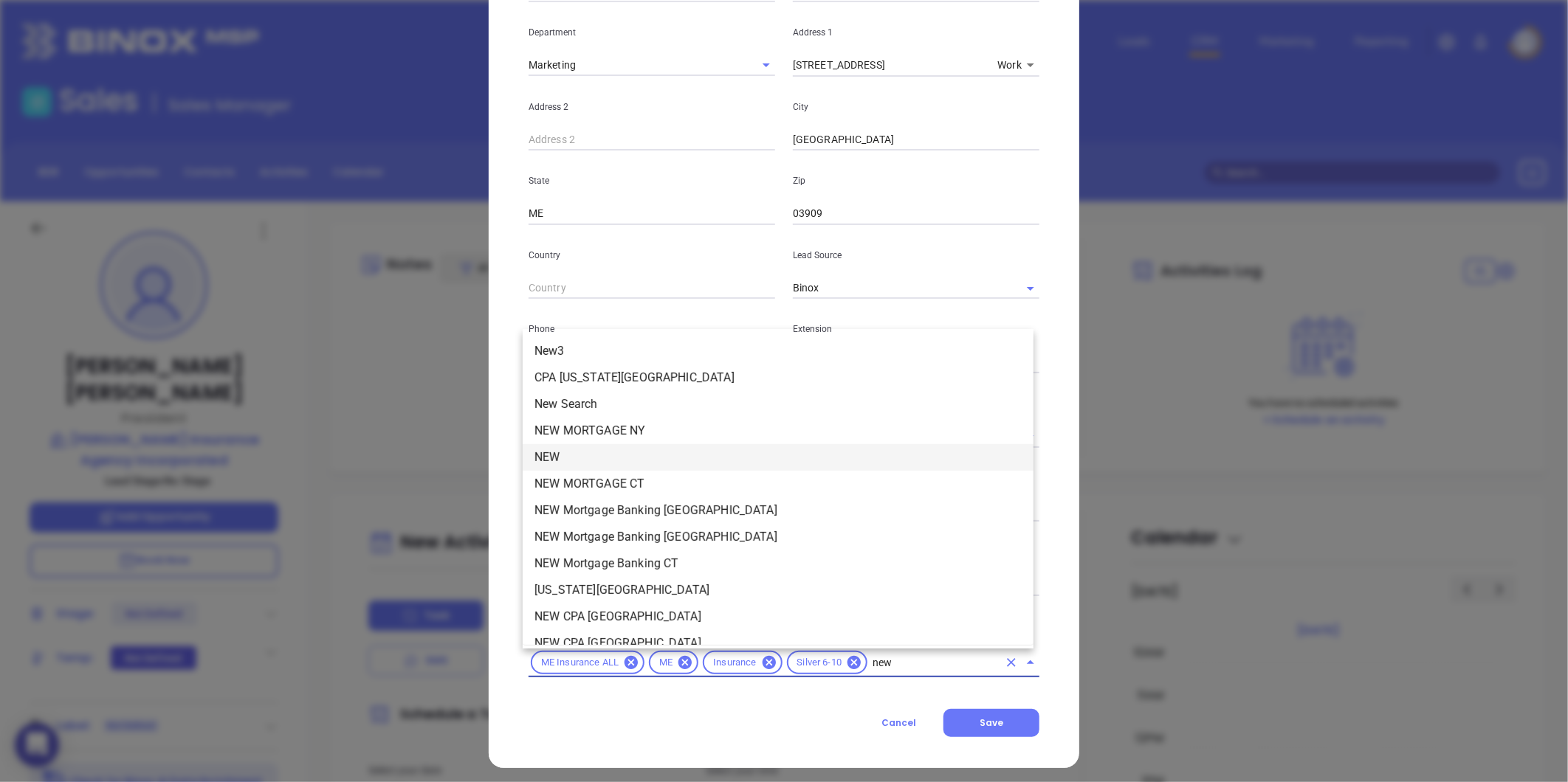
click at [597, 460] on li "NEW" at bounding box center [778, 457] width 511 height 27
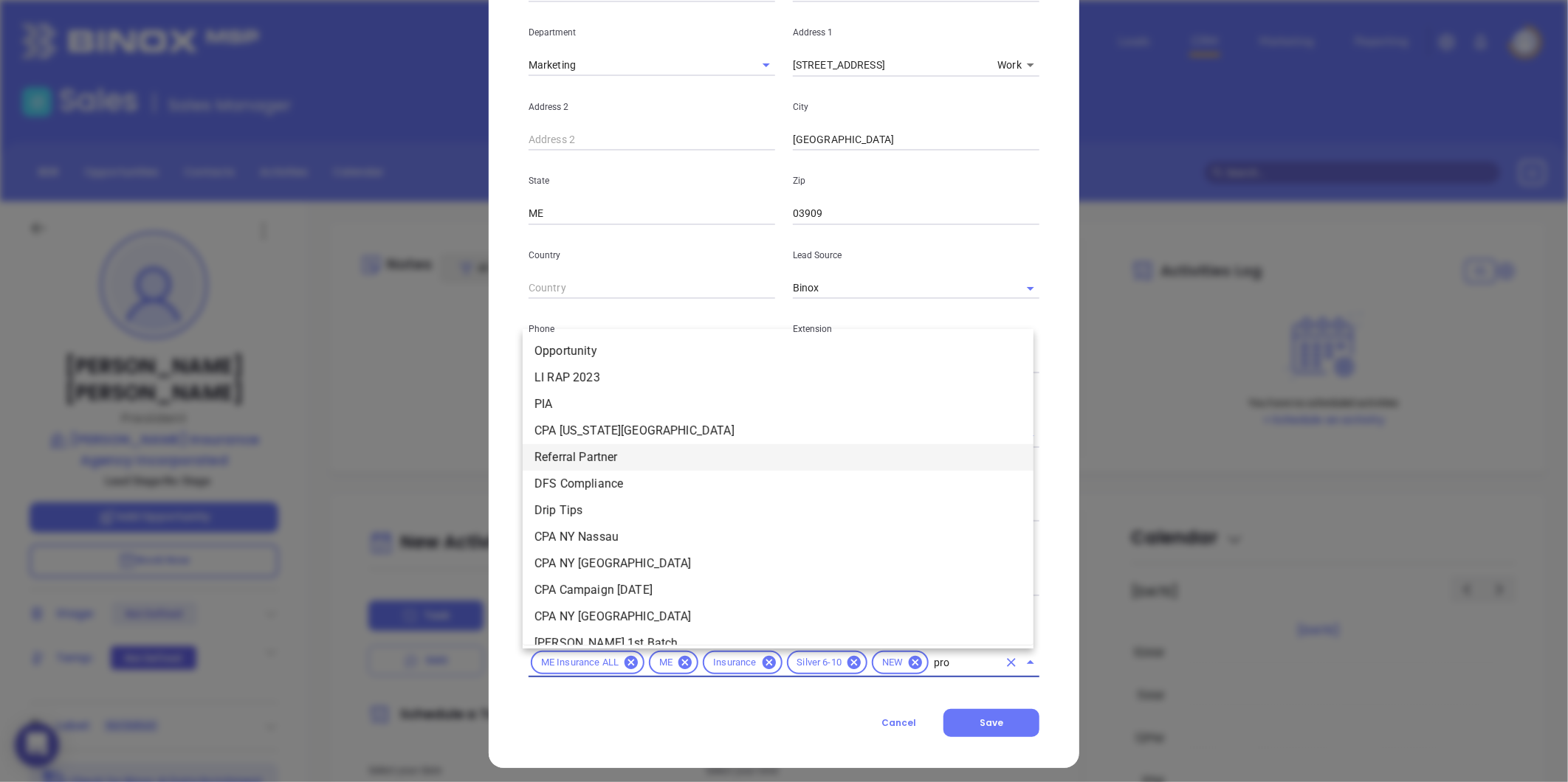
type input "pros"
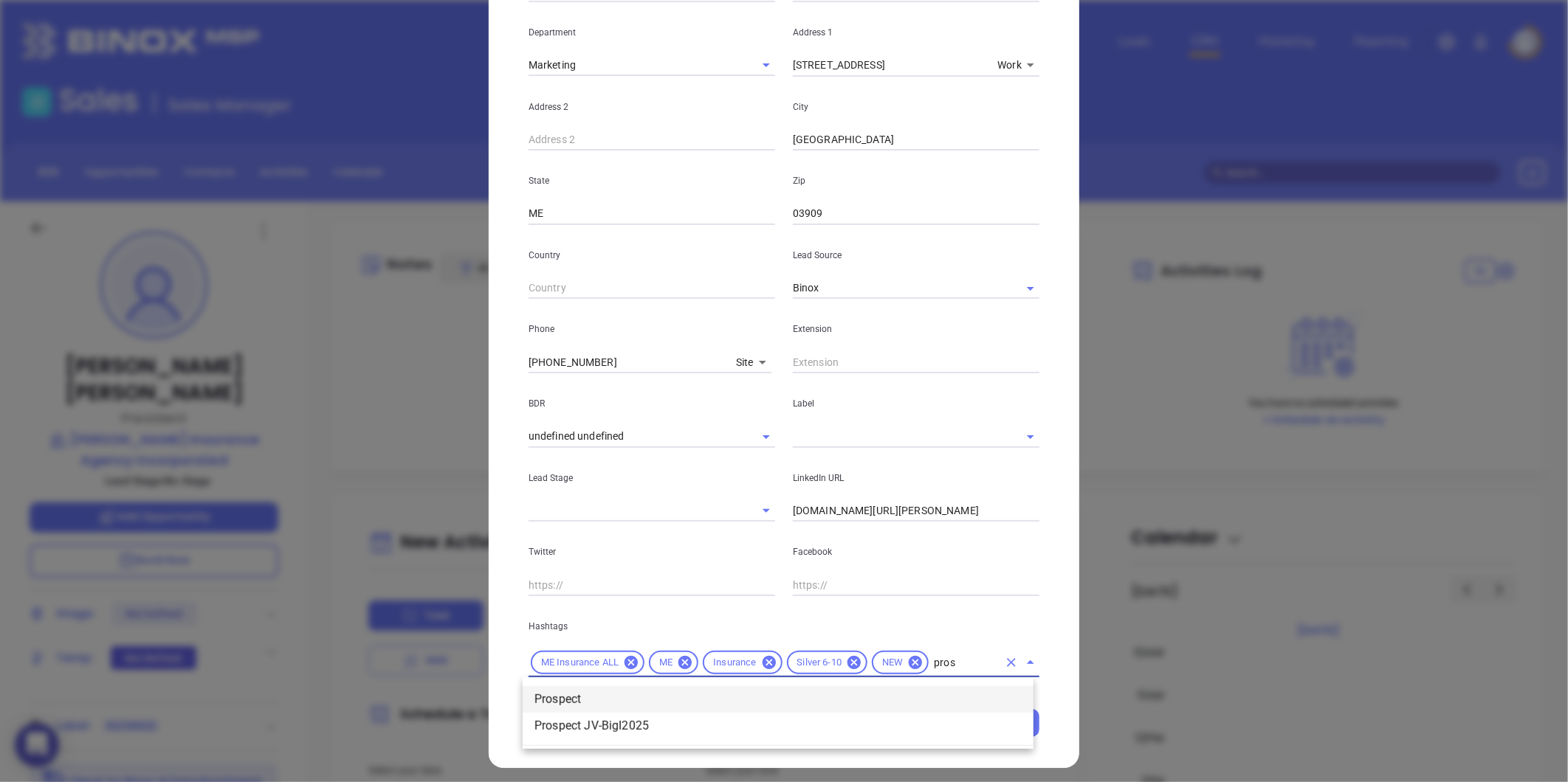
click at [613, 694] on li "Prospect" at bounding box center [778, 700] width 511 height 27
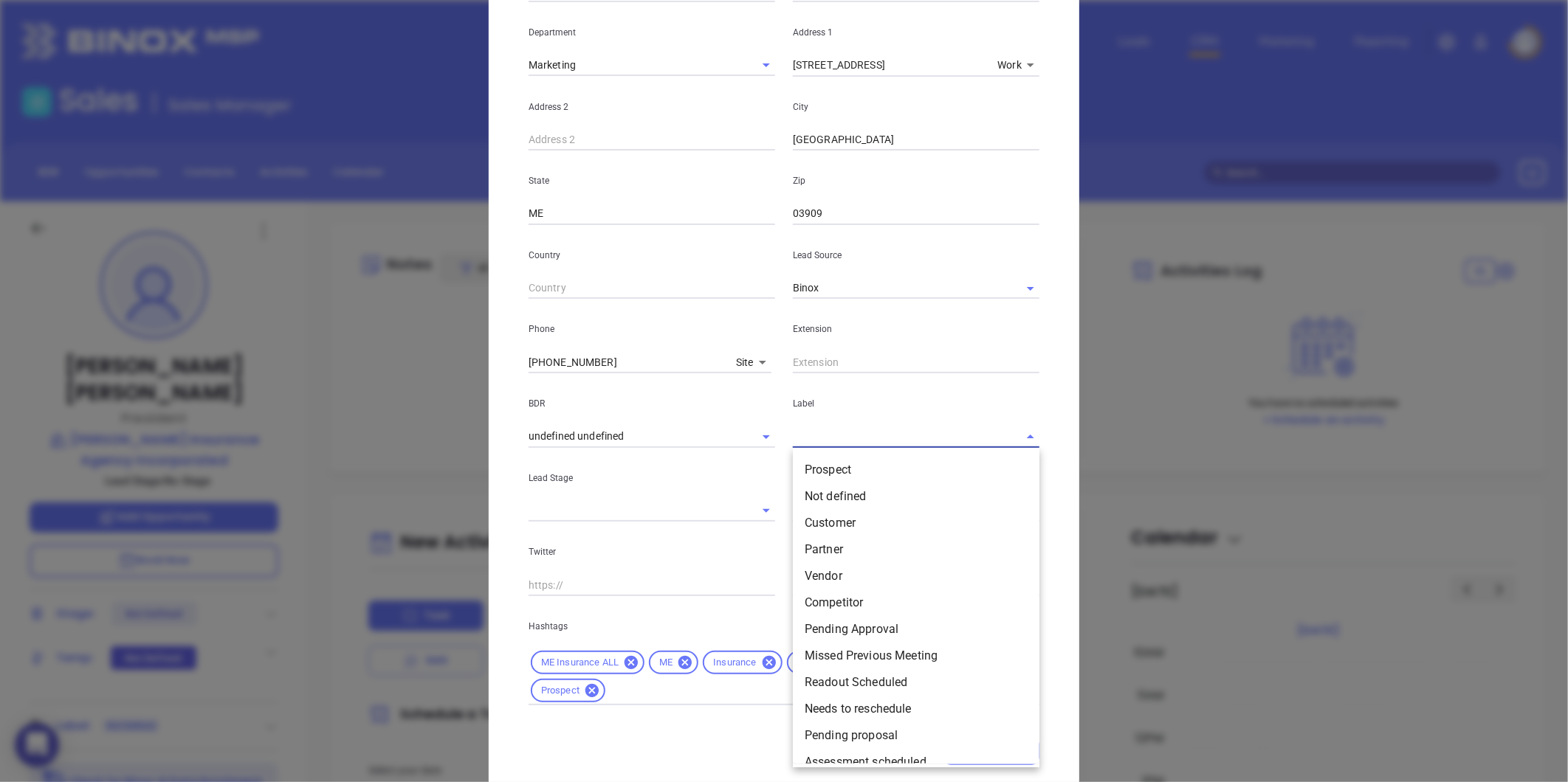
click at [857, 443] on input "text" at bounding box center [896, 436] width 206 height 21
click at [834, 470] on li "Prospect" at bounding box center [916, 470] width 247 height 27
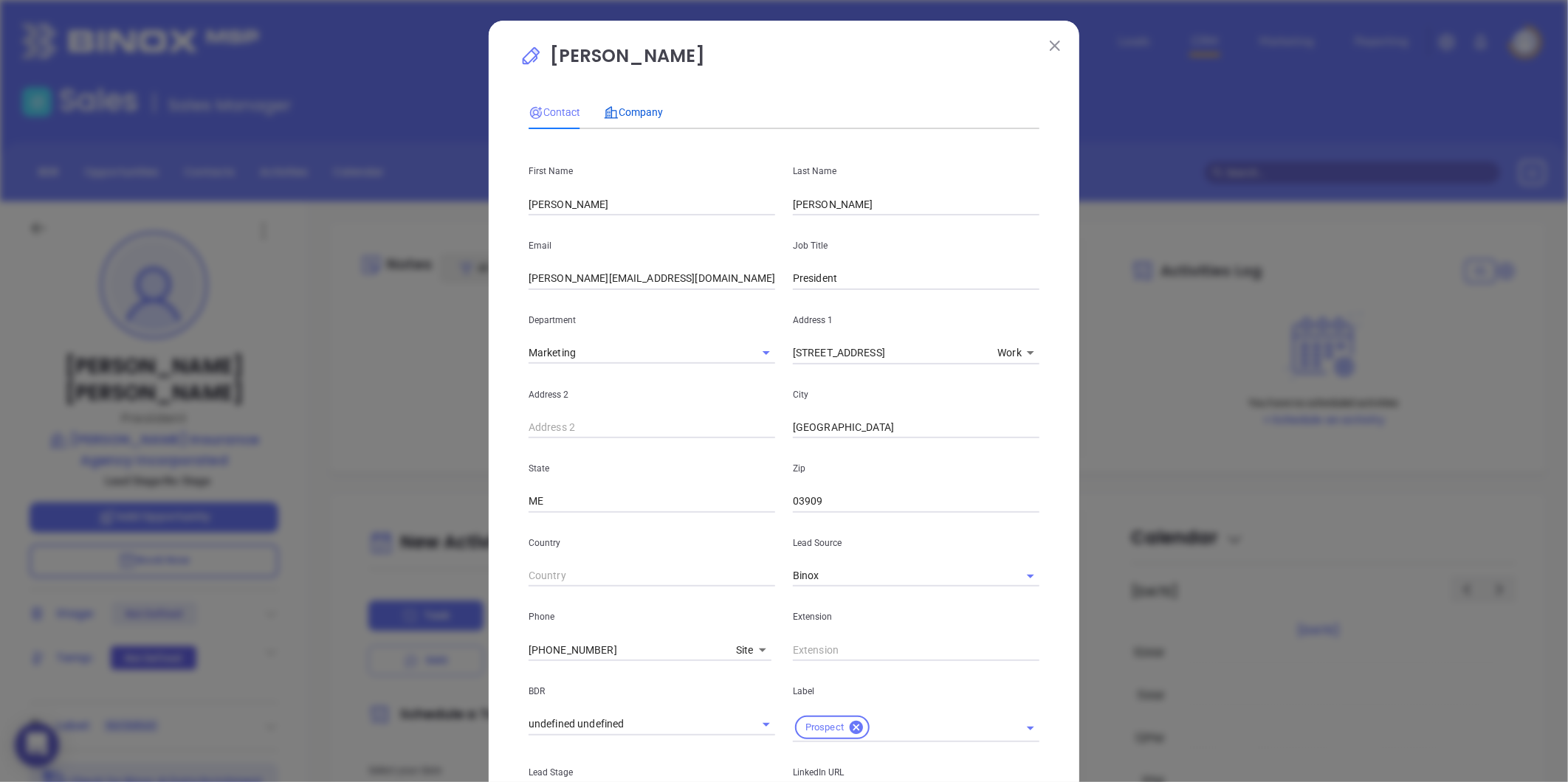
click at [637, 111] on span "Company" at bounding box center [633, 111] width 59 height 11
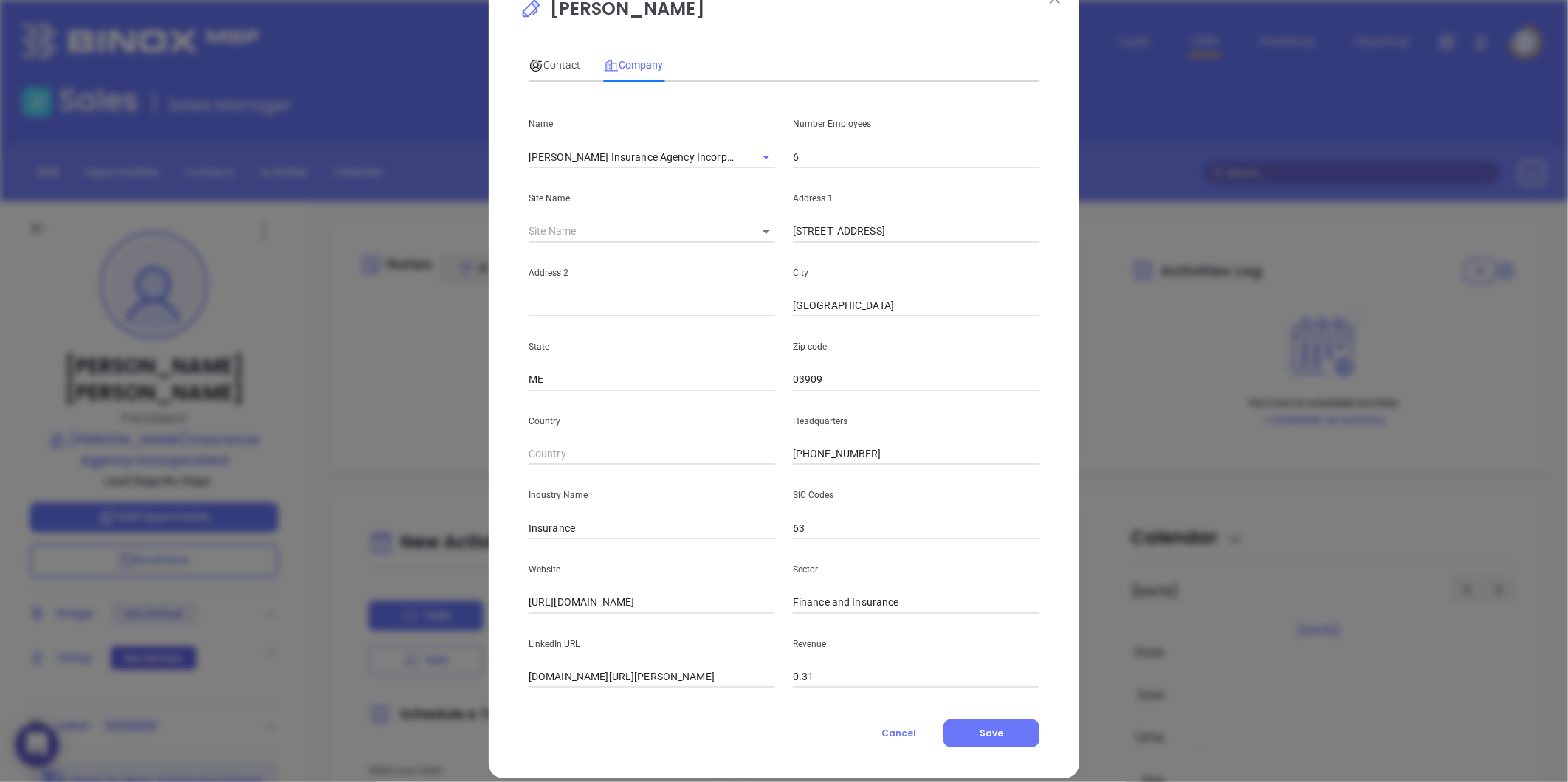
scroll to position [64, 0]
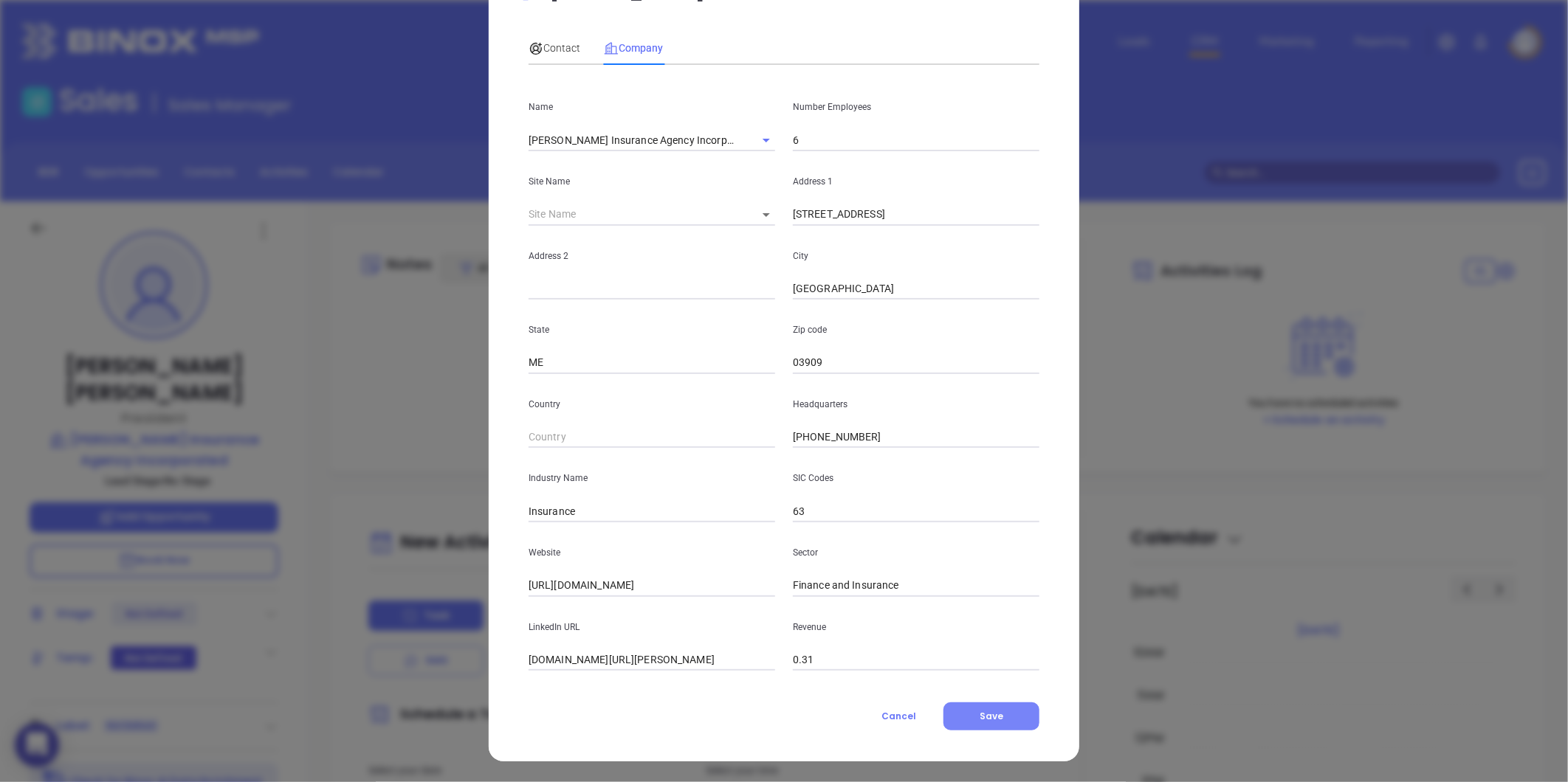
click at [983, 714] on span "Save" at bounding box center [991, 716] width 24 height 12
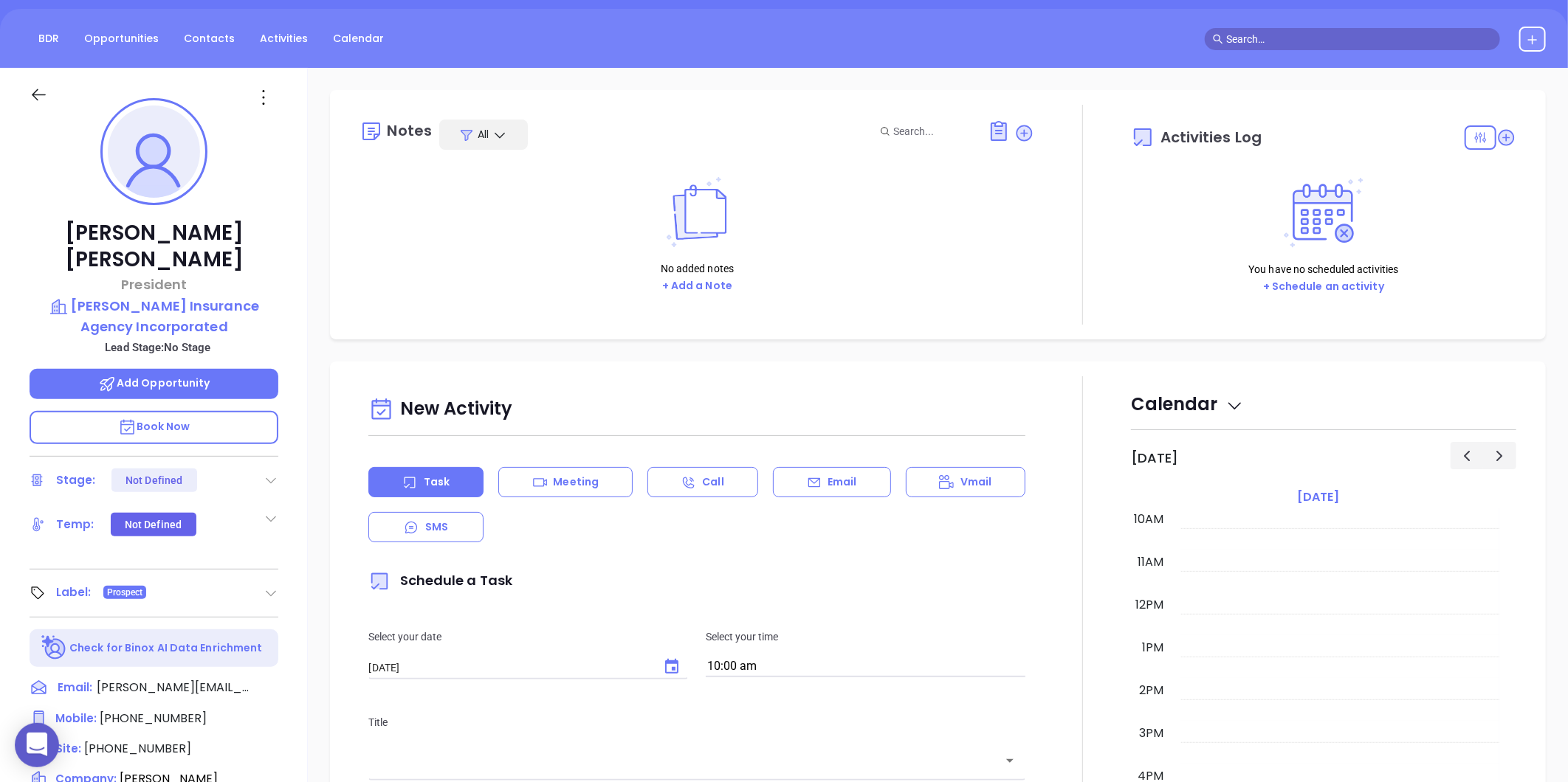
scroll to position [0, 0]
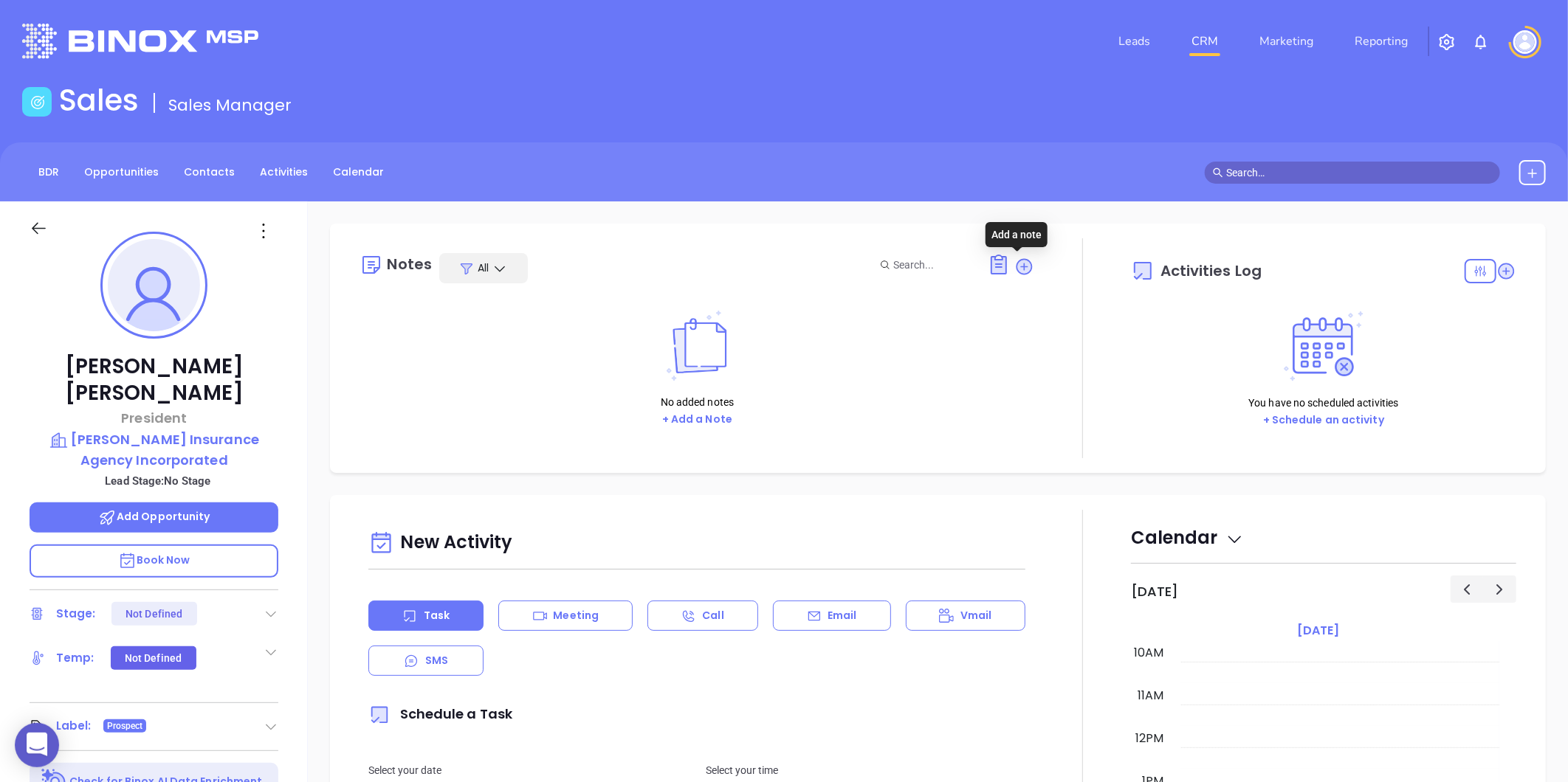
drag, startPoint x: 1014, startPoint y: 267, endPoint x: 988, endPoint y: 285, distance: 31.6
click at [1014, 267] on icon at bounding box center [1024, 267] width 20 height 20
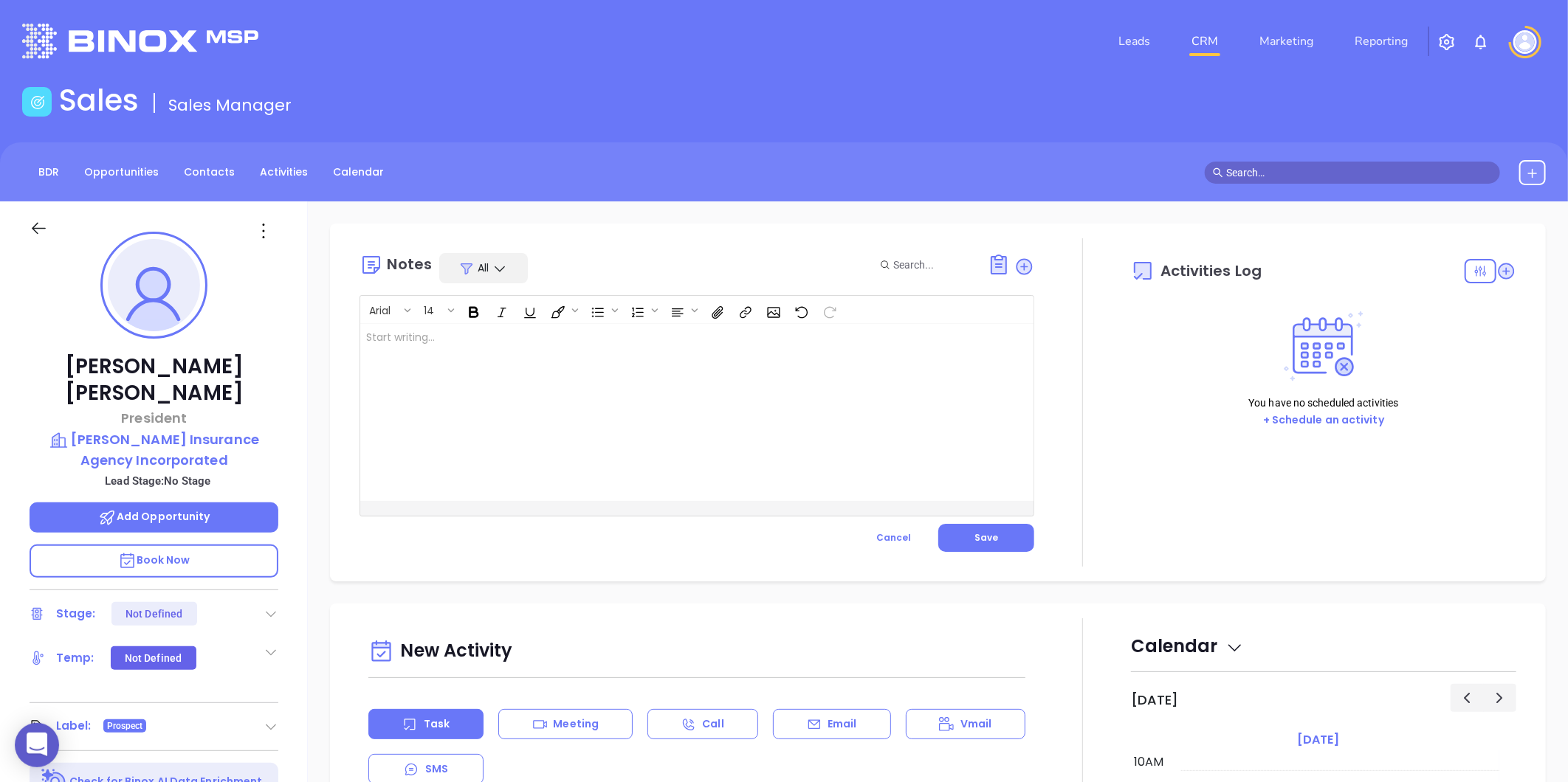
click at [608, 367] on div at bounding box center [672, 412] width 626 height 177
click at [1006, 534] on button "Save" at bounding box center [986, 538] width 96 height 28
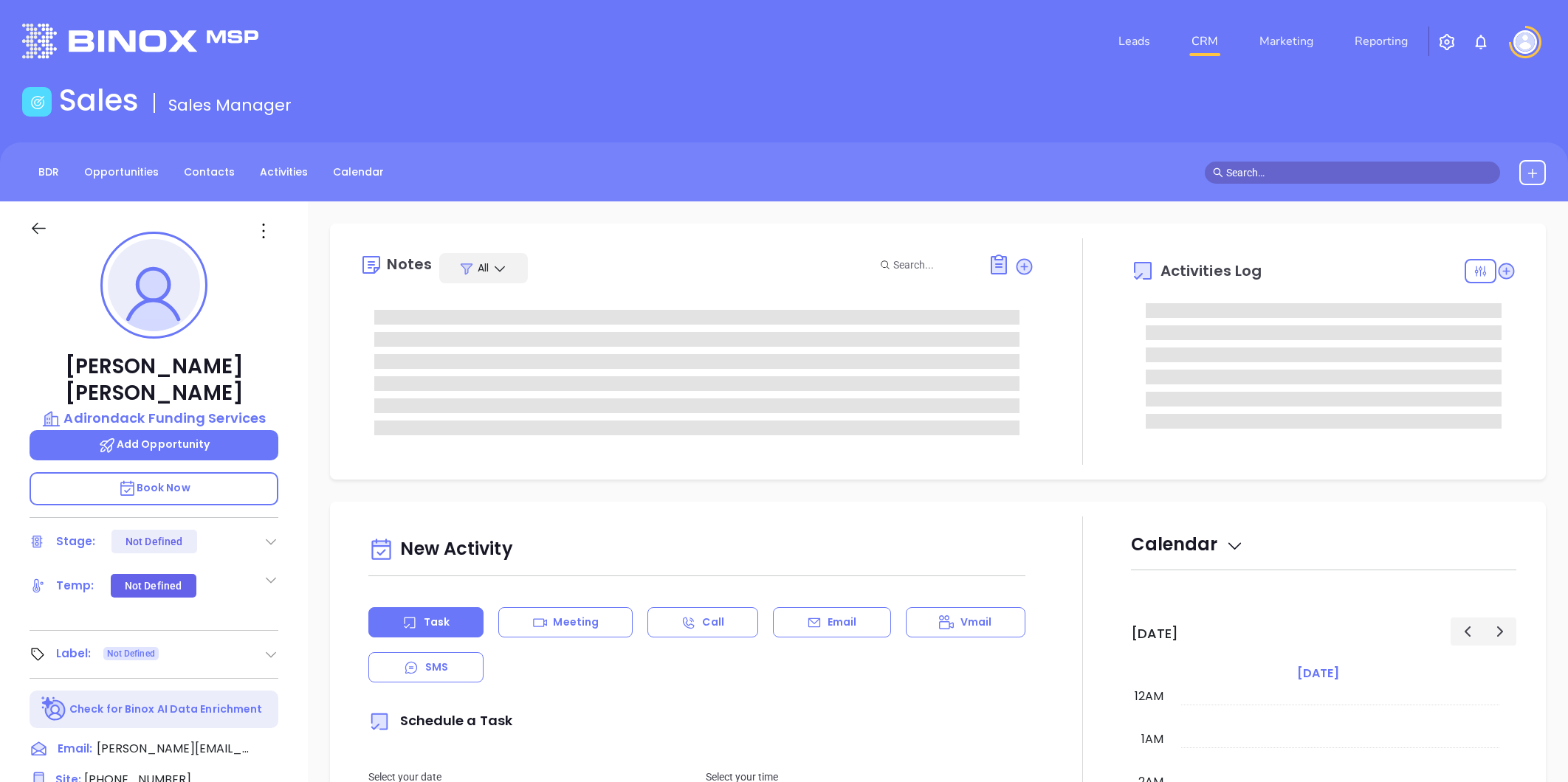
type input "[DATE]"
type input "[PERSON_NAME]"
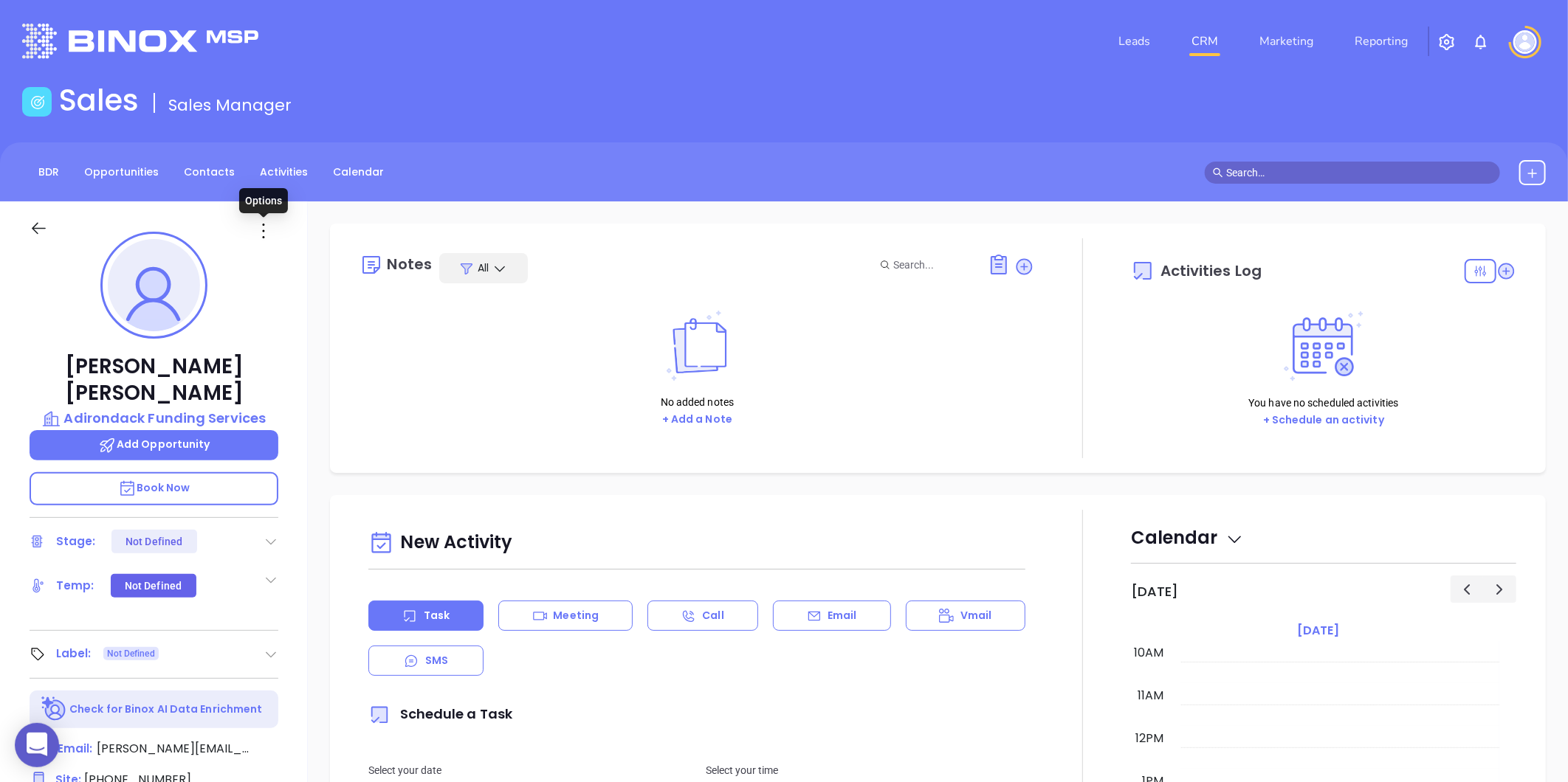
click at [262, 225] on icon at bounding box center [263, 231] width 24 height 24
click at [296, 416] on div "Delete" at bounding box center [335, 415] width 144 height 16
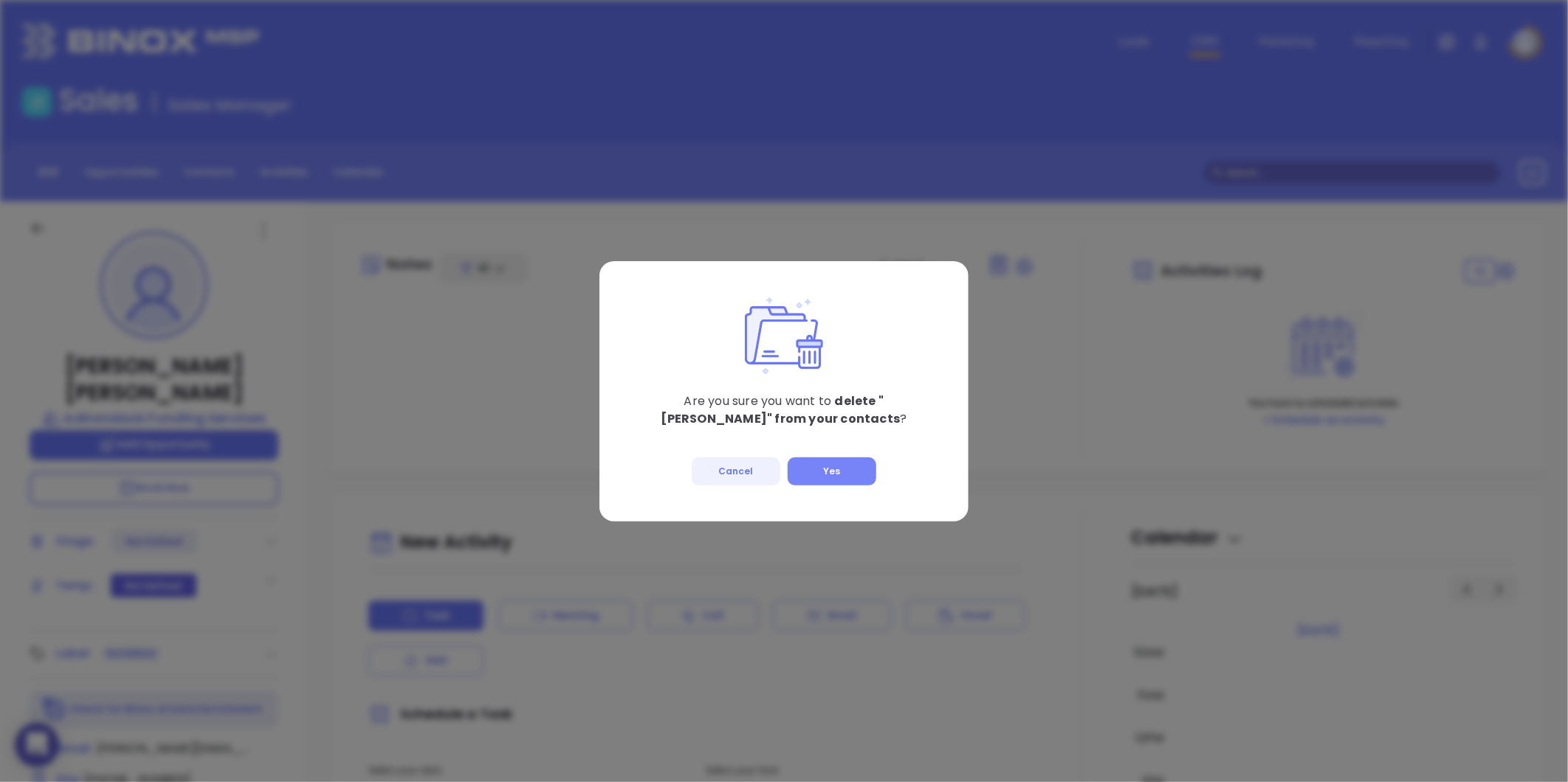
click at [843, 475] on button "Yes" at bounding box center [832, 471] width 89 height 28
click at [834, 472] on button "Yes" at bounding box center [832, 471] width 89 height 28
click at [832, 473] on button "Yes" at bounding box center [832, 471] width 89 height 28
click at [828, 468] on button "Yes" at bounding box center [832, 471] width 89 height 28
click at [831, 464] on button "Yes" at bounding box center [832, 471] width 89 height 28
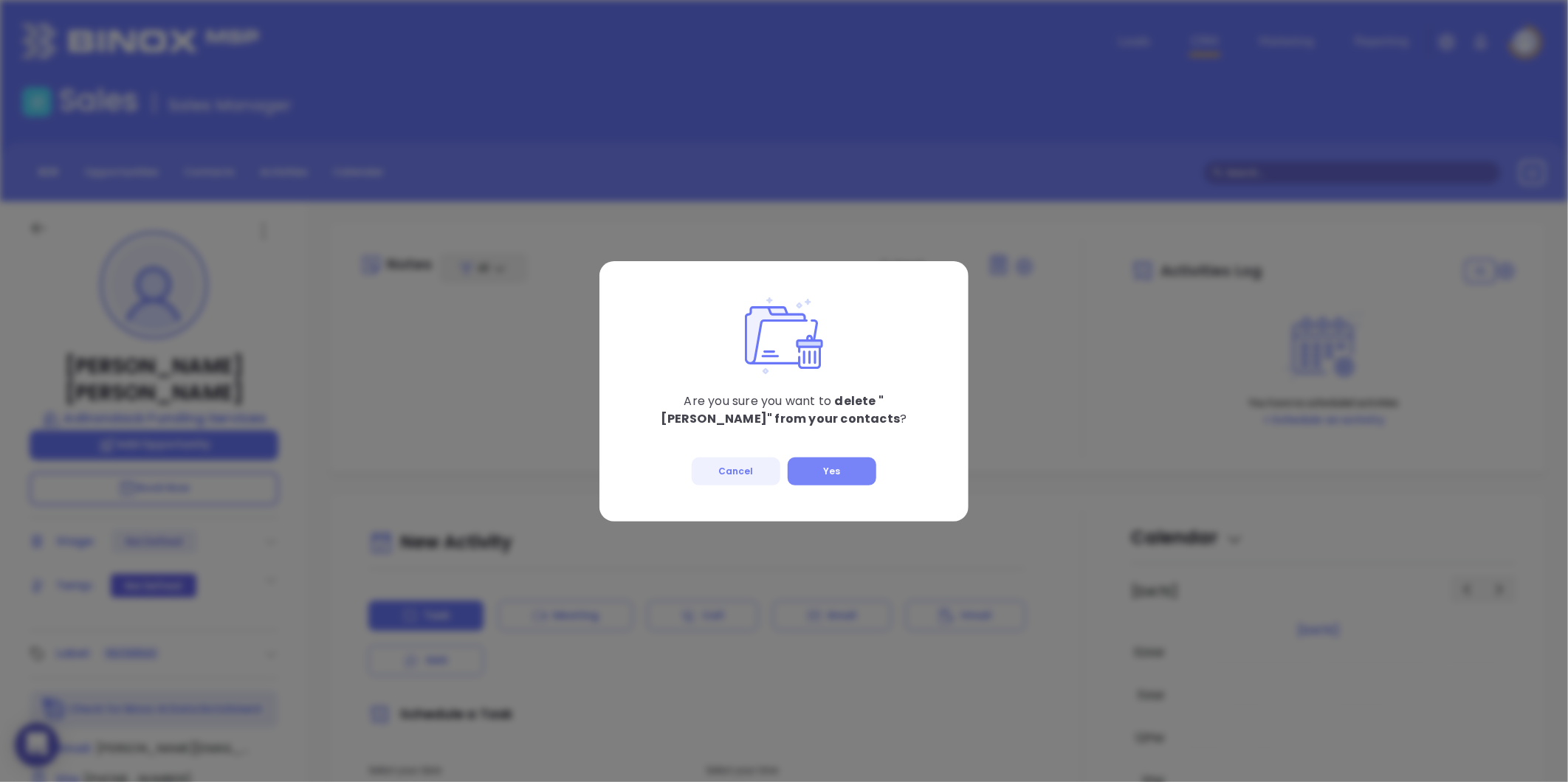
click at [833, 470] on button "Yes" at bounding box center [832, 471] width 89 height 28
click at [833, 473] on button "Yes" at bounding box center [832, 471] width 89 height 28
click at [844, 467] on button "Yes" at bounding box center [832, 471] width 89 height 28
click at [839, 468] on button "Yes" at bounding box center [832, 471] width 89 height 28
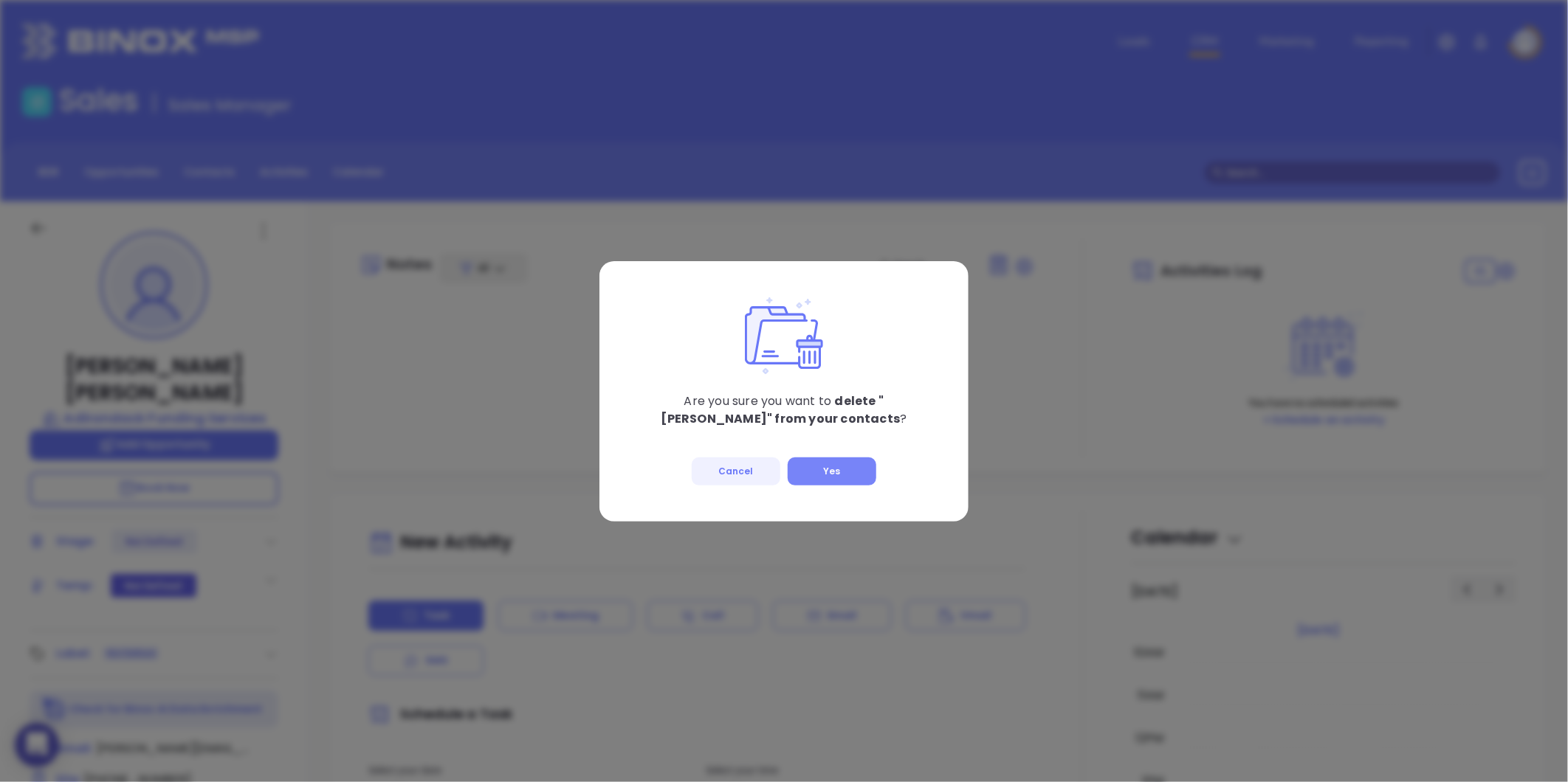
click at [839, 468] on button "Yes" at bounding box center [832, 471] width 89 height 28
